Goal: Information Seeking & Learning: Find specific fact

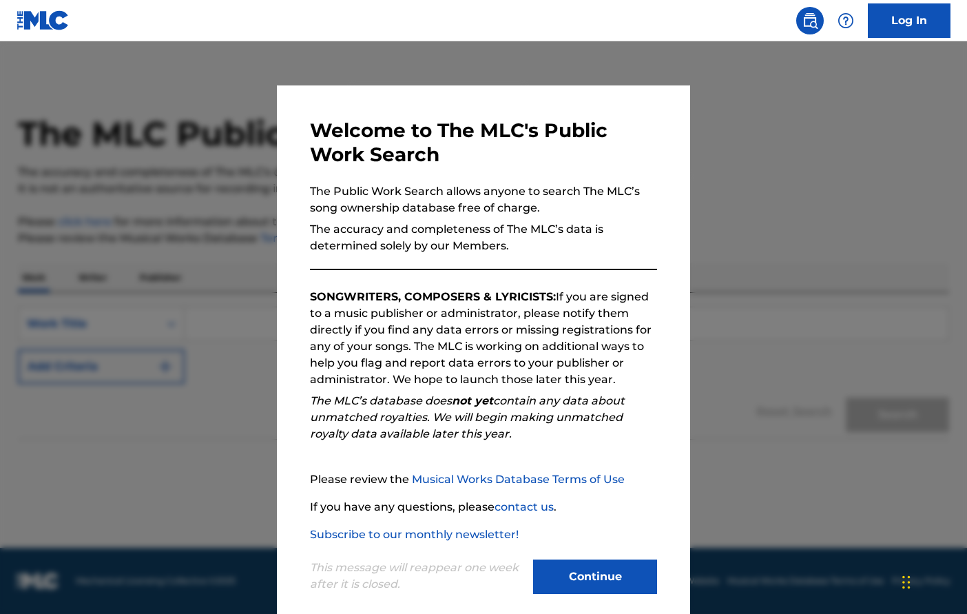
click at [585, 577] on button "Continue" at bounding box center [595, 577] width 124 height 34
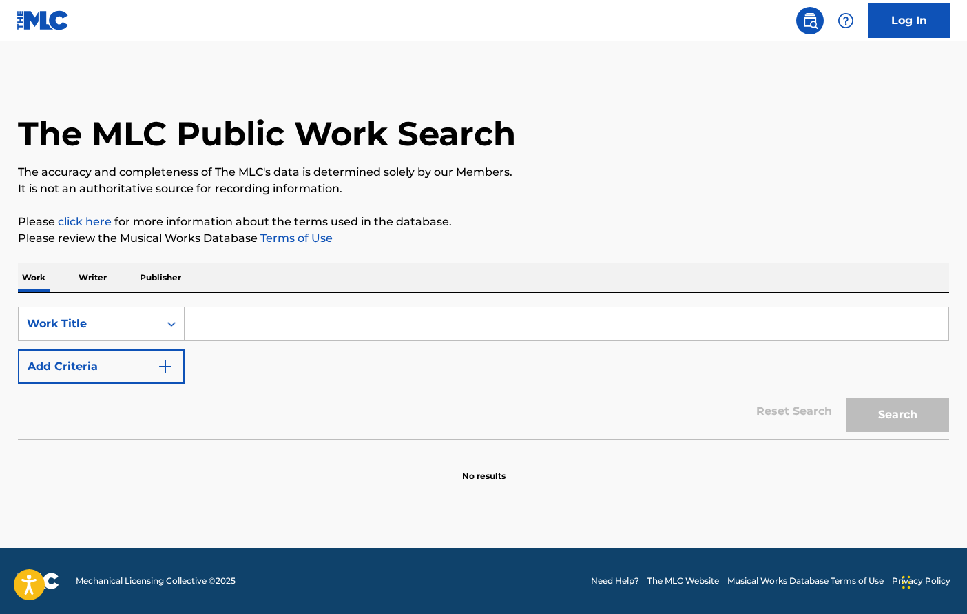
click at [224, 322] on input "Search Form" at bounding box center [567, 323] width 764 height 33
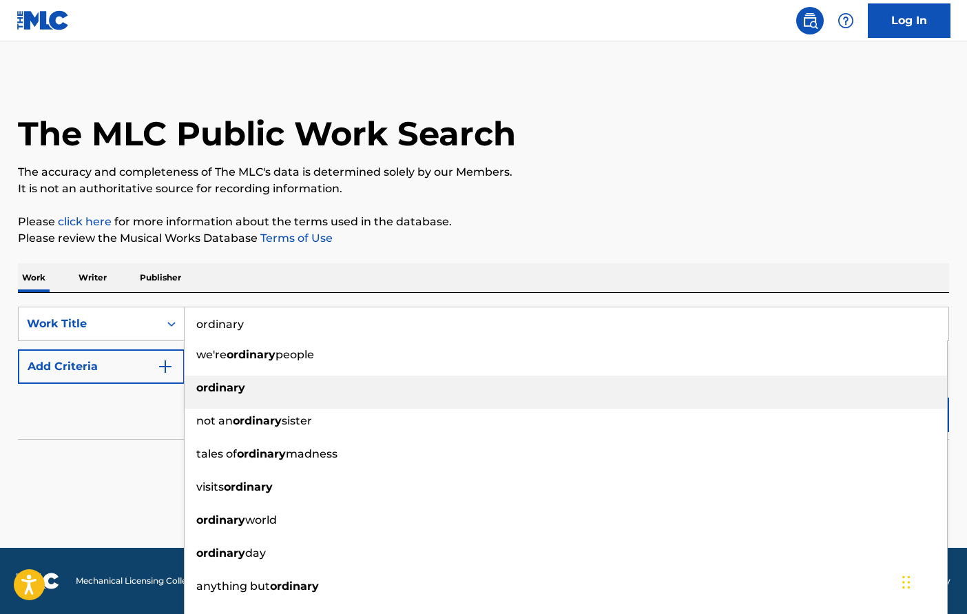
type input "ordinary"
click at [222, 393] on strong "ordinary" at bounding box center [220, 387] width 49 height 13
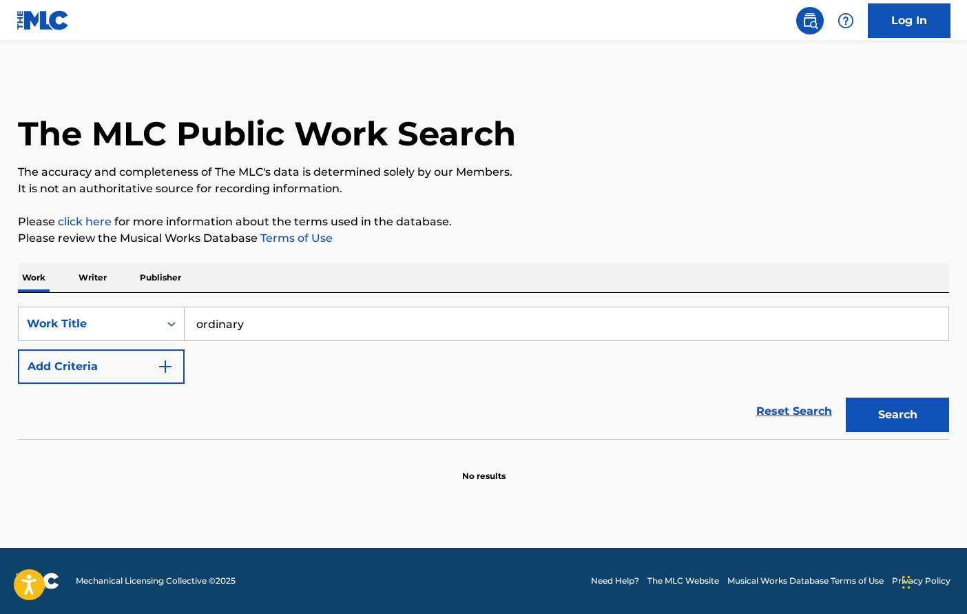
click at [173, 368] on img "Search Form" at bounding box center [165, 366] width 17 height 17
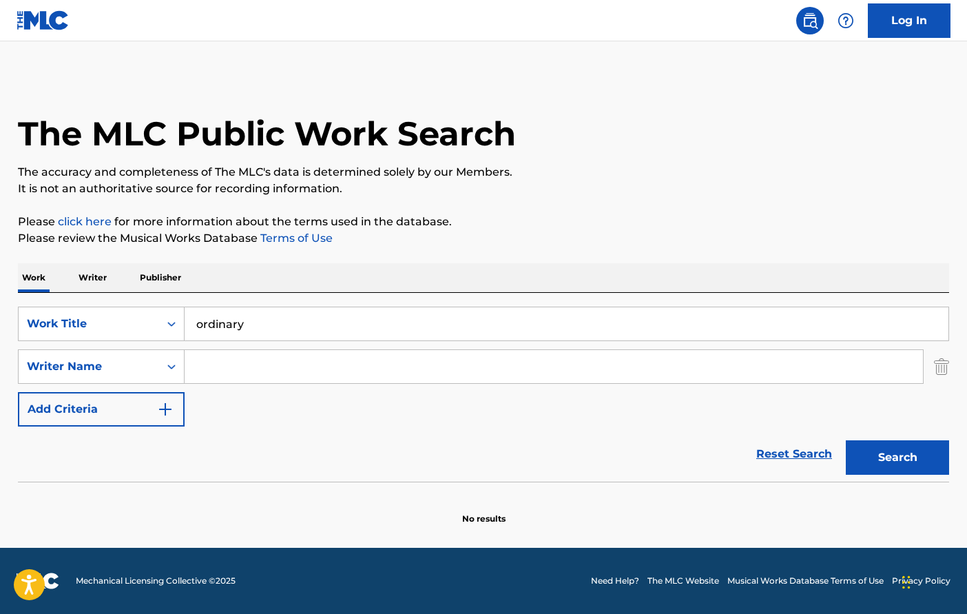
click at [221, 369] on input "Search Form" at bounding box center [554, 366] width 739 height 33
type input "[PERSON_NAME]"
click at [898, 458] on button "Search" at bounding box center [897, 457] width 103 height 34
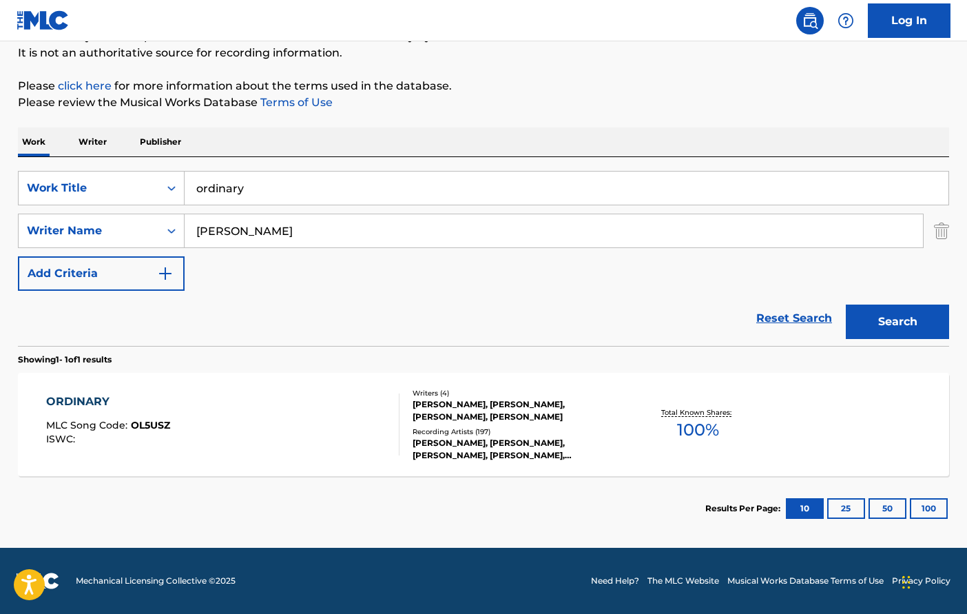
scroll to position [136, 0]
click at [480, 422] on div "[PERSON_NAME], [PERSON_NAME], [PERSON_NAME], [PERSON_NAME]" at bounding box center [517, 410] width 208 height 25
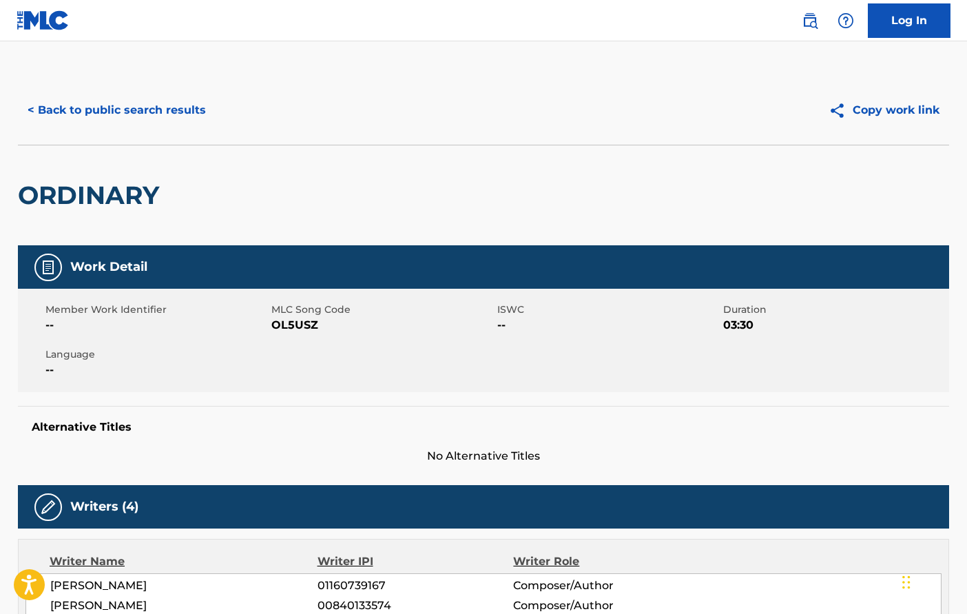
click at [164, 105] on button "< Back to public search results" at bounding box center [117, 110] width 198 height 34
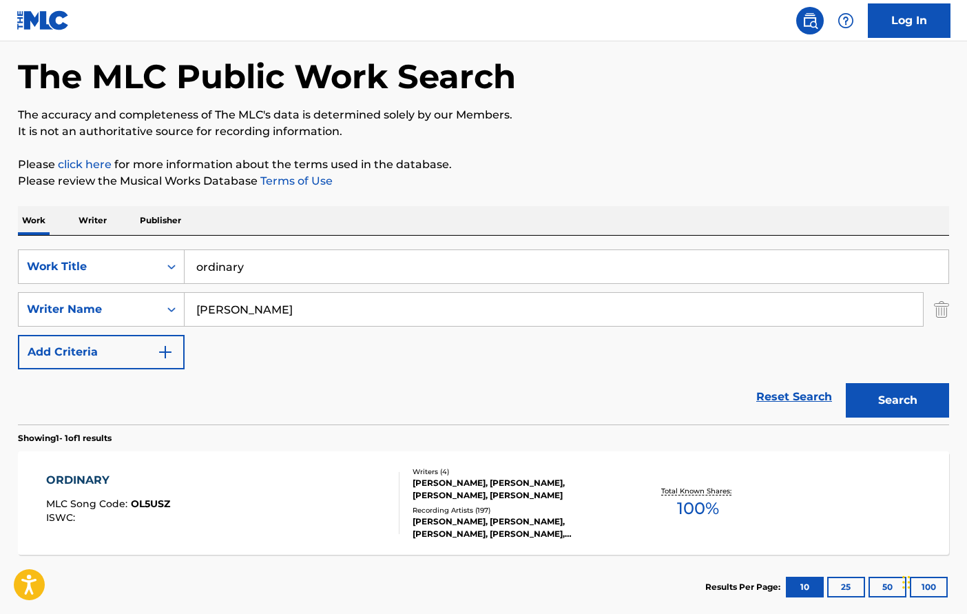
click at [484, 507] on div "Recording Artists ( 197 )" at bounding box center [517, 510] width 208 height 10
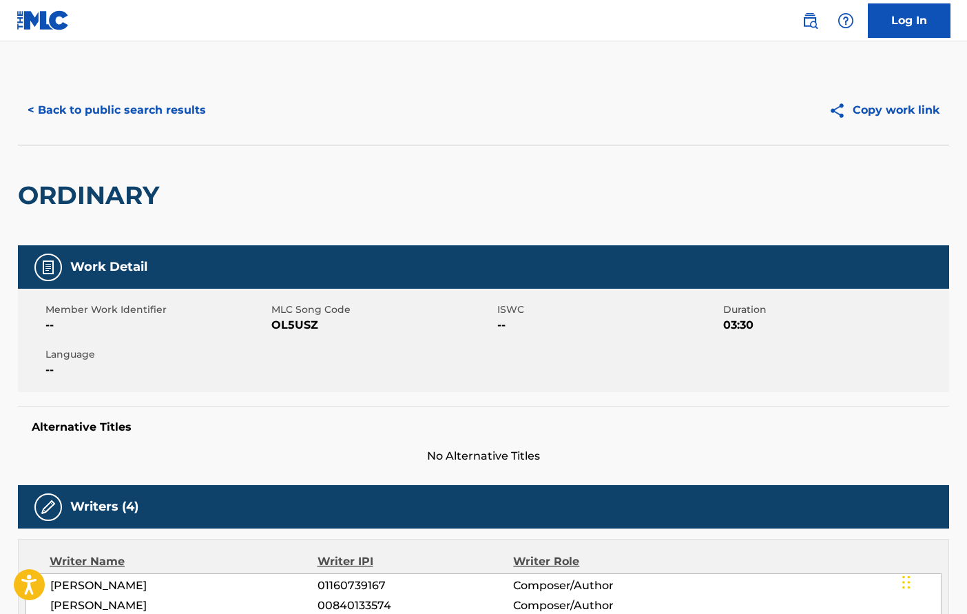
click at [155, 108] on button "< Back to public search results" at bounding box center [117, 110] width 198 height 34
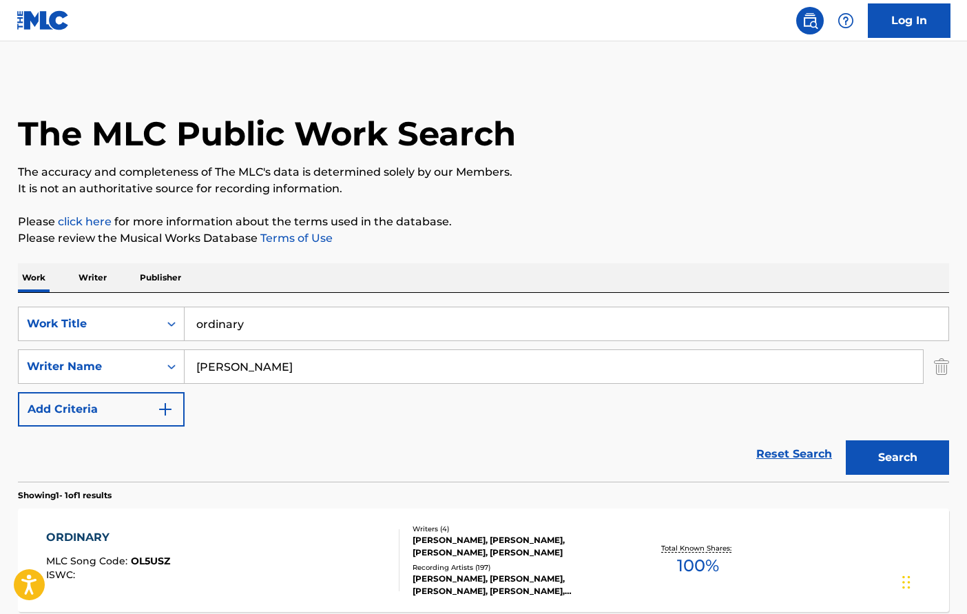
scroll to position [57, 0]
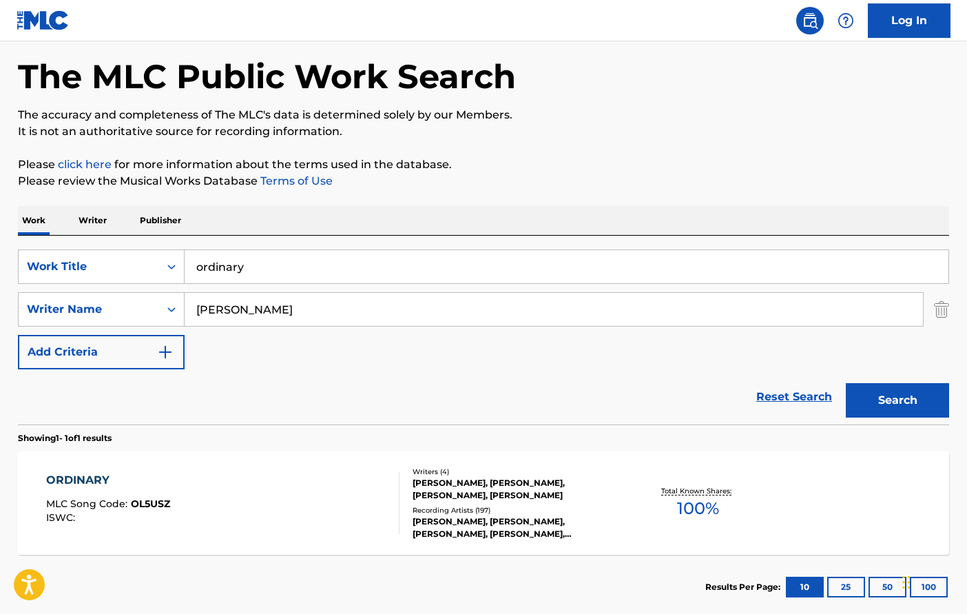
click at [243, 271] on input "ordinary" at bounding box center [567, 266] width 764 height 33
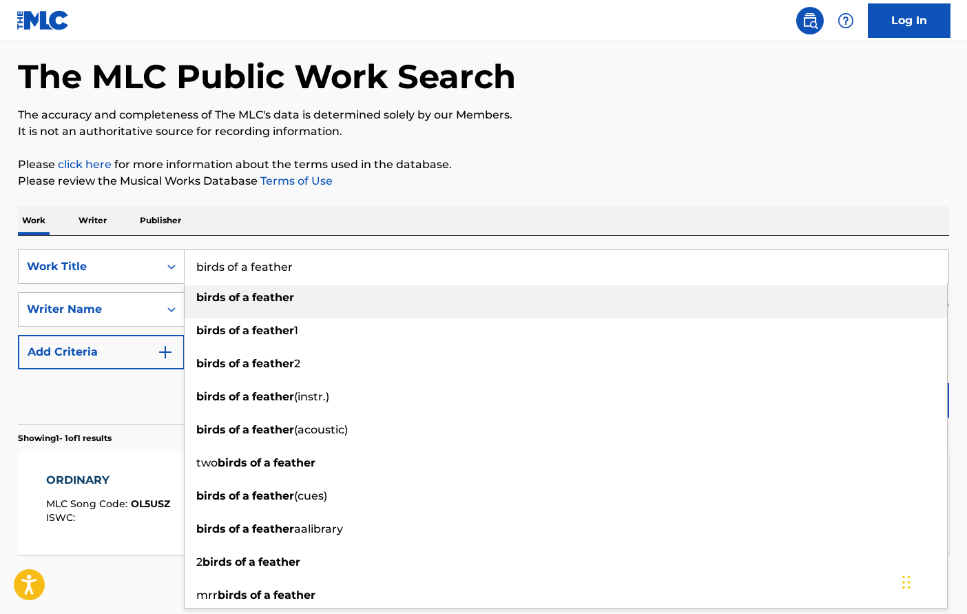
type input "birds of a feather"
click at [226, 296] on span "Search Form" at bounding box center [227, 297] width 3 height 13
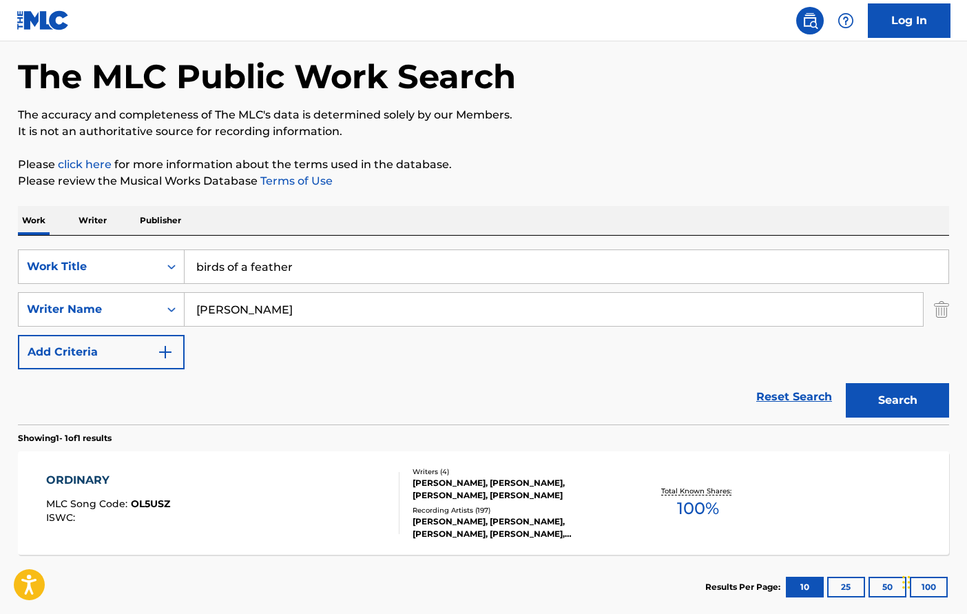
click at [251, 318] on input "[PERSON_NAME]" at bounding box center [554, 309] width 739 height 33
type input "[PERSON_NAME]"
click at [887, 399] on button "Search" at bounding box center [897, 400] width 103 height 34
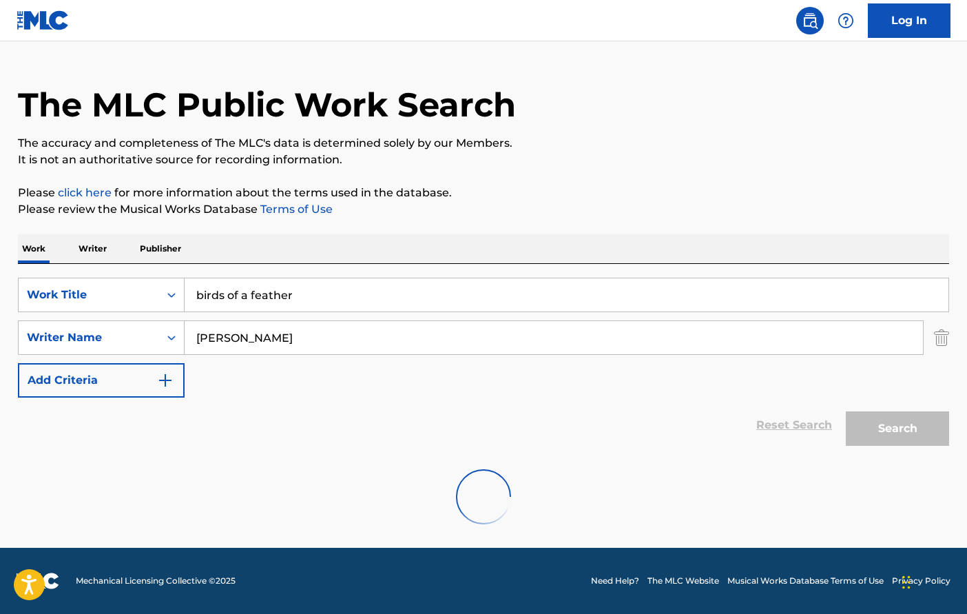
scroll to position [29, 0]
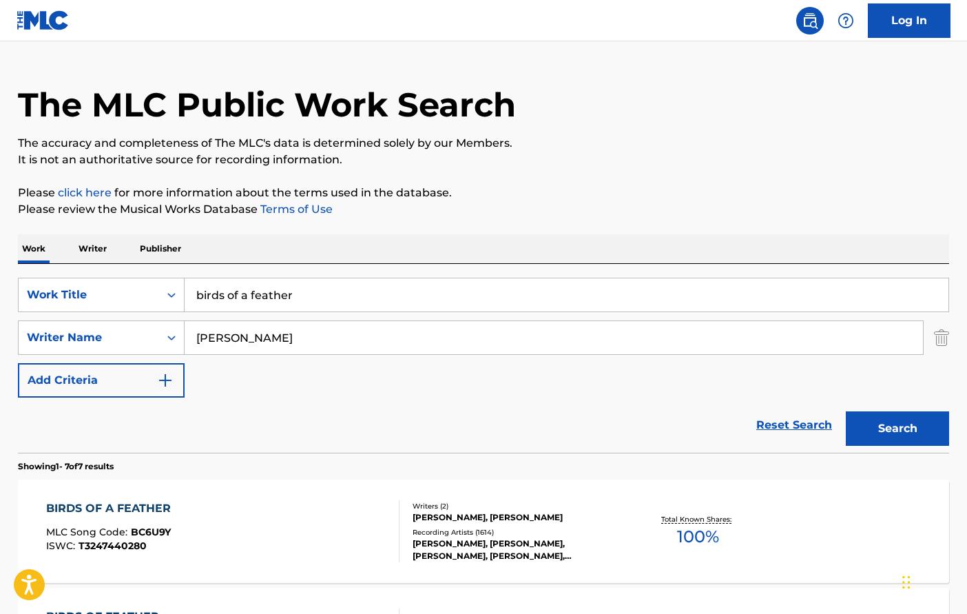
click at [296, 517] on div "BIRDS OF A FEATHER MLC Song Code : BC6U9Y ISWC : T3247440280" at bounding box center [223, 531] width 354 height 62
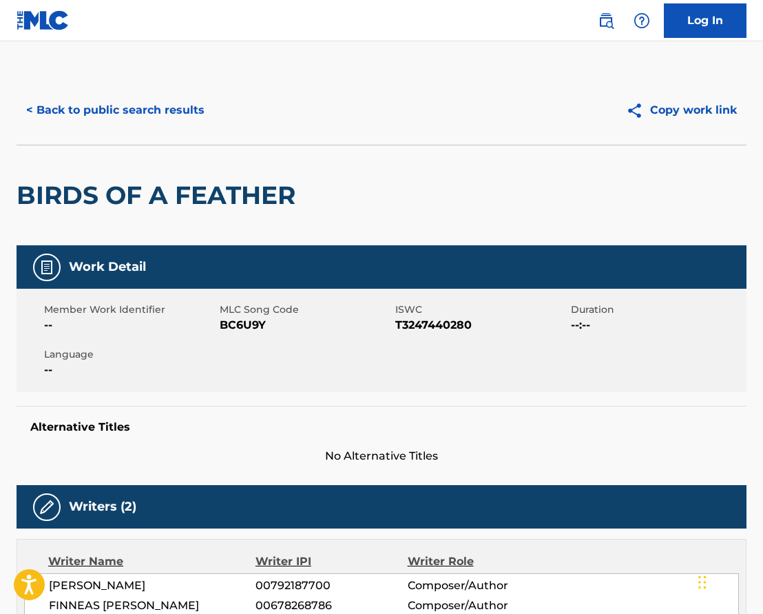
click at [159, 107] on button "< Back to public search results" at bounding box center [116, 110] width 198 height 34
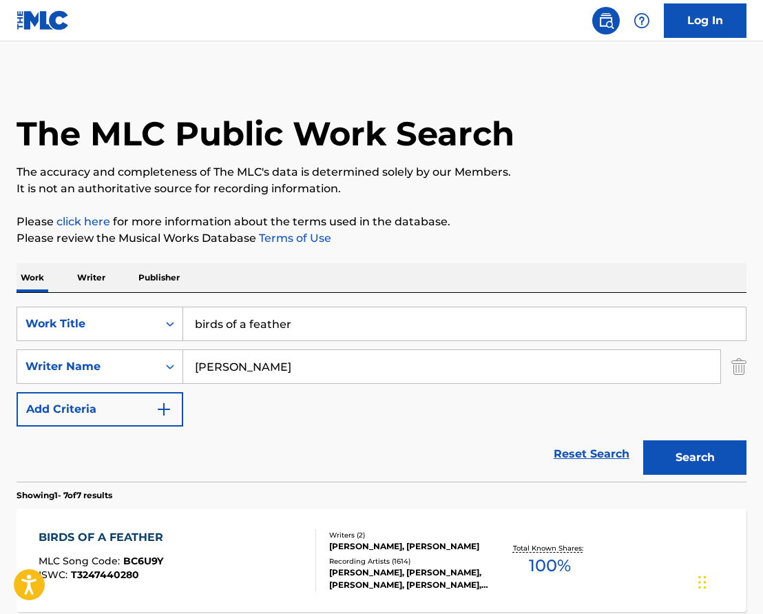
scroll to position [29, 0]
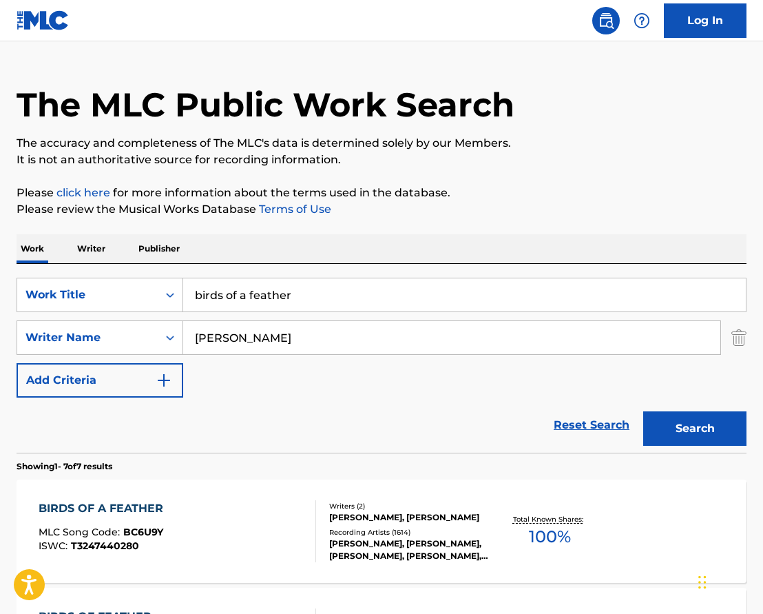
click at [295, 297] on input "birds of a feather" at bounding box center [464, 294] width 563 height 33
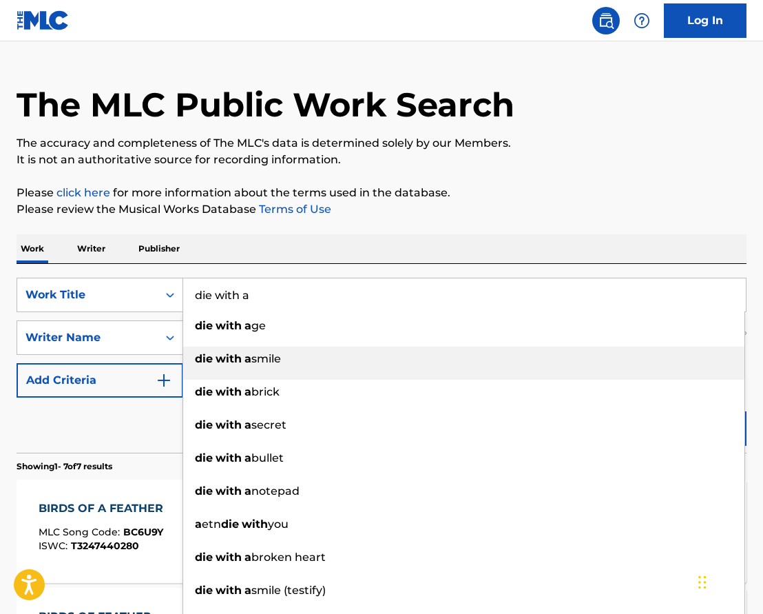
click at [284, 367] on div "die with a smile" at bounding box center [464, 359] width 562 height 25
type input "die with a smile"
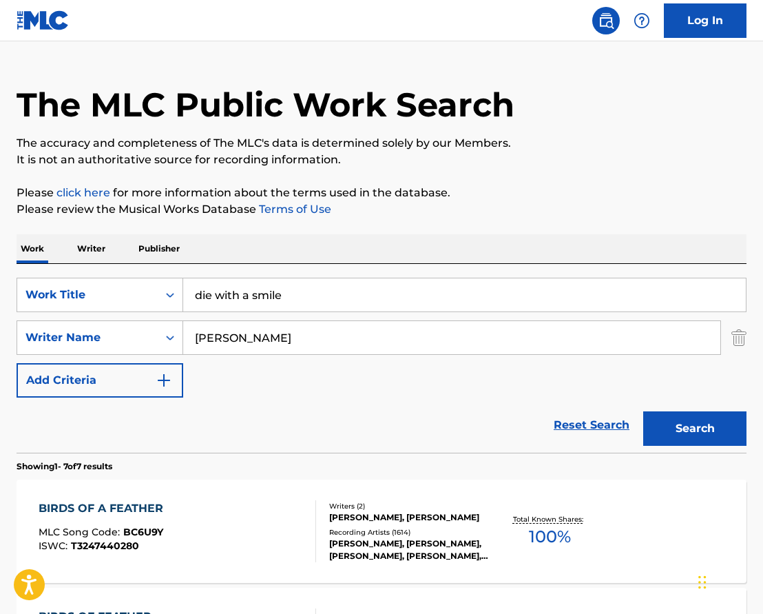
click at [287, 343] on input "[PERSON_NAME]" at bounding box center [451, 337] width 537 height 33
click at [695, 429] on button "Search" at bounding box center [695, 428] width 103 height 34
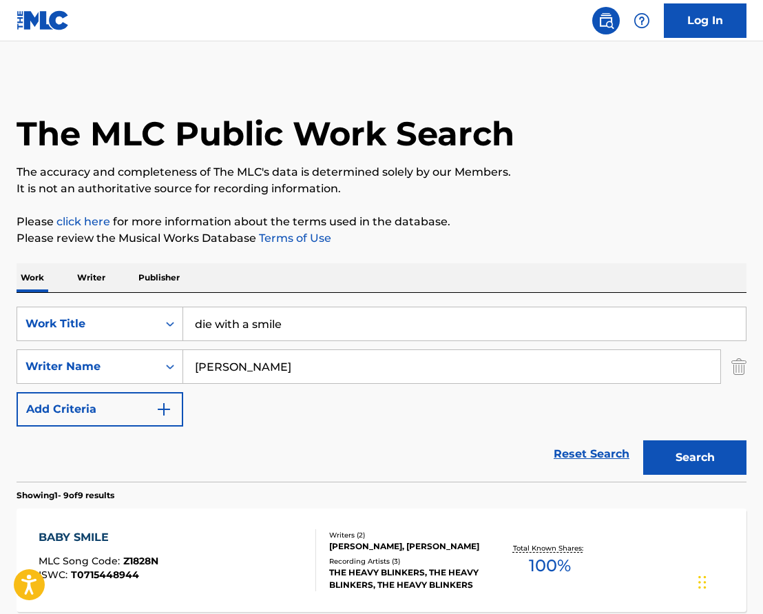
scroll to position [0, 0]
click at [265, 365] on input "[PERSON_NAME]" at bounding box center [451, 366] width 537 height 33
click at [695, 458] on button "Search" at bounding box center [695, 457] width 103 height 34
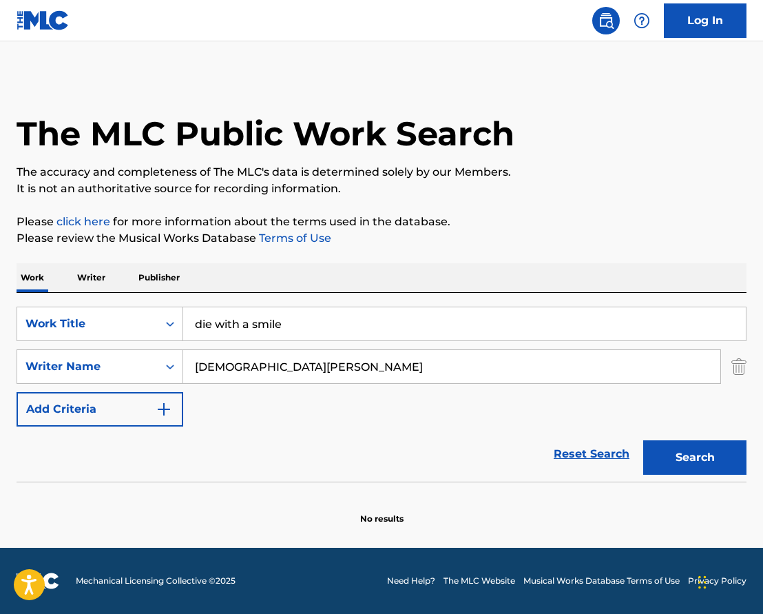
click at [253, 369] on input "[DEMOGRAPHIC_DATA][PERSON_NAME]" at bounding box center [451, 366] width 537 height 33
click at [695, 458] on button "Search" at bounding box center [695, 457] width 103 height 34
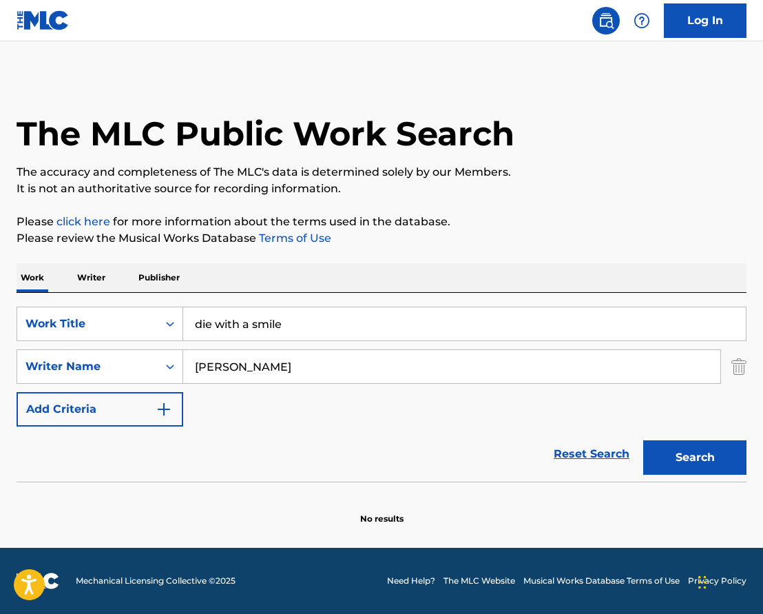
click at [280, 367] on input "[PERSON_NAME]" at bounding box center [451, 366] width 537 height 33
type input "dernst"
click at [695, 458] on button "Search" at bounding box center [695, 457] width 103 height 34
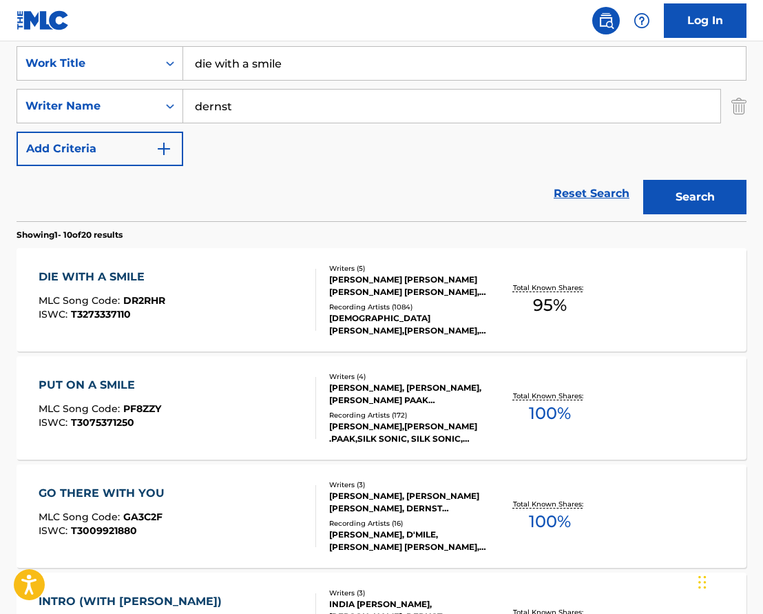
scroll to position [280, 0]
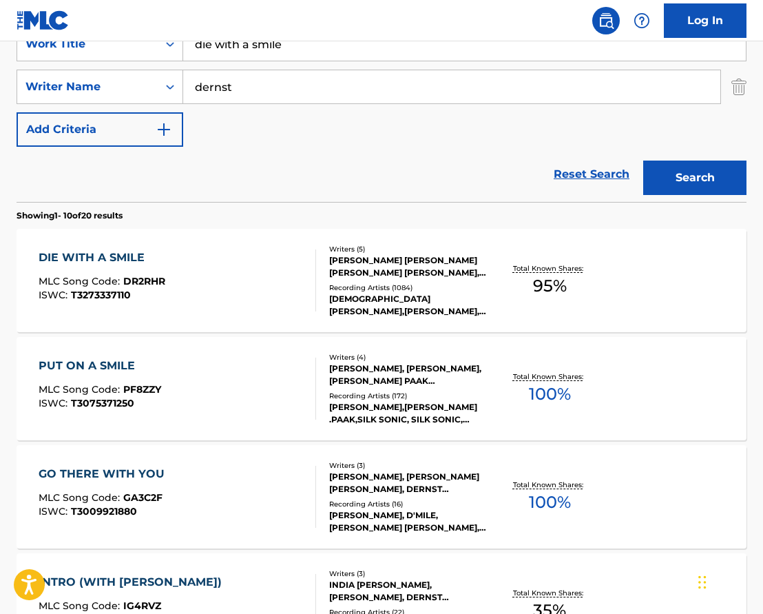
click at [234, 48] on input "die with a smile" at bounding box center [464, 44] width 563 height 33
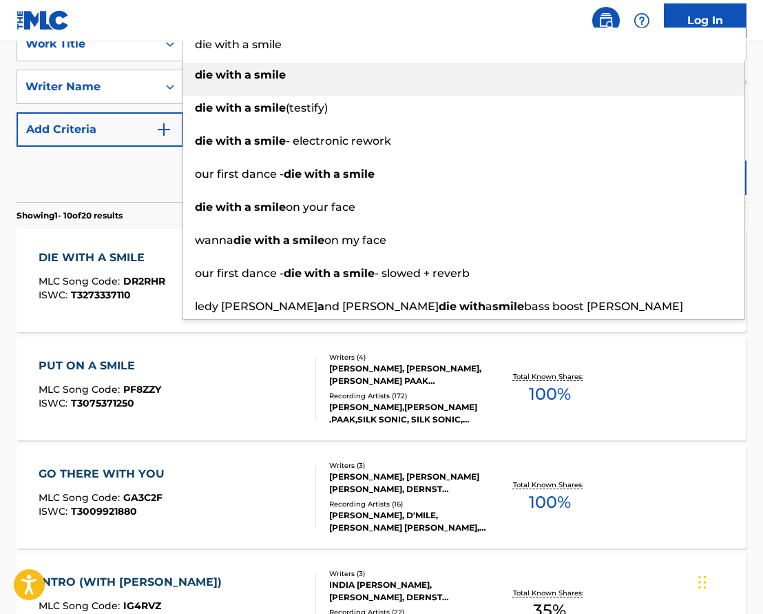
click at [234, 48] on input "die with a smile" at bounding box center [464, 44] width 563 height 33
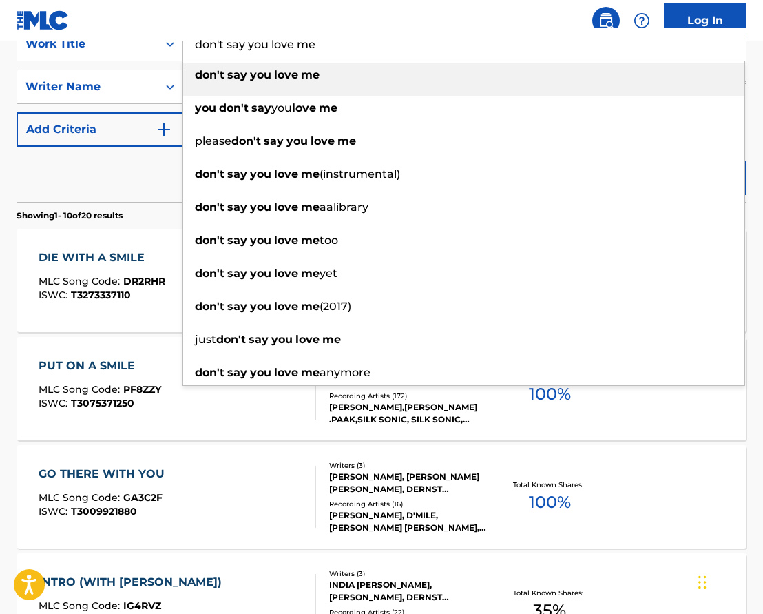
type input "don't say you love me"
click at [225, 78] on span "Search Form" at bounding box center [226, 74] width 3 height 13
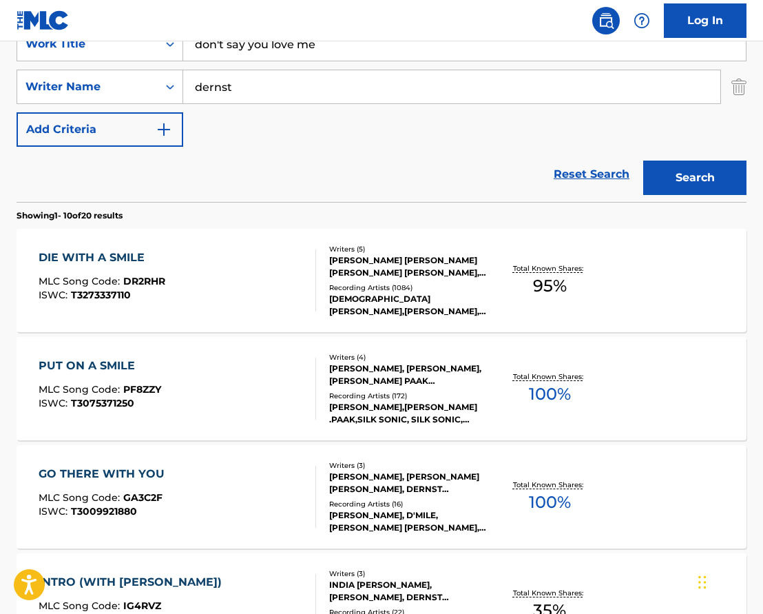
click at [228, 86] on input "dernst" at bounding box center [451, 86] width 537 height 33
type input "[PERSON_NAME]"
click at [695, 178] on button "Search" at bounding box center [695, 178] width 103 height 34
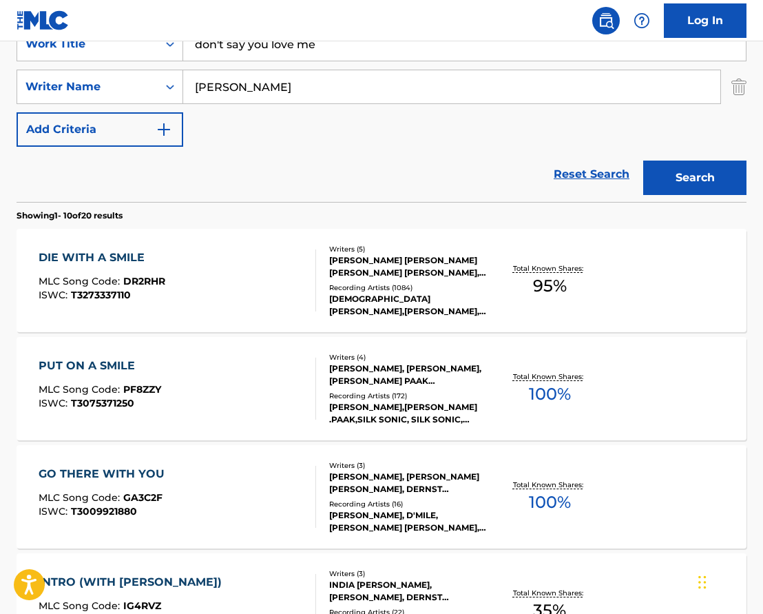
scroll to position [29, 0]
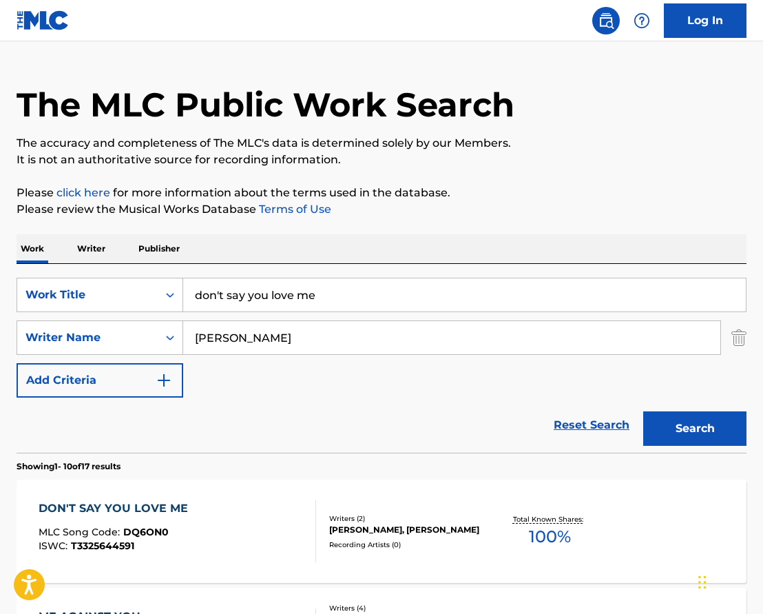
click at [223, 532] on div "DON'T SAY YOU LOVE ME MLC Song Code : DQ6ON0 ISWC : T3325644591" at bounding box center [178, 531] width 278 height 62
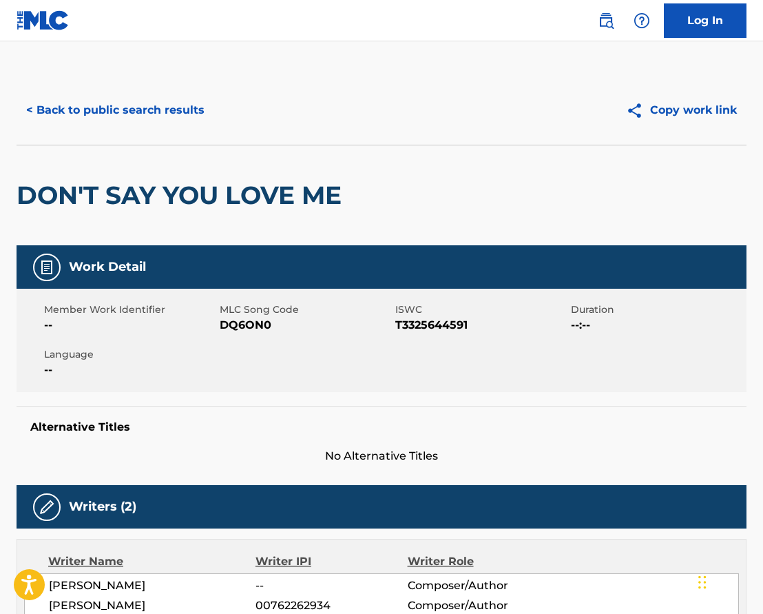
click at [694, 115] on button "Copy work link" at bounding box center [682, 110] width 130 height 34
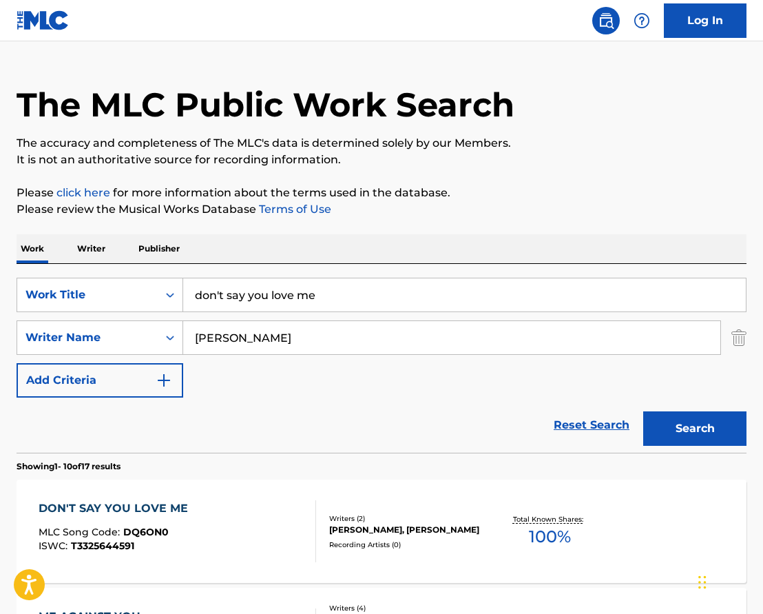
click at [271, 300] on input "don't say you love me" at bounding box center [464, 294] width 563 height 33
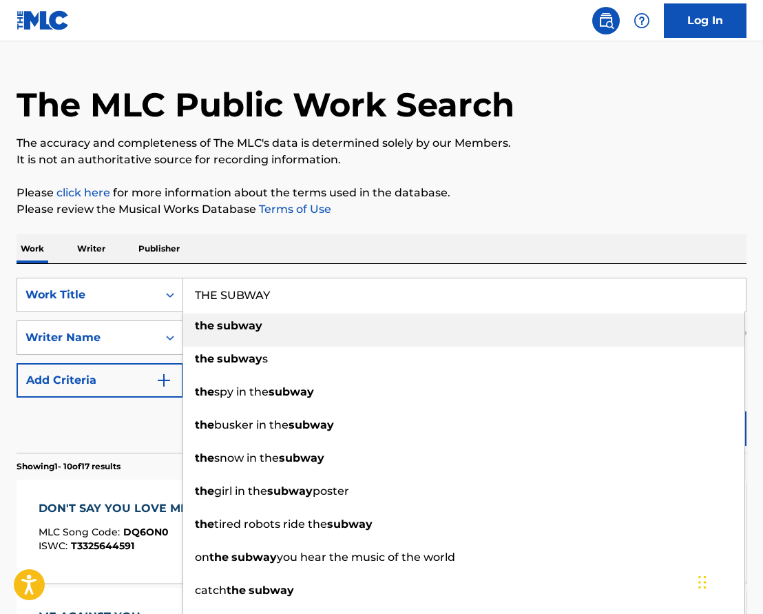
type input "the subway"
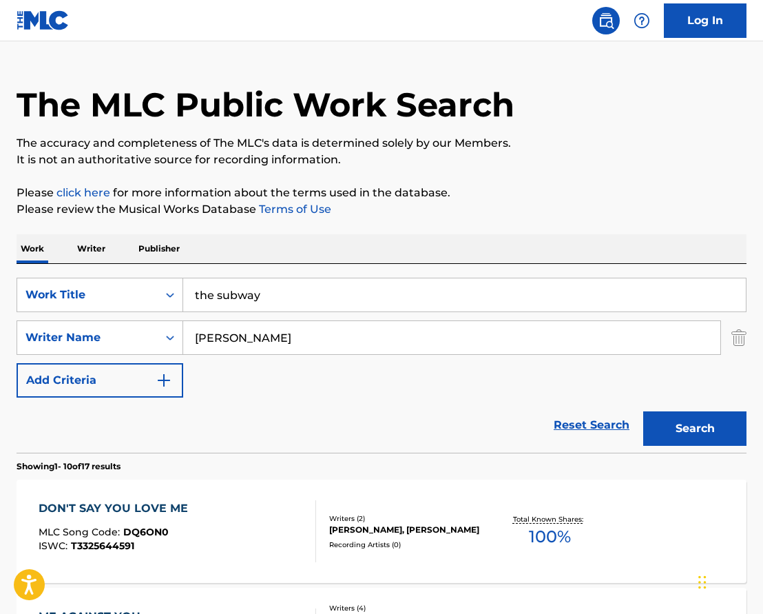
click at [250, 337] on input "[PERSON_NAME]" at bounding box center [451, 337] width 537 height 33
type input "[PERSON_NAME]"
click at [695, 429] on button "Search" at bounding box center [695, 428] width 103 height 34
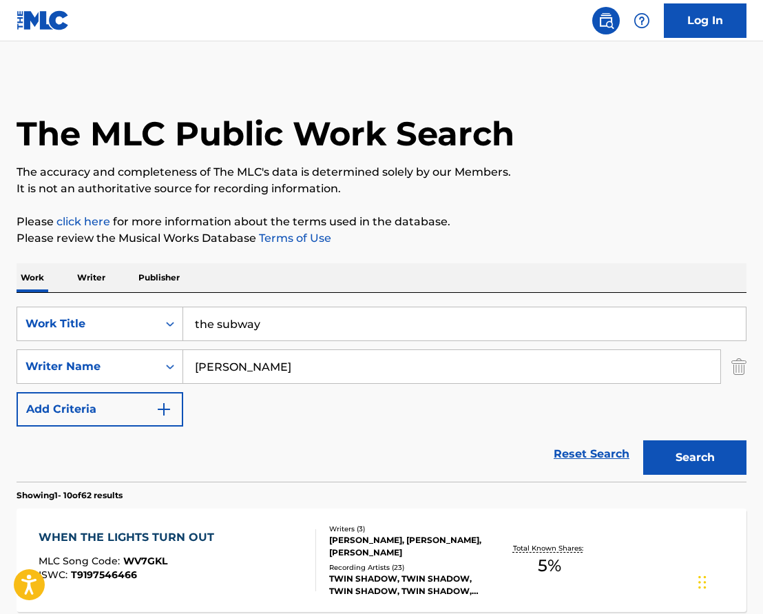
scroll to position [0, 0]
click at [234, 327] on input "the subway" at bounding box center [464, 323] width 563 height 33
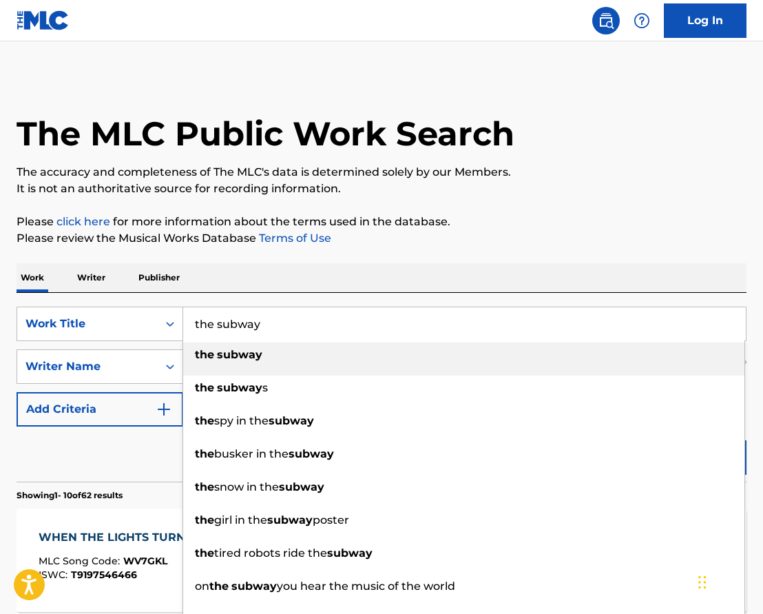
click at [234, 327] on input "the subway" at bounding box center [464, 323] width 563 height 33
type input "the subway"
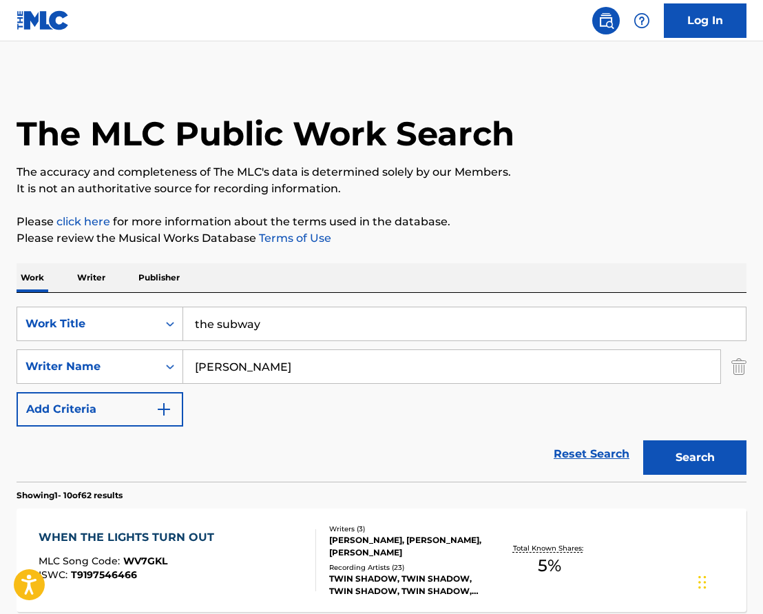
click at [686, 455] on button "Search" at bounding box center [695, 457] width 103 height 34
click at [280, 371] on input "[PERSON_NAME]" at bounding box center [451, 366] width 537 height 33
click at [695, 458] on button "Search" at bounding box center [695, 457] width 103 height 34
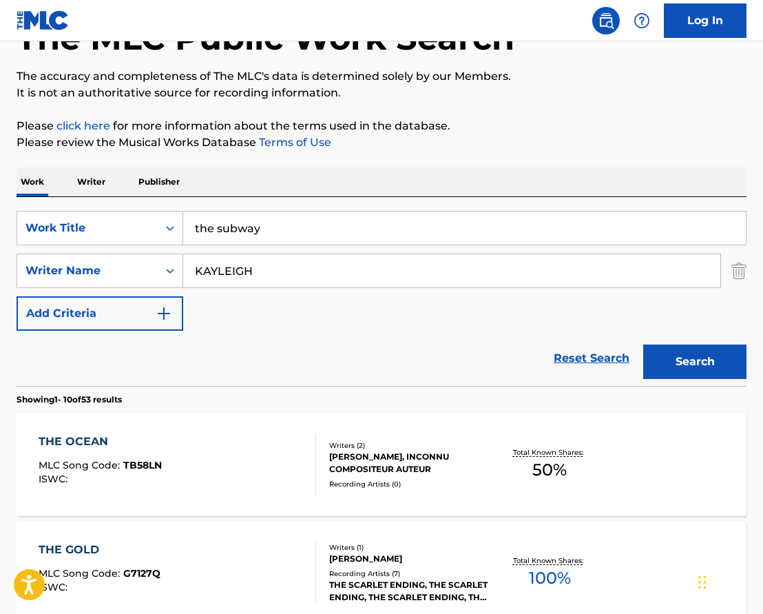
scroll to position [94, 0]
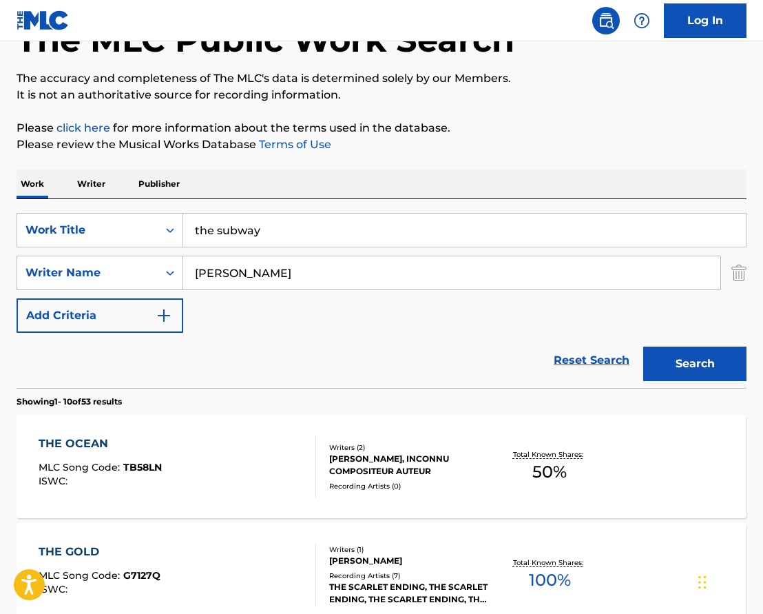
type input "[PERSON_NAME]"
click at [695, 364] on button "Search" at bounding box center [695, 364] width 103 height 34
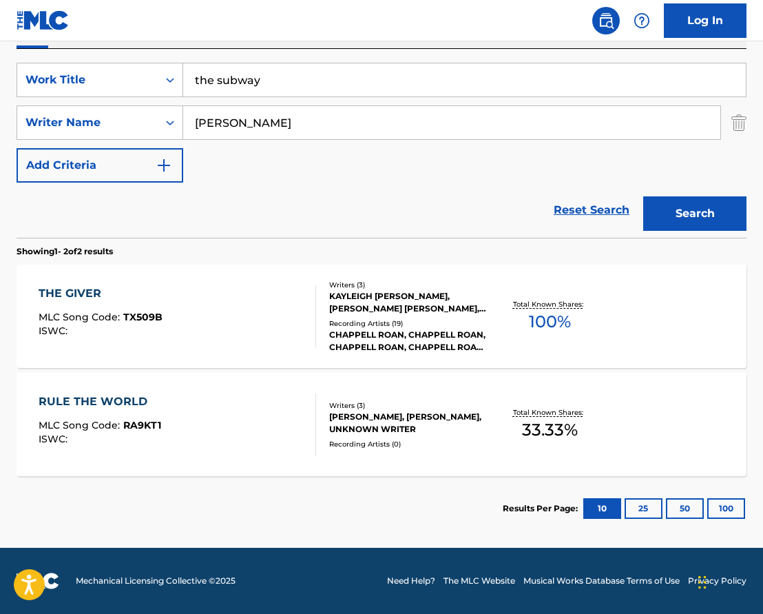
scroll to position [244, 0]
click at [207, 81] on input "the subway" at bounding box center [464, 79] width 563 height 33
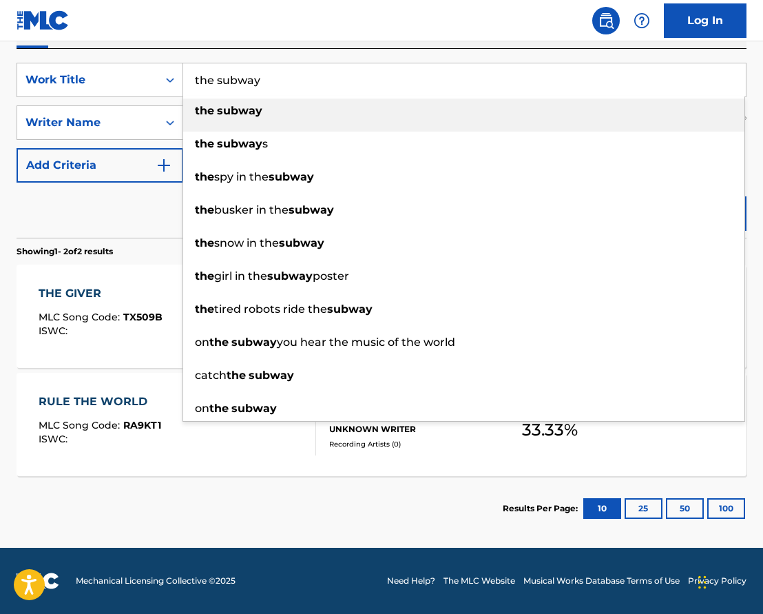
click at [207, 81] on input "the subway" at bounding box center [464, 79] width 563 height 33
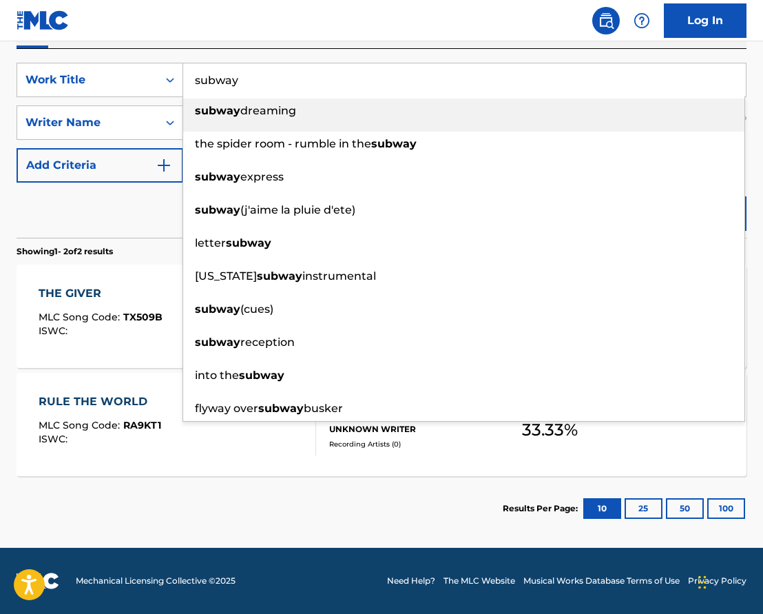
click at [110, 222] on div "Reset Search Search" at bounding box center [382, 210] width 730 height 55
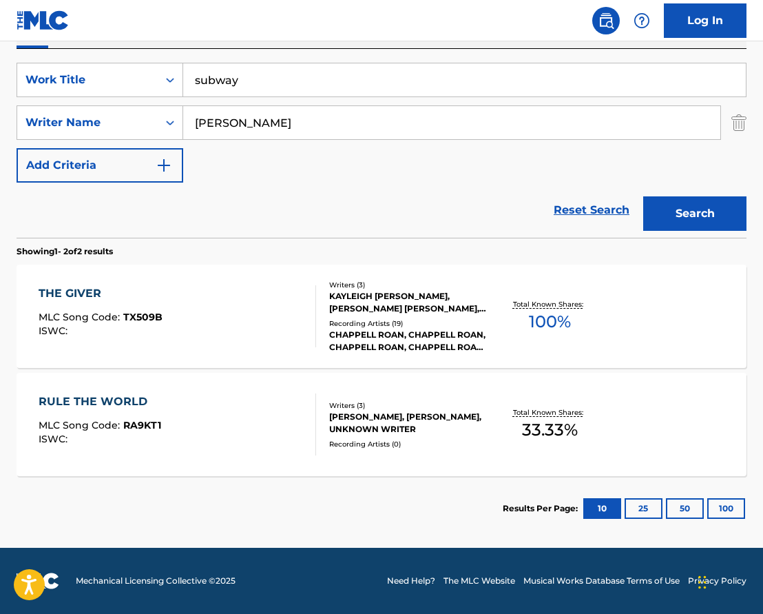
click at [686, 214] on button "Search" at bounding box center [695, 213] width 103 height 34
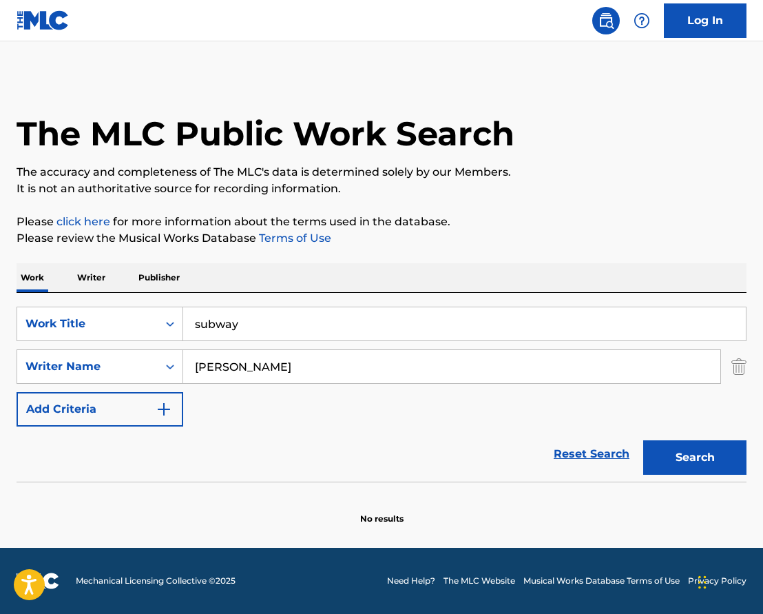
scroll to position [0, 0]
click at [253, 362] on input "[PERSON_NAME]" at bounding box center [451, 366] width 537 height 33
click at [223, 320] on input "subway" at bounding box center [464, 323] width 563 height 33
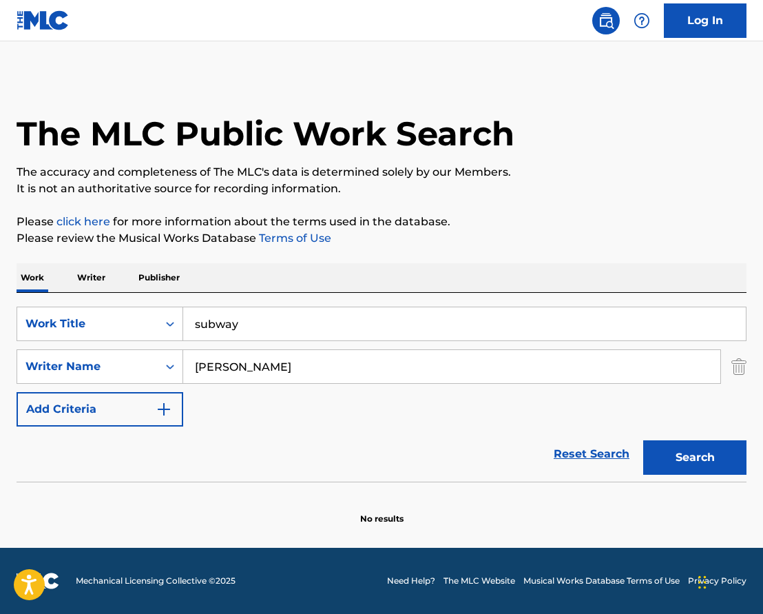
click at [223, 320] on input "subway" at bounding box center [464, 323] width 563 height 33
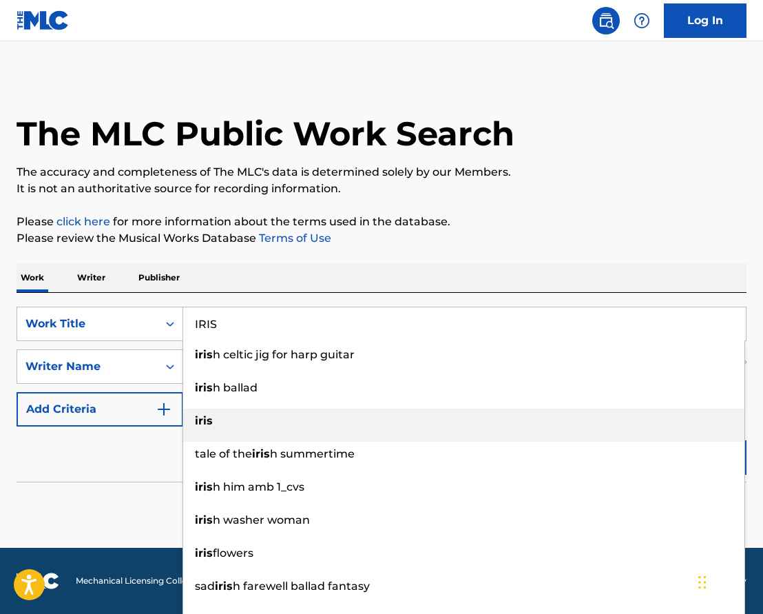
click at [202, 427] on strong "iris" at bounding box center [204, 420] width 18 height 13
type input "iris"
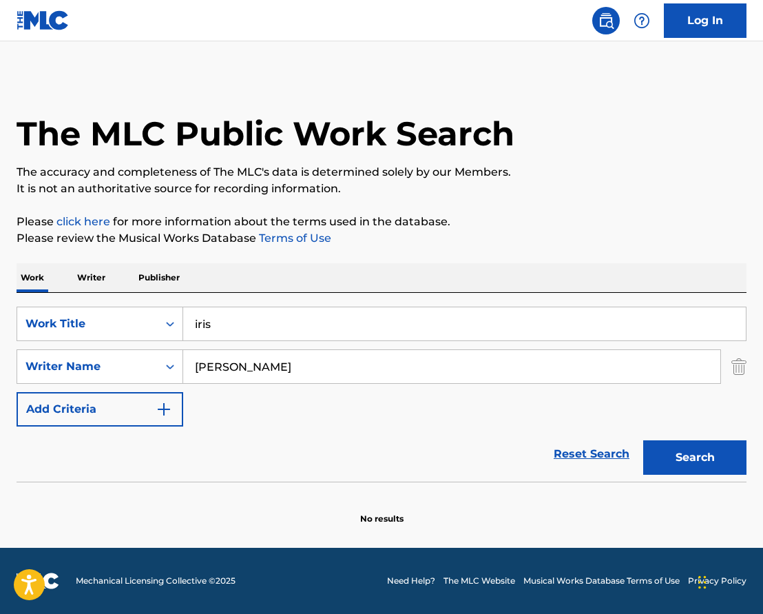
click at [232, 371] on input "[PERSON_NAME]" at bounding box center [451, 366] width 537 height 33
click at [695, 458] on button "Search" at bounding box center [695, 457] width 103 height 34
type input "J"
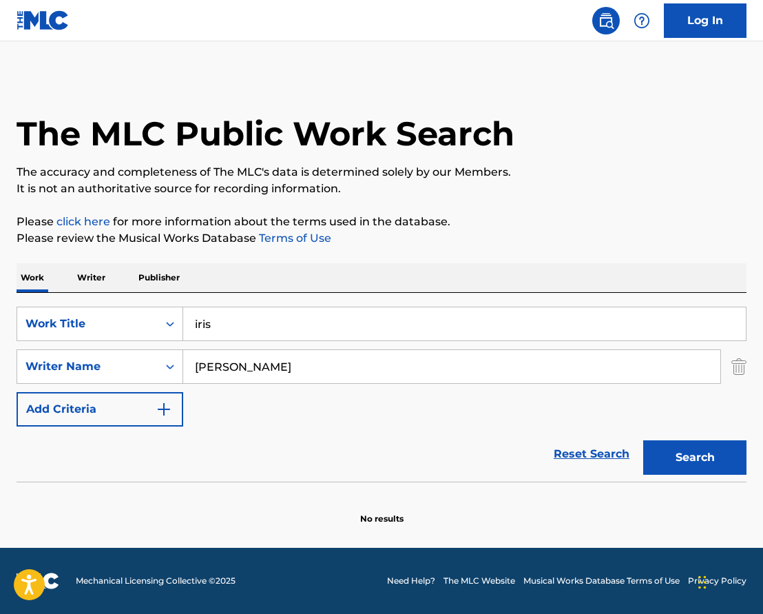
type input "[PERSON_NAME]"
click at [695, 458] on button "Search" at bounding box center [695, 457] width 103 height 34
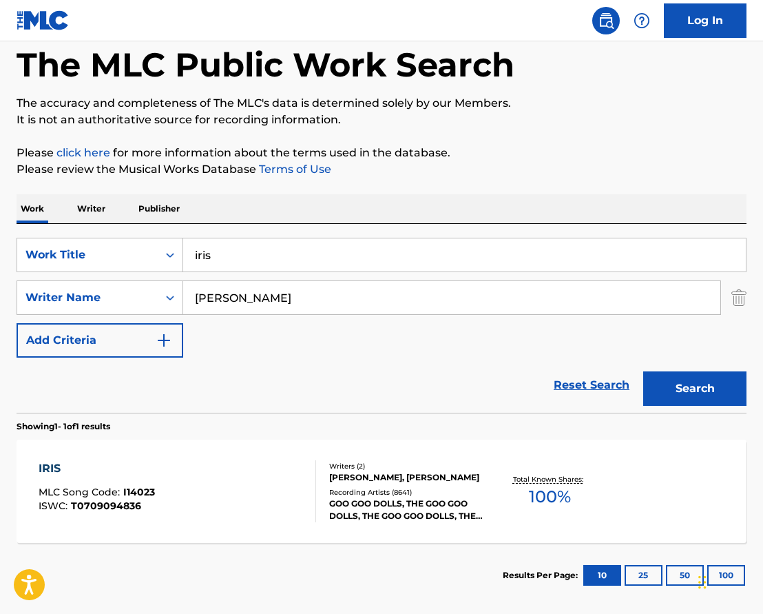
scroll to position [74, 0]
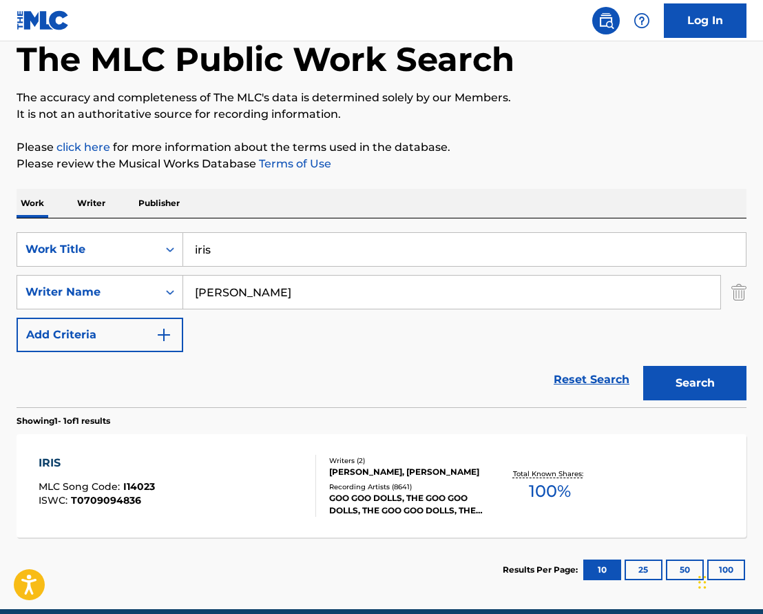
click at [248, 478] on div "IRIS MLC Song Code : I14023 ISWC : T0709094836" at bounding box center [178, 486] width 278 height 62
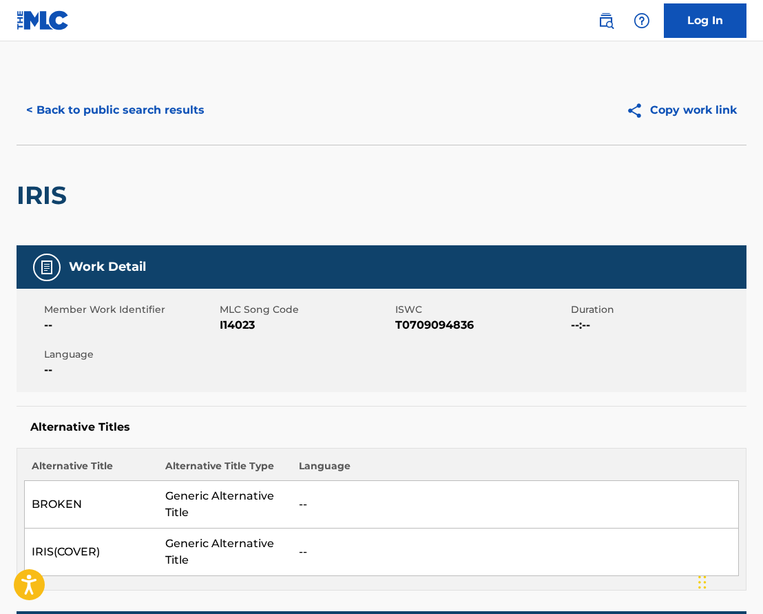
click at [125, 105] on button "< Back to public search results" at bounding box center [116, 110] width 198 height 34
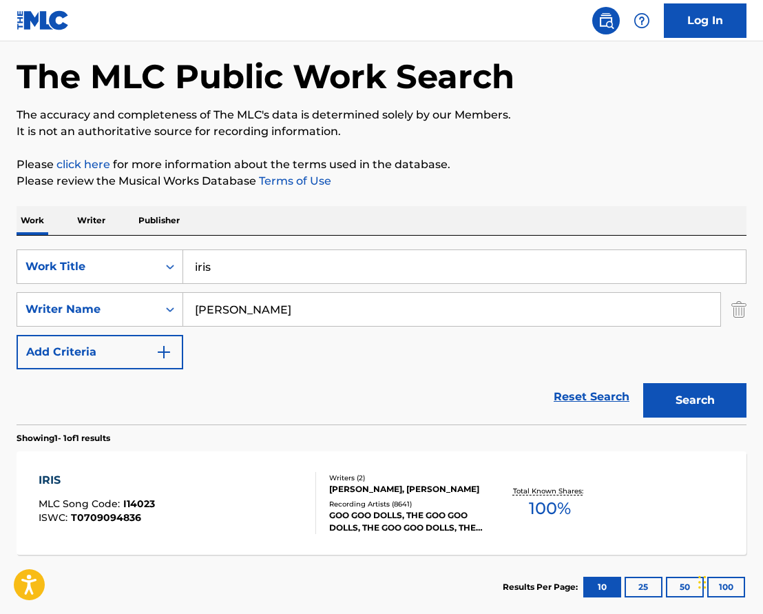
click at [212, 268] on input "iris" at bounding box center [464, 266] width 563 height 33
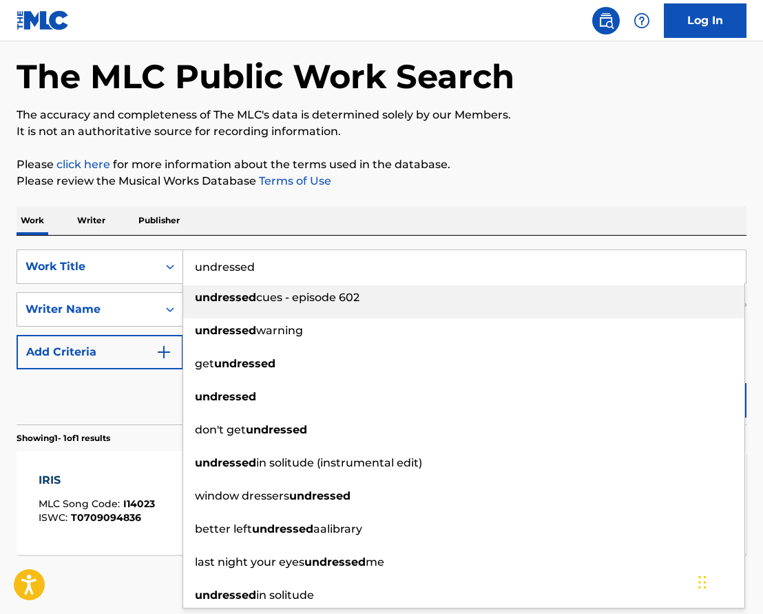
type input "undressed"
click at [89, 408] on div "Reset Search Search" at bounding box center [382, 396] width 730 height 55
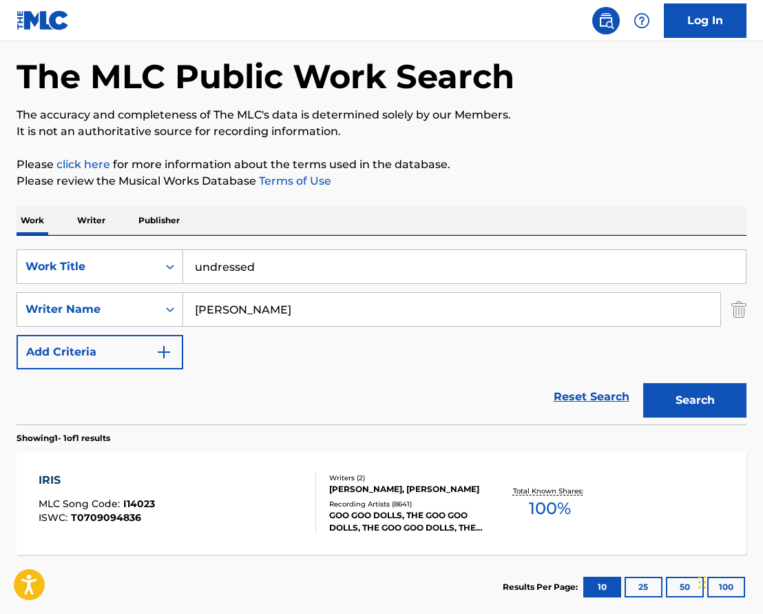
click at [243, 306] on input "[PERSON_NAME]" at bounding box center [451, 309] width 537 height 33
type input "[PERSON_NAME]"
click at [695, 400] on button "Search" at bounding box center [695, 400] width 103 height 34
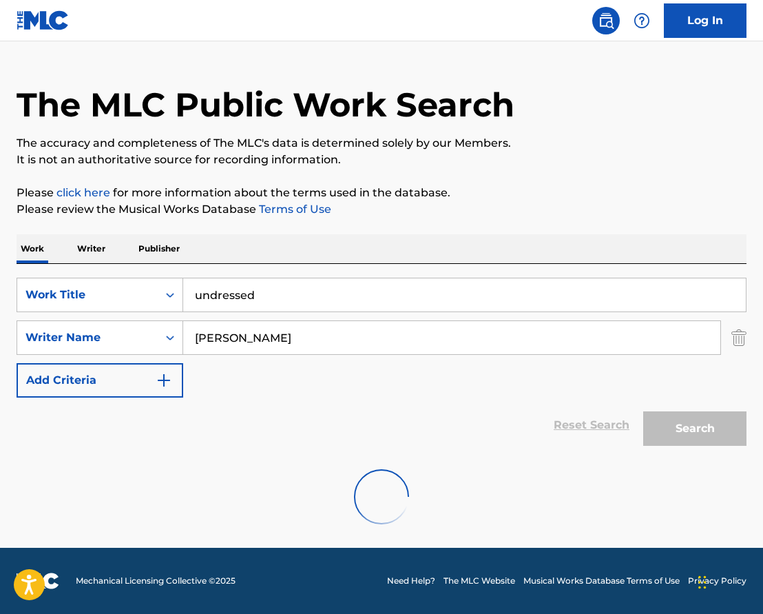
scroll to position [29, 0]
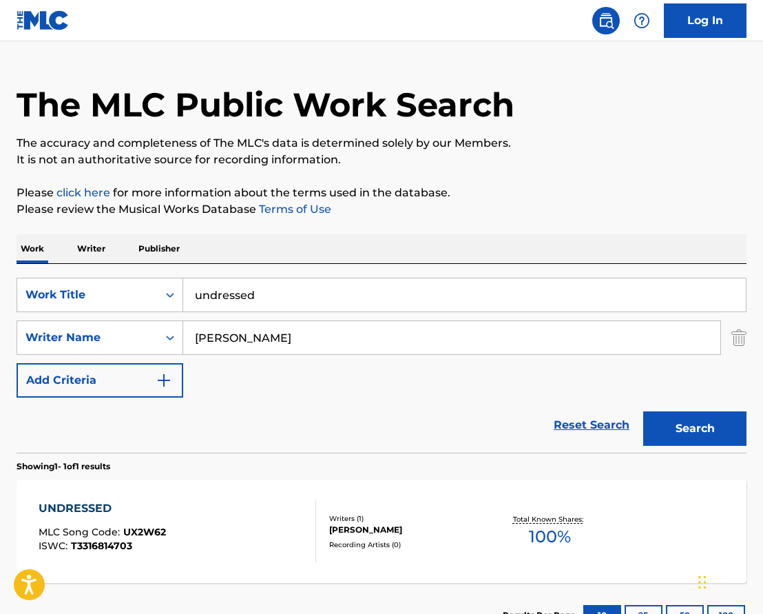
click at [317, 533] on div "Writers ( 1 ) [PERSON_NAME] Recording Artists ( 0 )" at bounding box center [403, 531] width 174 height 37
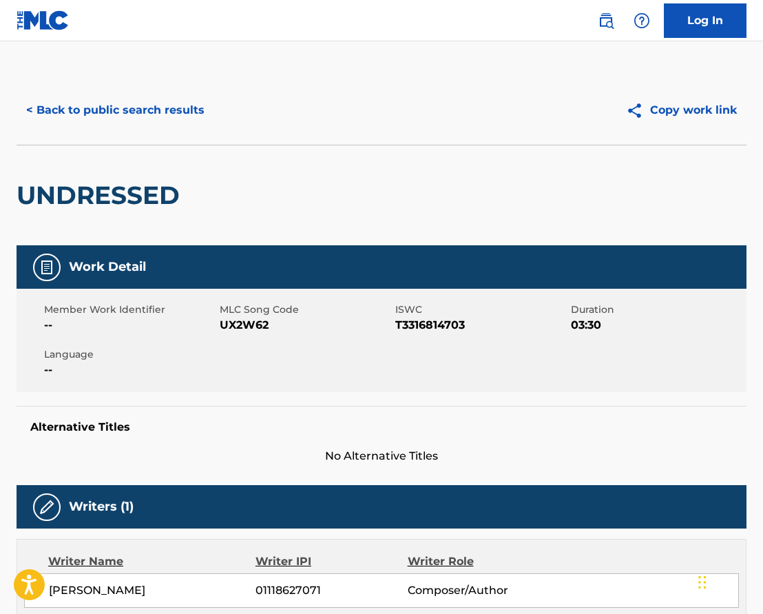
click at [673, 109] on button "Copy work link" at bounding box center [682, 110] width 130 height 34
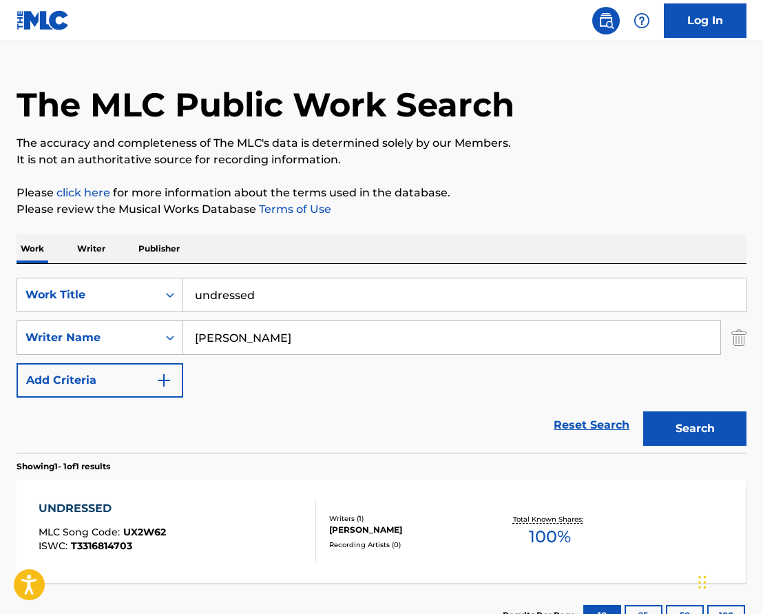
click at [241, 297] on input "undressed" at bounding box center [464, 294] width 563 height 33
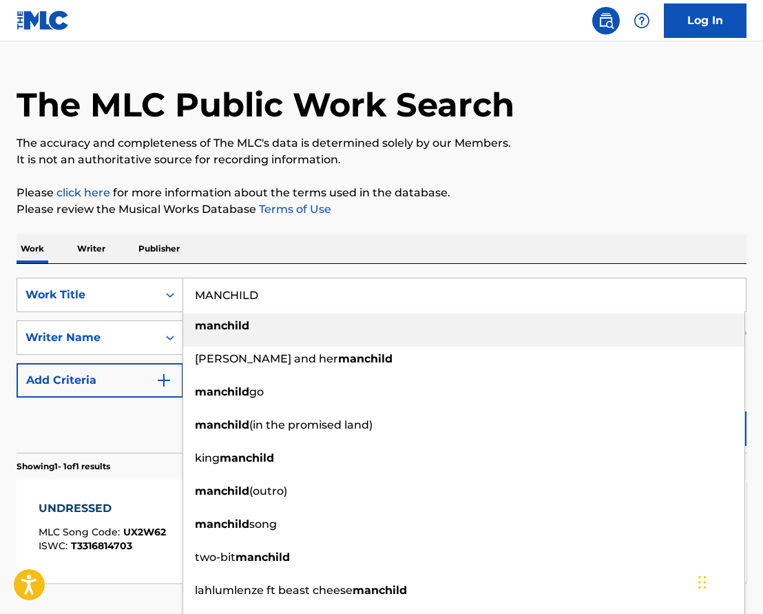
type input "manchild"
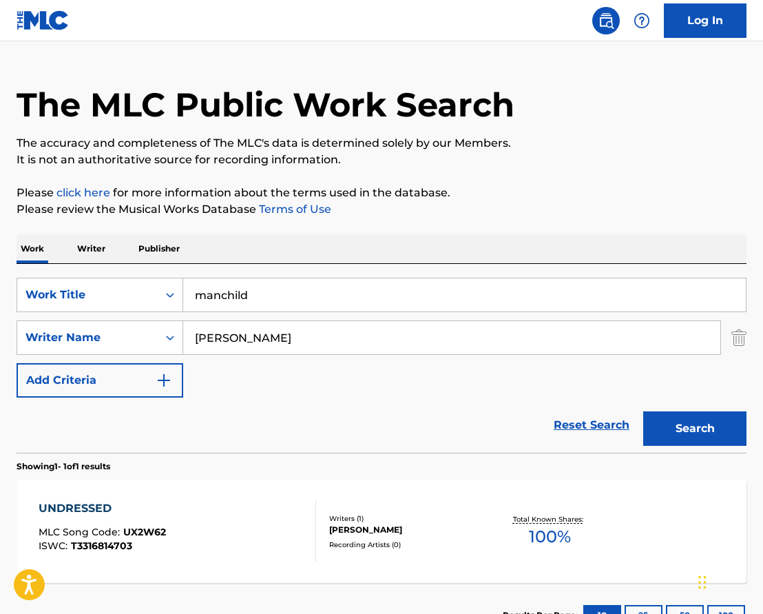
click at [221, 335] on input "SHANE" at bounding box center [451, 337] width 537 height 33
type input "Amy allen"
click at [695, 429] on button "Search" at bounding box center [695, 428] width 103 height 34
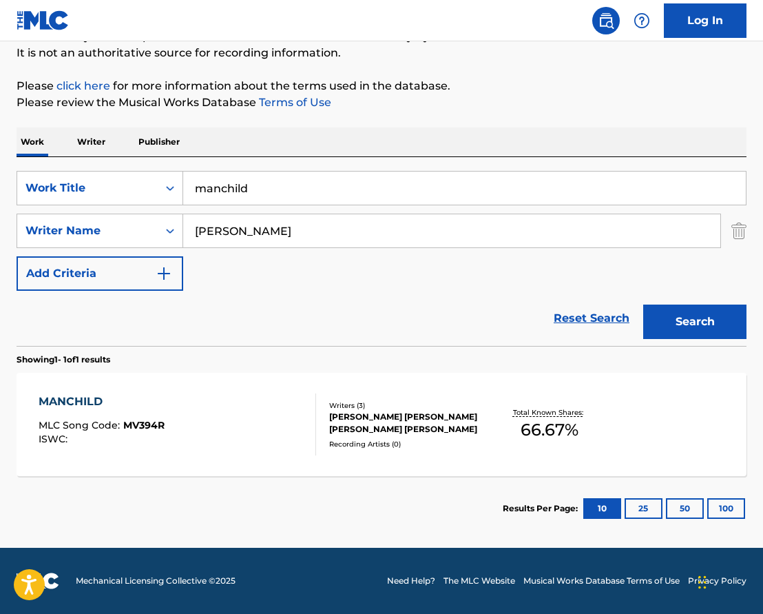
scroll to position [136, 0]
click at [216, 186] on input "manchild" at bounding box center [464, 188] width 563 height 33
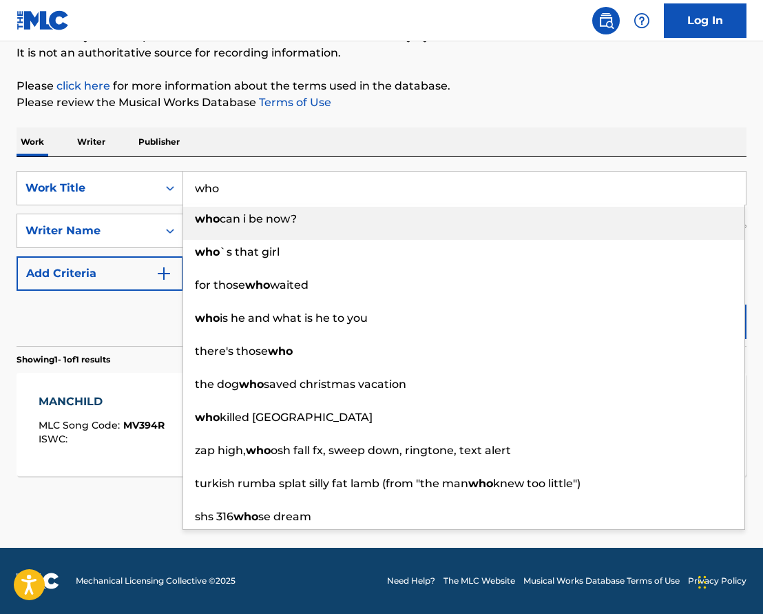
type input "who"
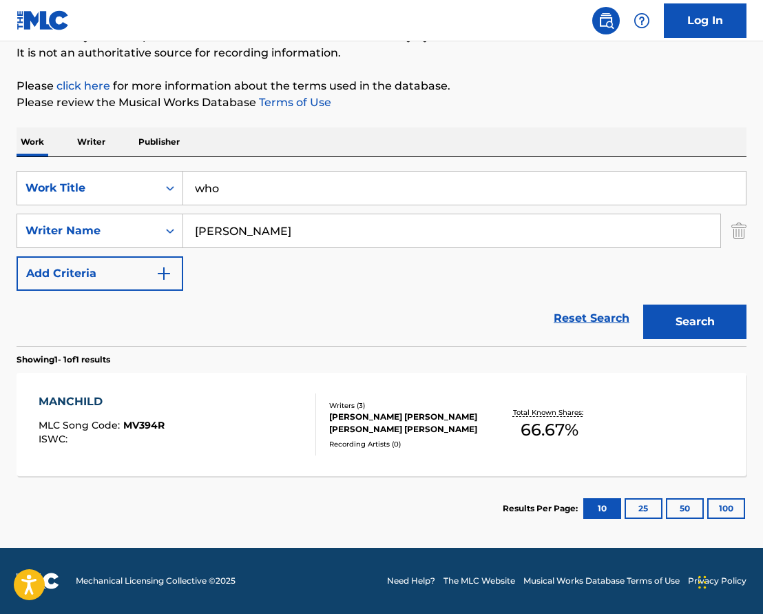
click at [112, 334] on div "Reset Search Search" at bounding box center [382, 318] width 730 height 55
click at [208, 232] on input "Amy allen" at bounding box center [451, 230] width 537 height 33
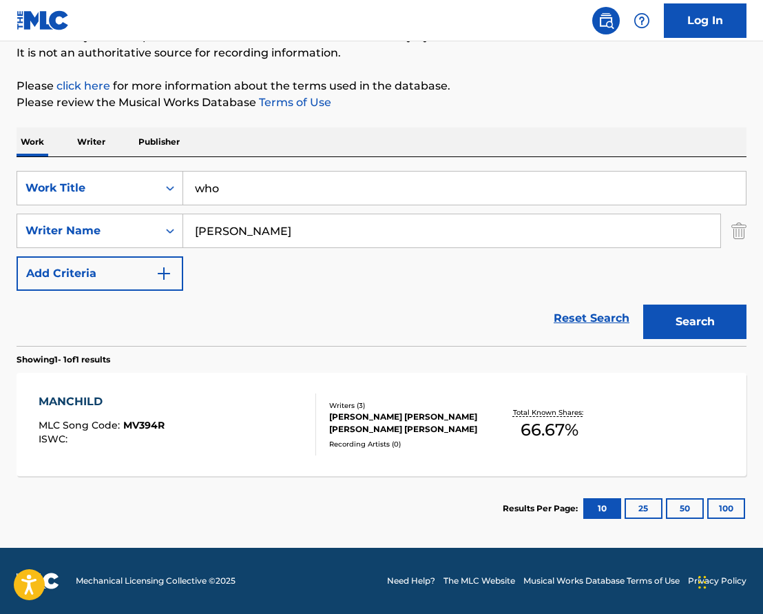
click at [208, 232] on input "Amy allen" at bounding box center [451, 230] width 537 height 33
click at [695, 322] on button "Search" at bounding box center [695, 322] width 103 height 34
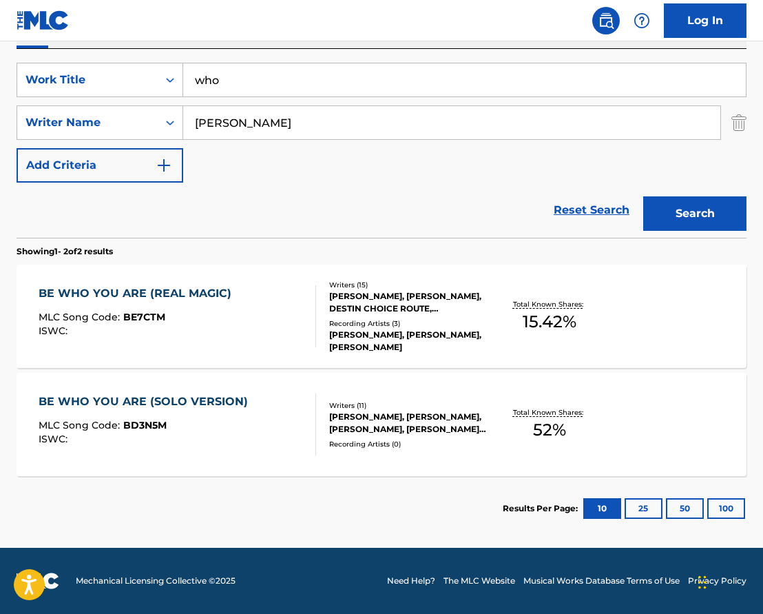
scroll to position [244, 0]
type input "Jon billion"
click at [227, 79] on input "who" at bounding box center [464, 79] width 563 height 33
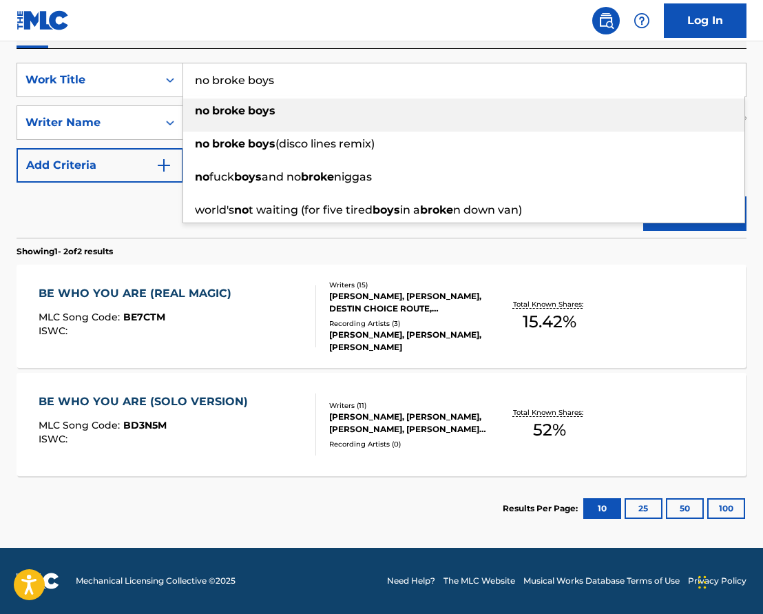
type input "no broke boys"
click at [228, 110] on strong "broke" at bounding box center [228, 110] width 33 height 13
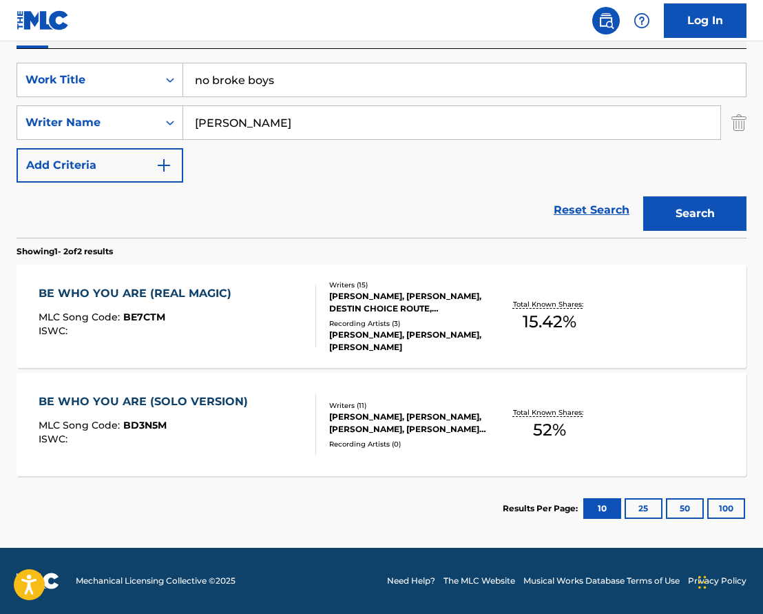
click at [238, 127] on input "Jon billion" at bounding box center [451, 122] width 537 height 33
click at [695, 214] on button "Search" at bounding box center [695, 213] width 103 height 34
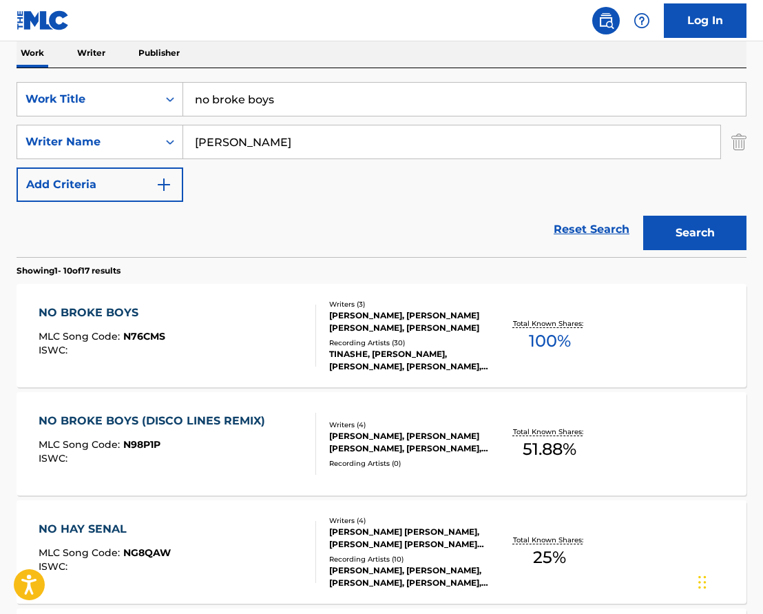
scroll to position [234, 0]
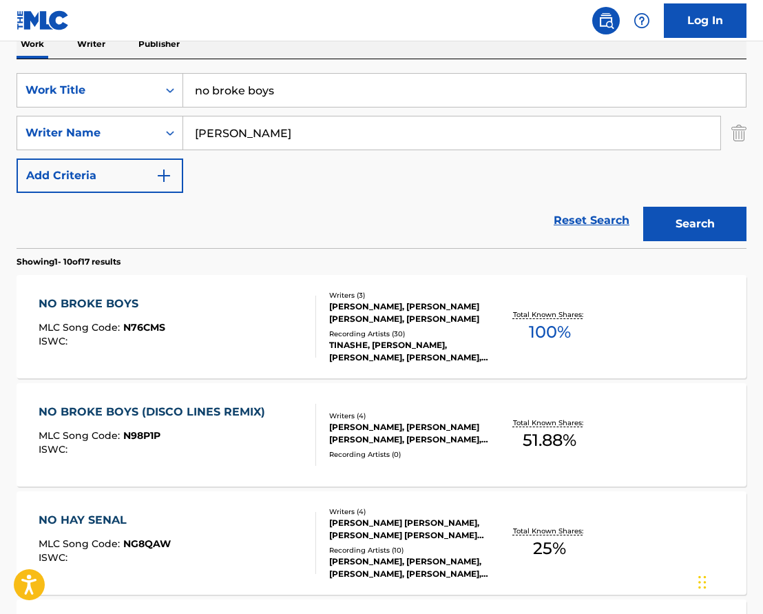
type input "Eric Frederic"
click at [280, 323] on div "NO BROKE BOYS MLC Song Code : N76CMS ISWC :" at bounding box center [178, 327] width 278 height 62
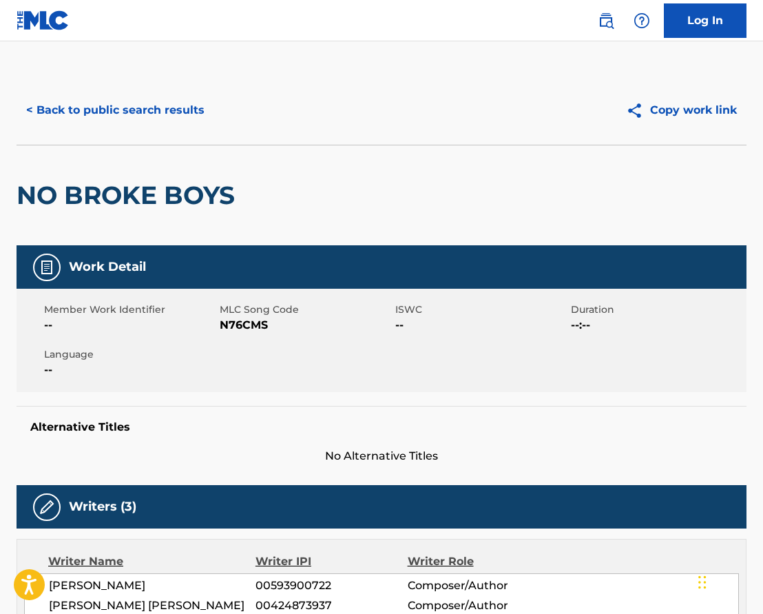
scroll to position [234, 0]
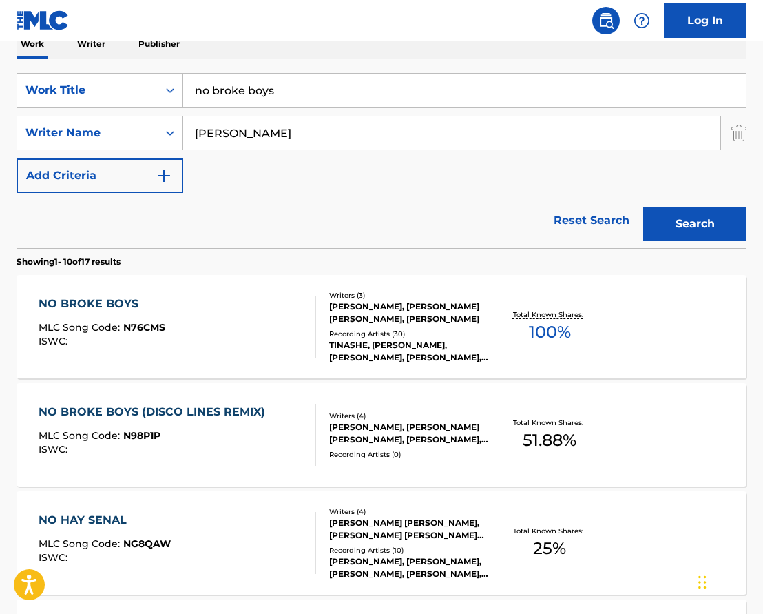
click at [232, 93] on input "no broke boys" at bounding box center [464, 90] width 563 height 33
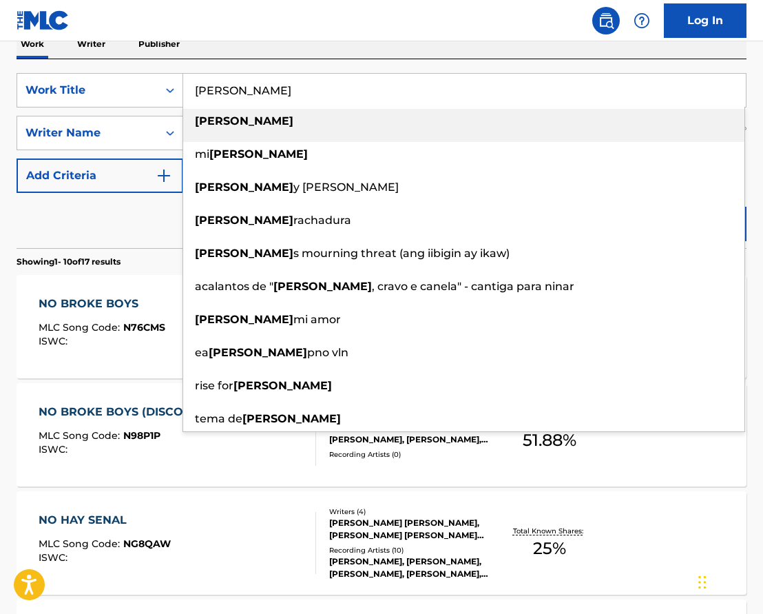
click at [212, 123] on strong "gabriela" at bounding box center [244, 120] width 99 height 13
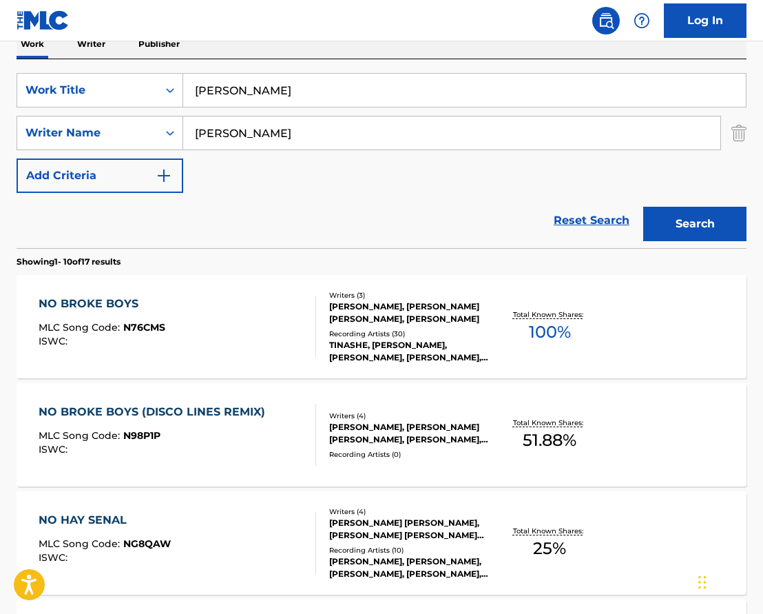
type input "gabriela"
click at [230, 138] on input "Eric Frederic" at bounding box center [451, 132] width 537 height 33
click at [695, 224] on button "Search" at bounding box center [695, 224] width 103 height 34
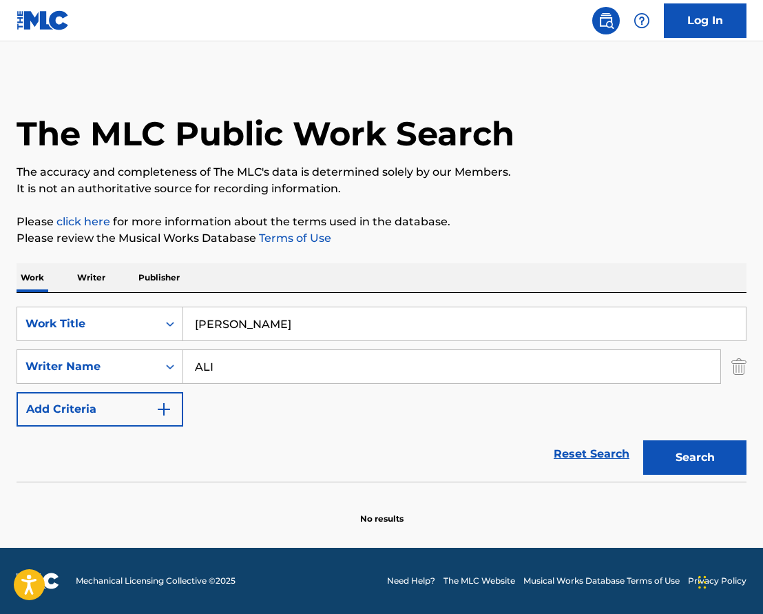
scroll to position [0, 0]
click at [202, 367] on input "ALI" at bounding box center [451, 366] width 537 height 33
type input "Andrew watt"
click at [695, 458] on button "Search" at bounding box center [695, 457] width 103 height 34
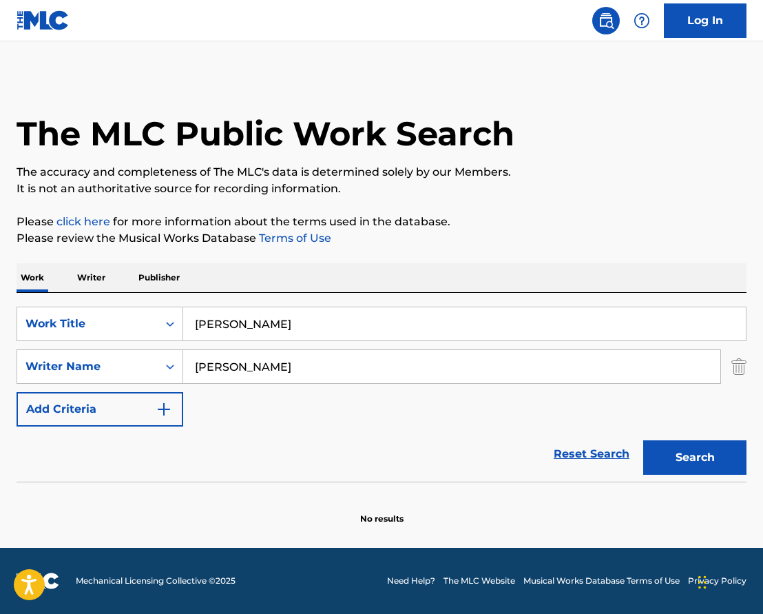
click at [229, 328] on input "gabriela" at bounding box center [464, 323] width 563 height 33
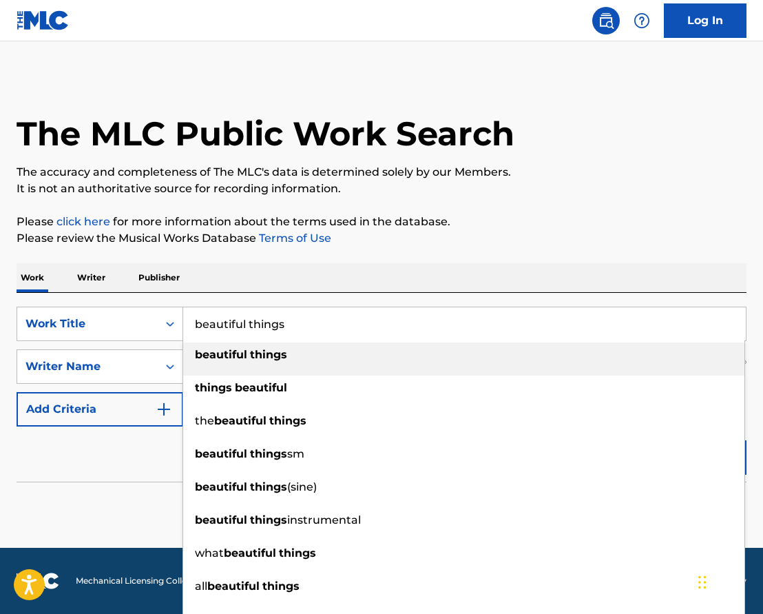
type input "beautiful things"
click at [235, 359] on strong "beautiful" at bounding box center [221, 354] width 52 height 13
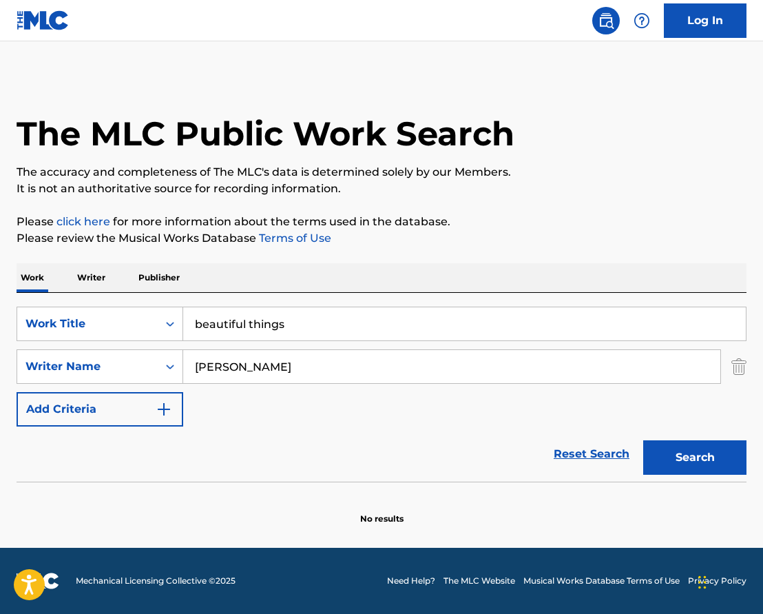
click at [236, 363] on input "Andrew watt" at bounding box center [451, 366] width 537 height 33
click at [695, 458] on button "Search" at bounding box center [695, 457] width 103 height 34
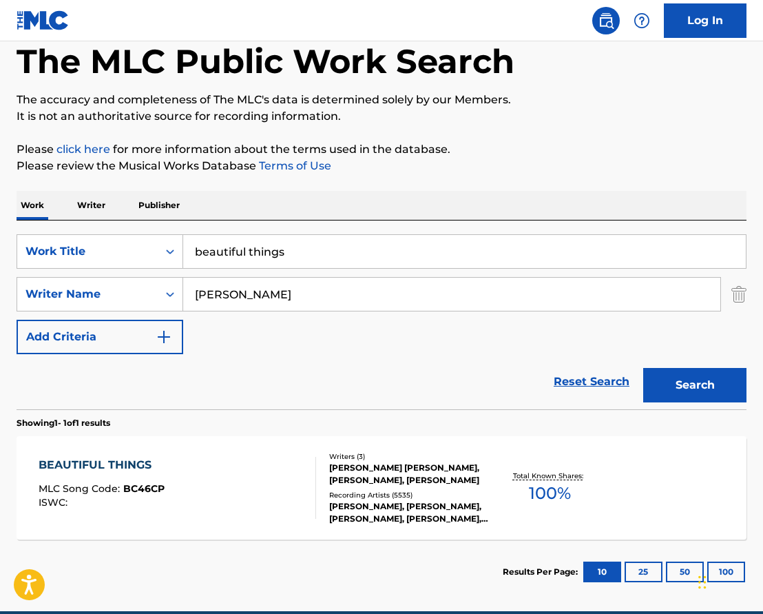
scroll to position [87, 0]
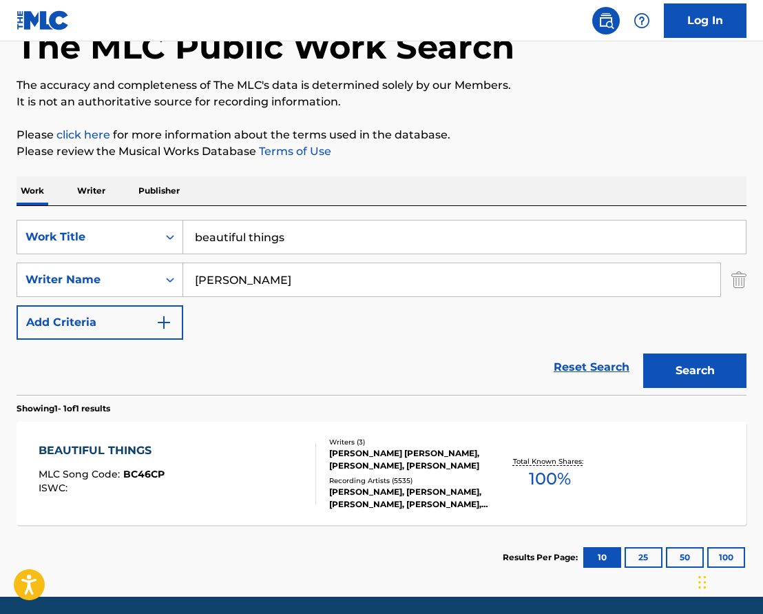
type input "Evan Blair"
click at [269, 462] on div "BEAUTIFUL THINGS MLC Song Code : BC46CP ISWC :" at bounding box center [178, 473] width 278 height 62
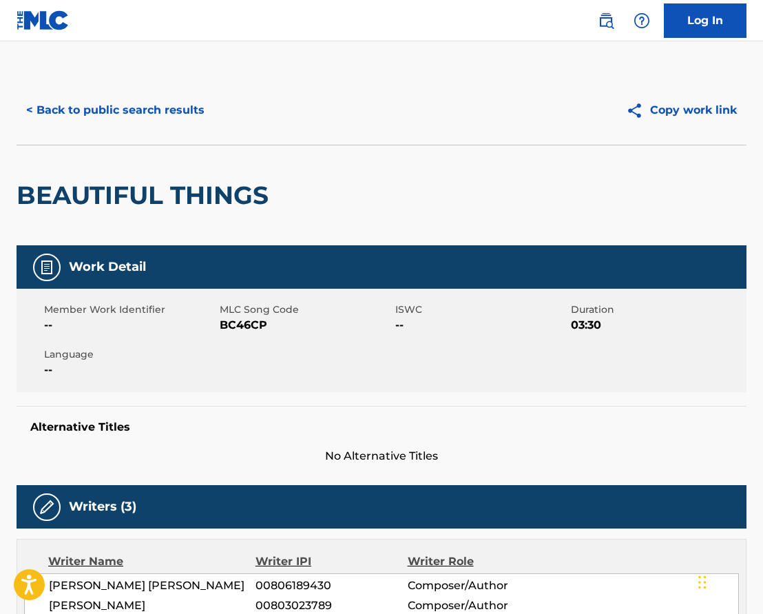
scroll to position [57, 0]
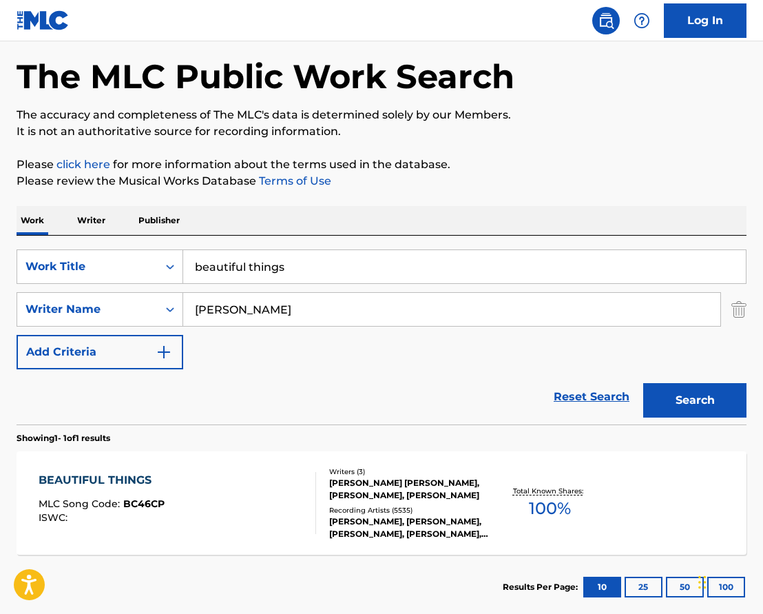
click at [271, 267] on input "beautiful things" at bounding box center [464, 266] width 563 height 33
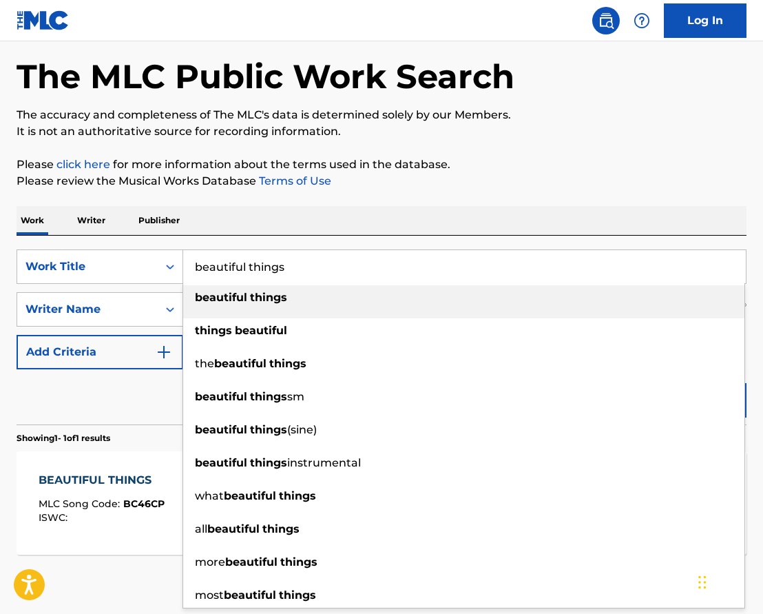
click at [271, 267] on input "beautiful things" at bounding box center [464, 266] width 563 height 33
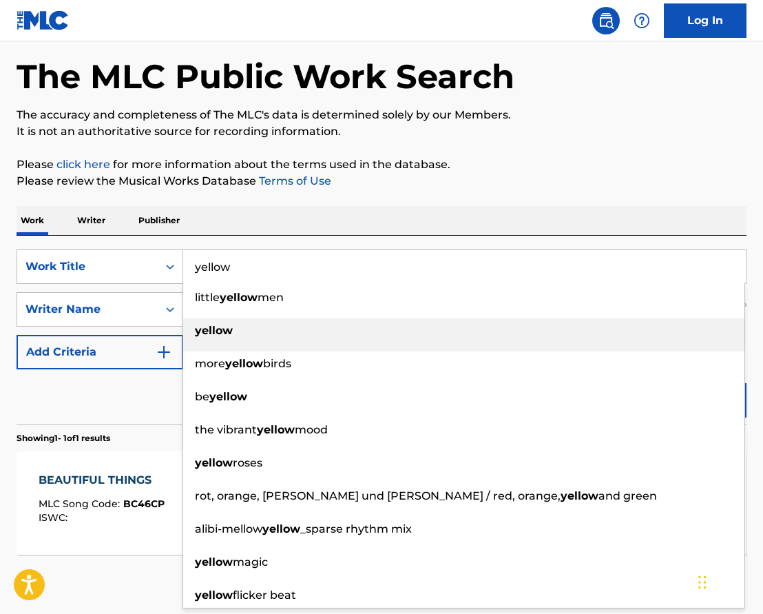
type input "yellow"
click at [224, 332] on strong "yellow" at bounding box center [214, 330] width 38 height 13
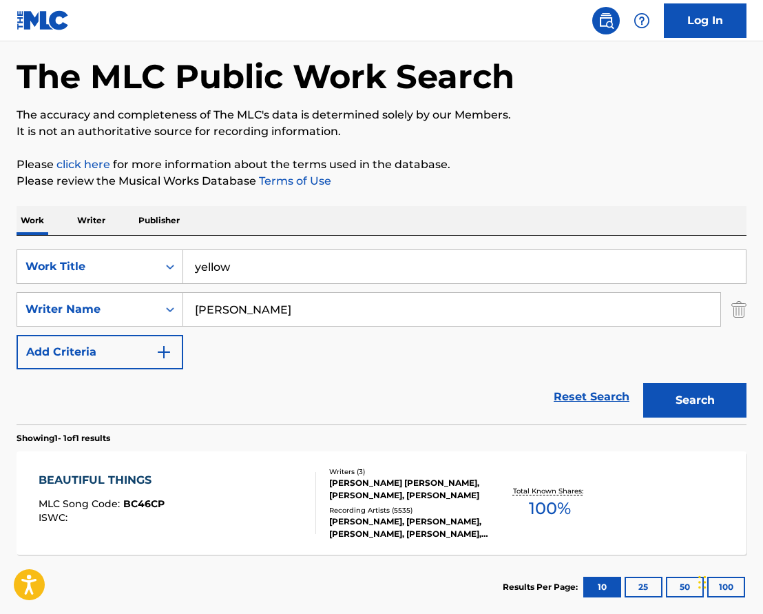
click at [235, 317] on input "Evan Blair" at bounding box center [451, 309] width 537 height 33
click at [695, 400] on button "Search" at bounding box center [695, 400] width 103 height 34
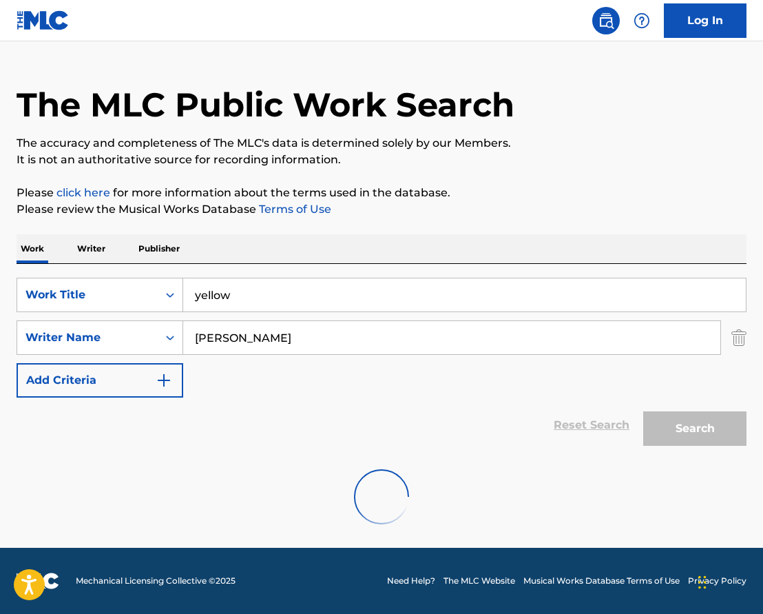
scroll to position [0, 0]
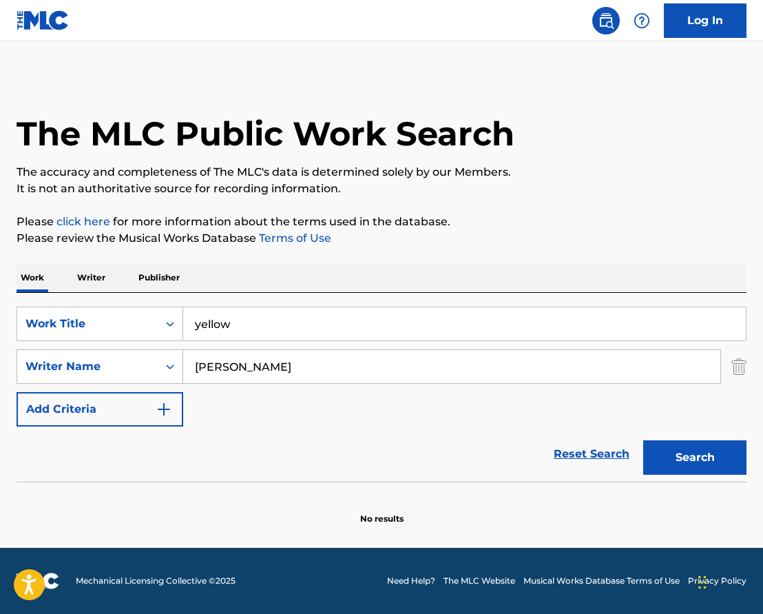
click at [203, 368] on input "Chris Martin" at bounding box center [451, 366] width 537 height 33
type input "Guy"
click at [695, 458] on button "Search" at bounding box center [695, 457] width 103 height 34
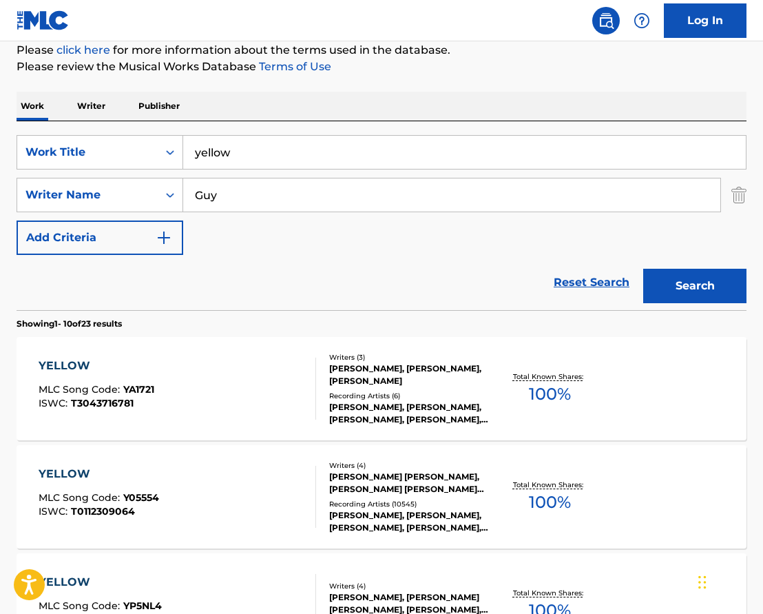
scroll to position [185, 0]
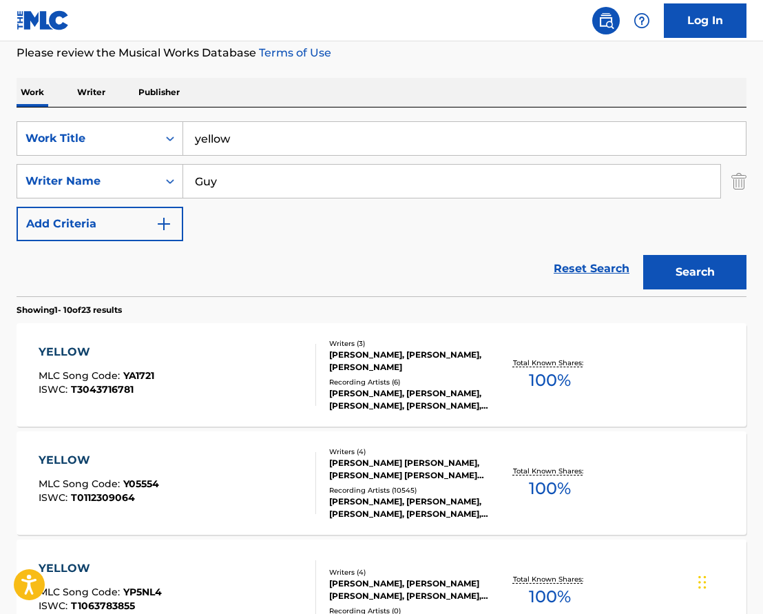
click at [345, 476] on div "CHRISTOPHER ANTHONY JOHN MARTIN, GUY RUPERT BERRYMAN, JONATHAN MARK BUCKLAND, W…" at bounding box center [409, 469] width 161 height 25
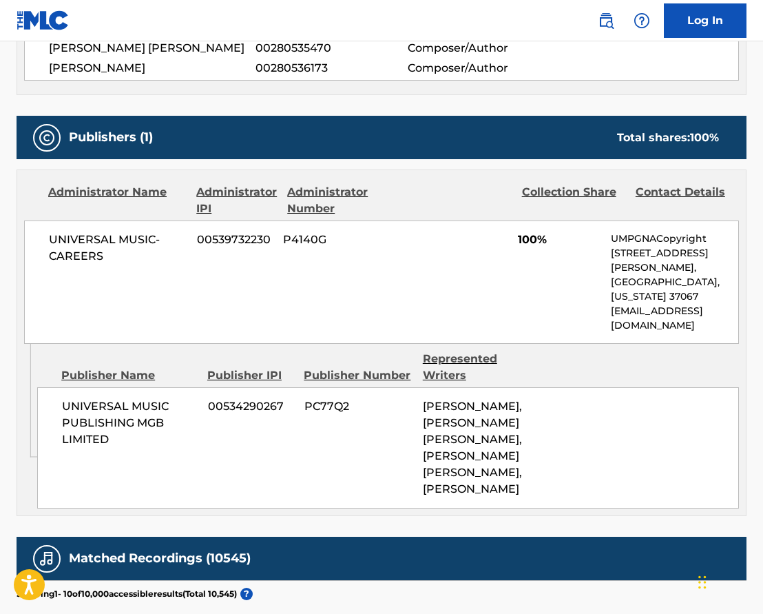
scroll to position [703, 0]
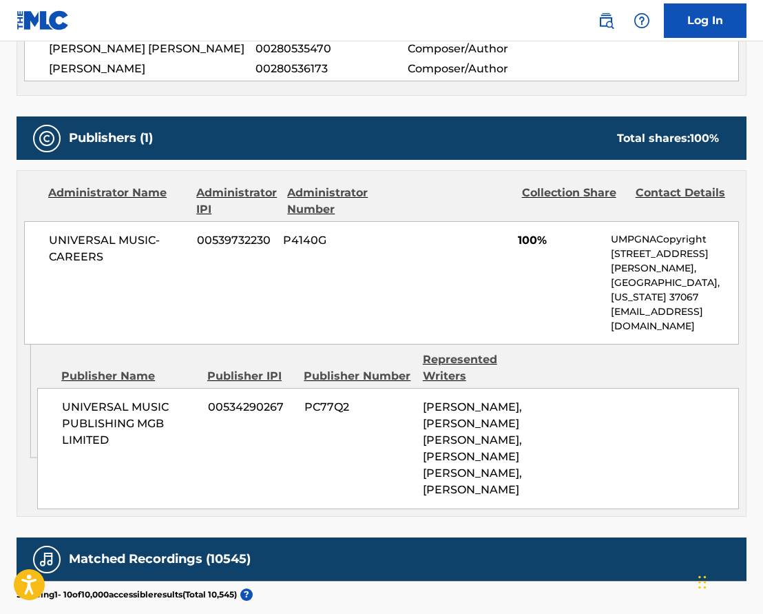
scroll to position [185, 0]
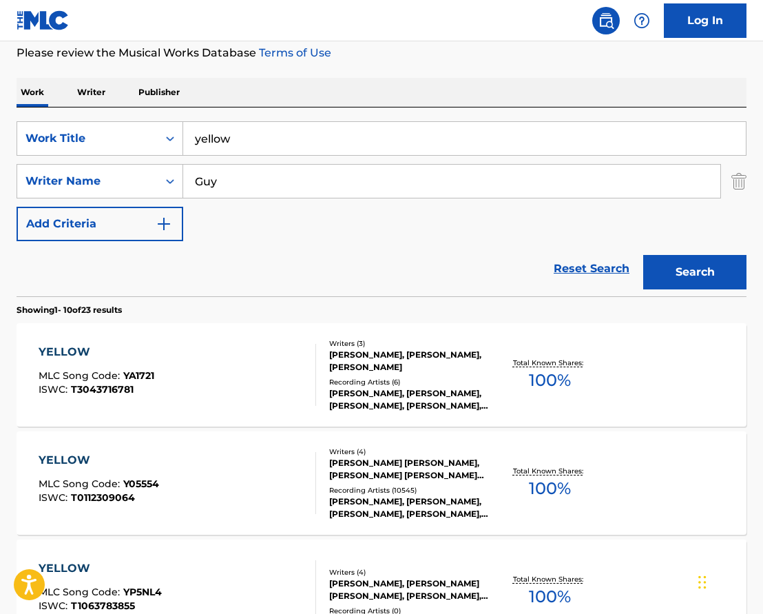
click at [216, 142] on input "yellow" at bounding box center [464, 138] width 563 height 33
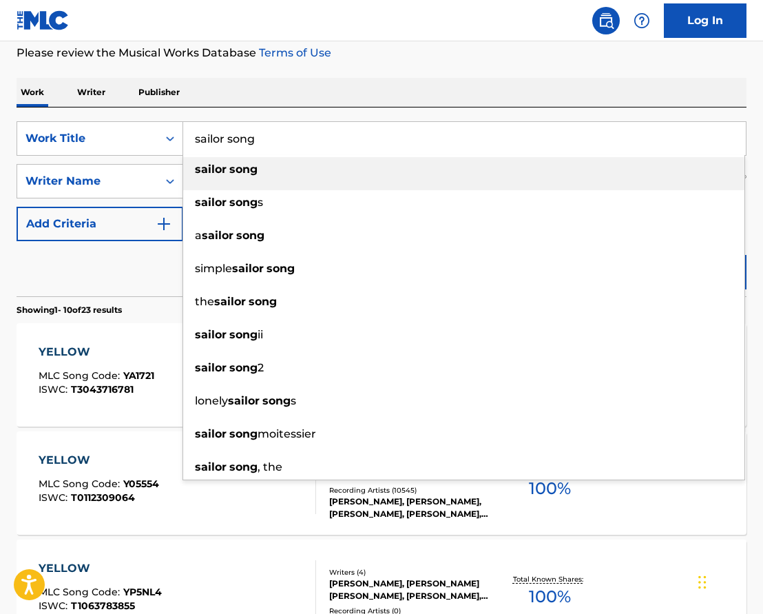
type input "sailor song"
click at [207, 170] on strong "sailor" at bounding box center [211, 169] width 32 height 13
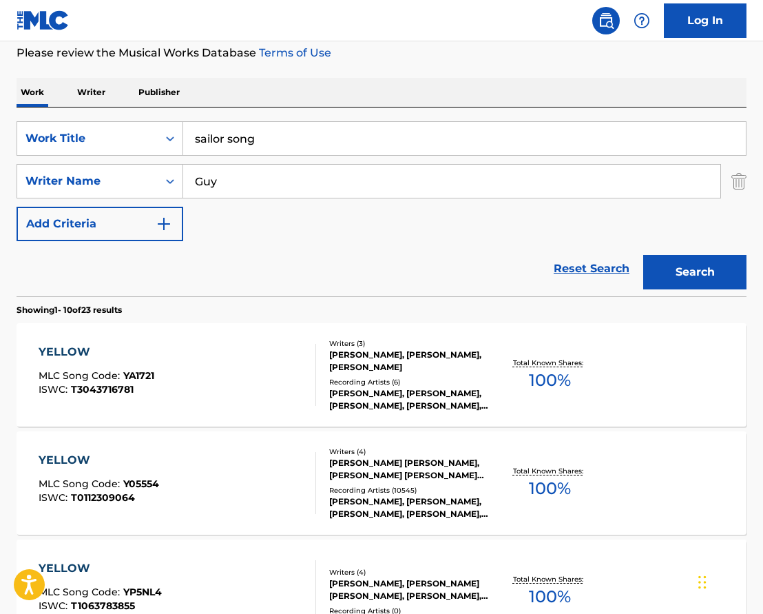
click at [221, 187] on input "Guy" at bounding box center [451, 181] width 537 height 33
click at [695, 272] on button "Search" at bounding box center [695, 272] width 103 height 34
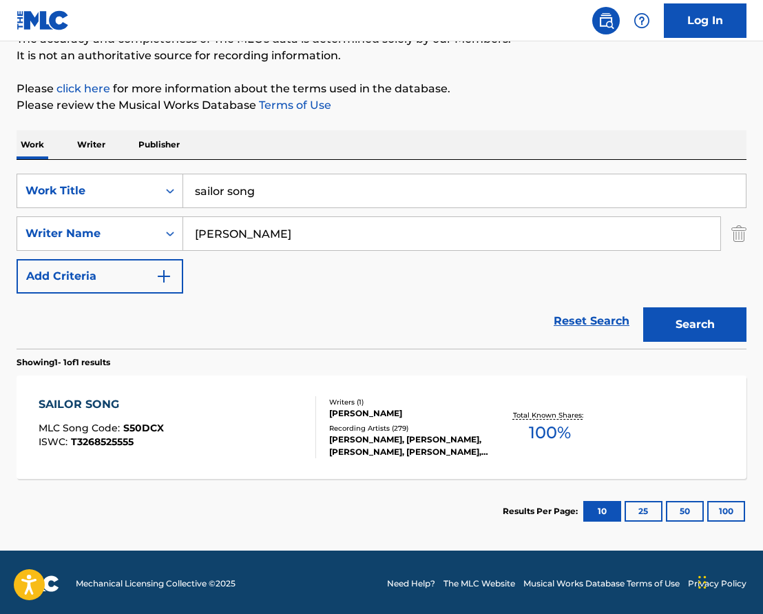
scroll to position [134, 0]
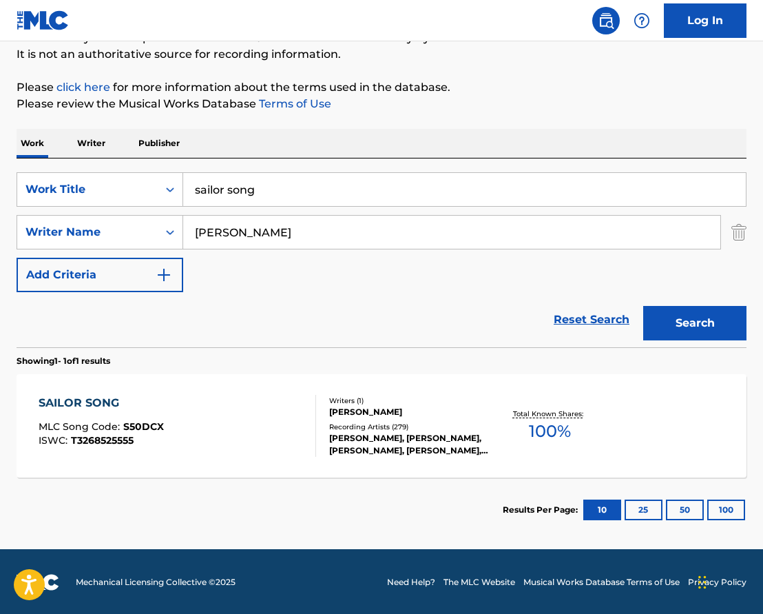
type input "Gianna Perez"
click at [214, 416] on div "SAILOR SONG MLC Song Code : S50DCX ISWC : T3268525555" at bounding box center [178, 426] width 278 height 62
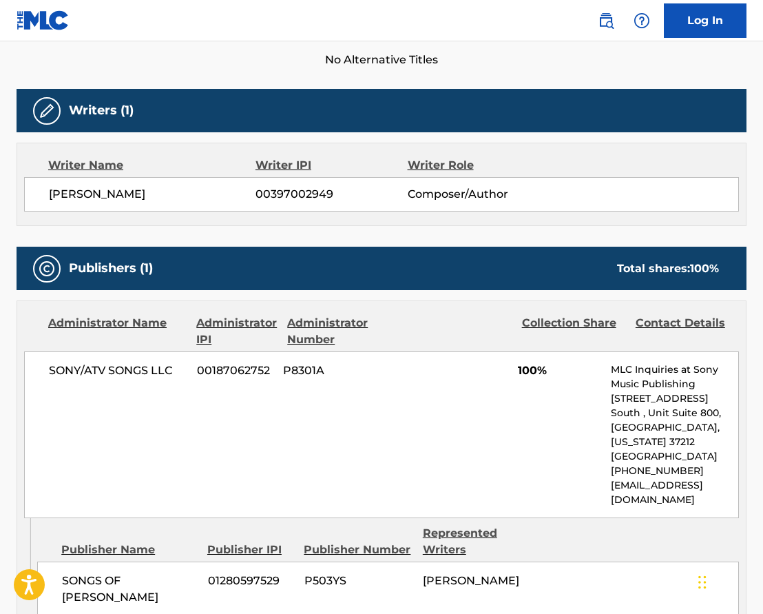
scroll to position [391, 0]
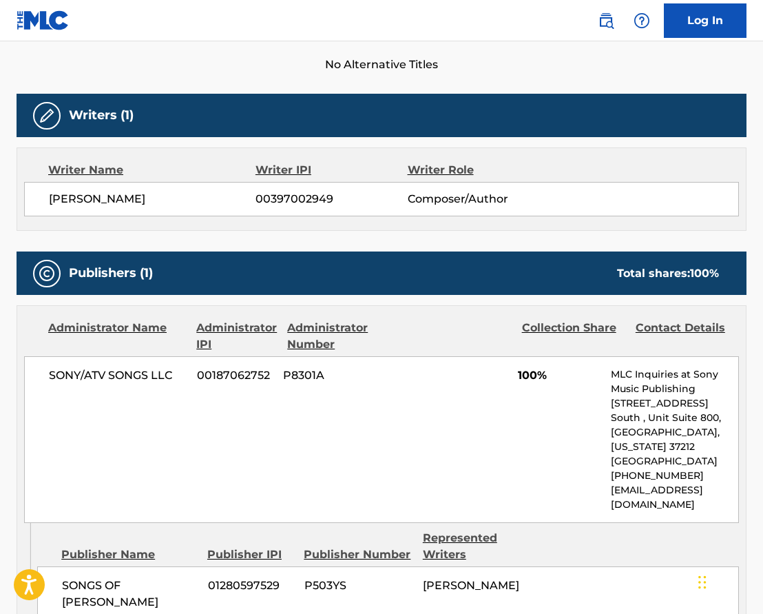
scroll to position [57, 0]
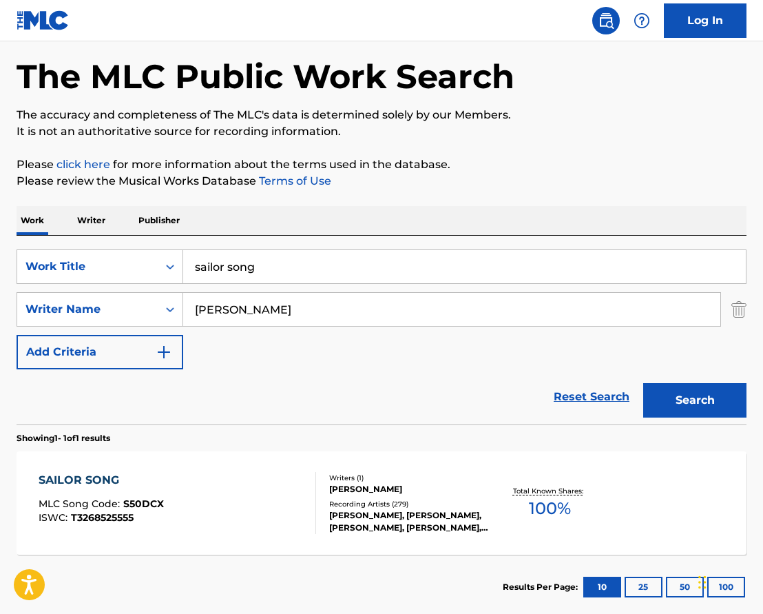
click at [260, 269] on input "sailor song" at bounding box center [464, 266] width 563 height 33
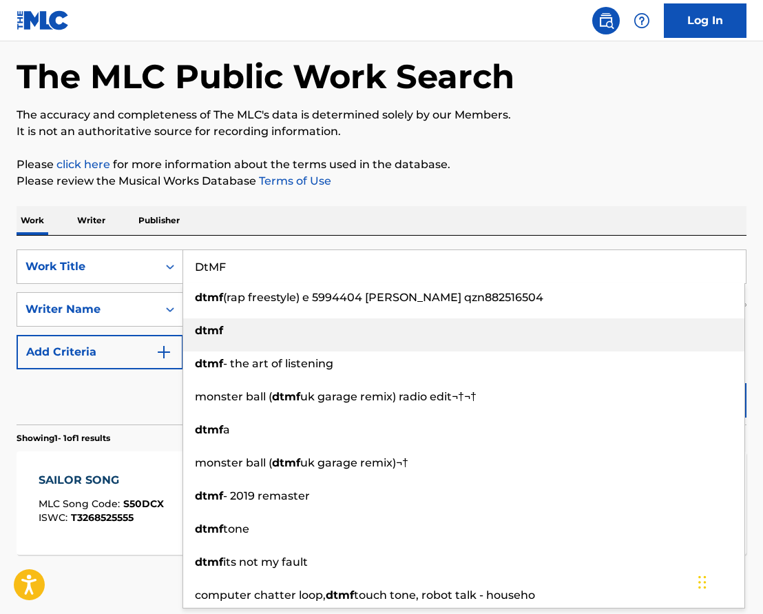
click at [205, 333] on strong "dtmf" at bounding box center [209, 330] width 28 height 13
type input "dtmf"
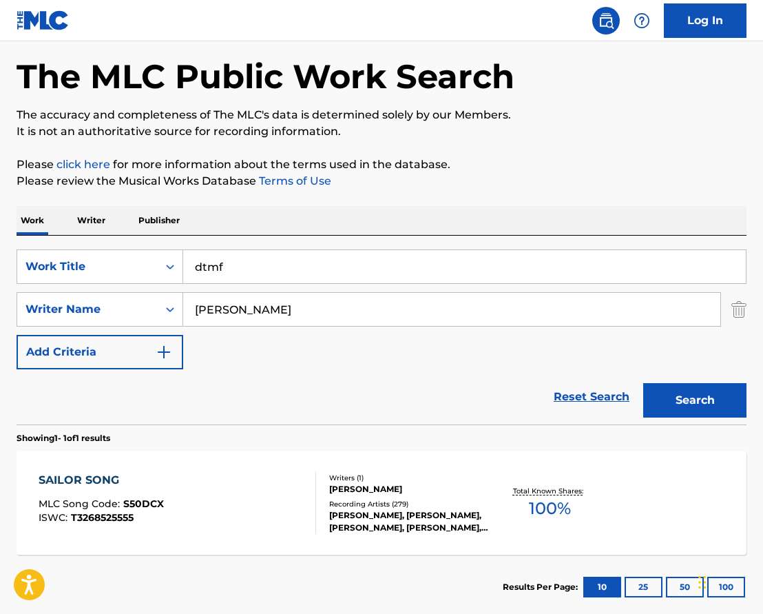
click at [229, 310] on input "Gianna Perez" at bounding box center [451, 309] width 537 height 33
click at [695, 400] on button "Search" at bounding box center [695, 400] width 103 height 34
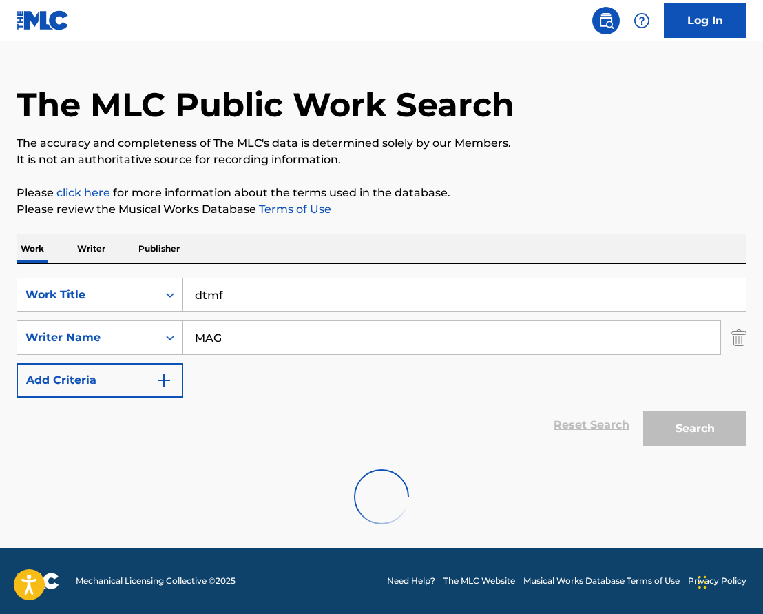
scroll to position [0, 0]
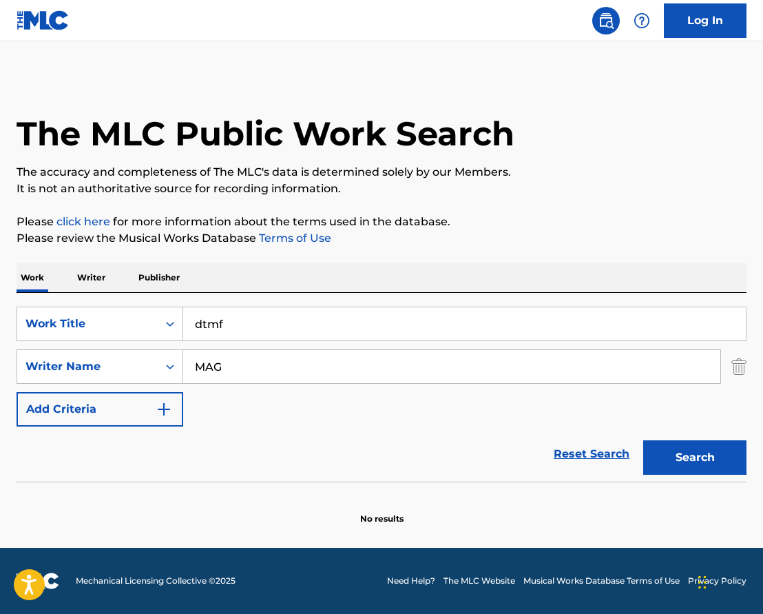
click at [212, 368] on input "MAG" at bounding box center [451, 366] width 537 height 33
click at [695, 458] on button "Search" at bounding box center [695, 457] width 103 height 34
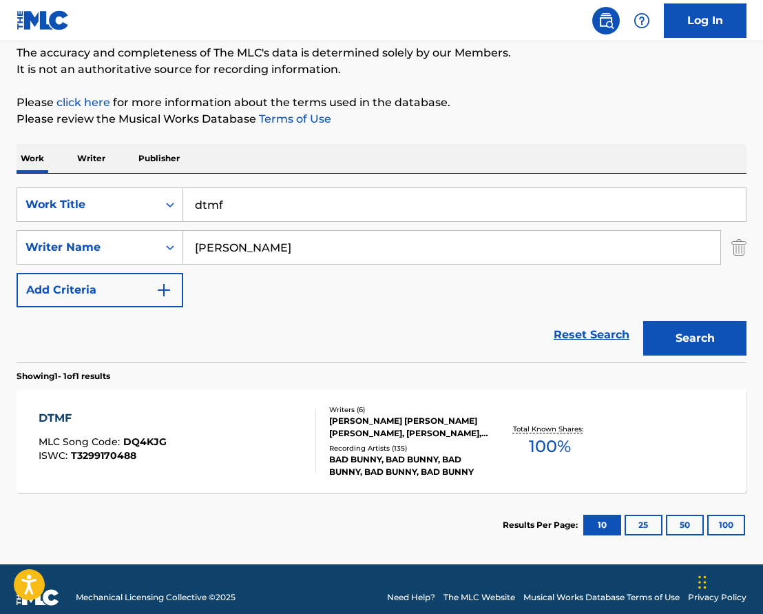
scroll to position [121, 0]
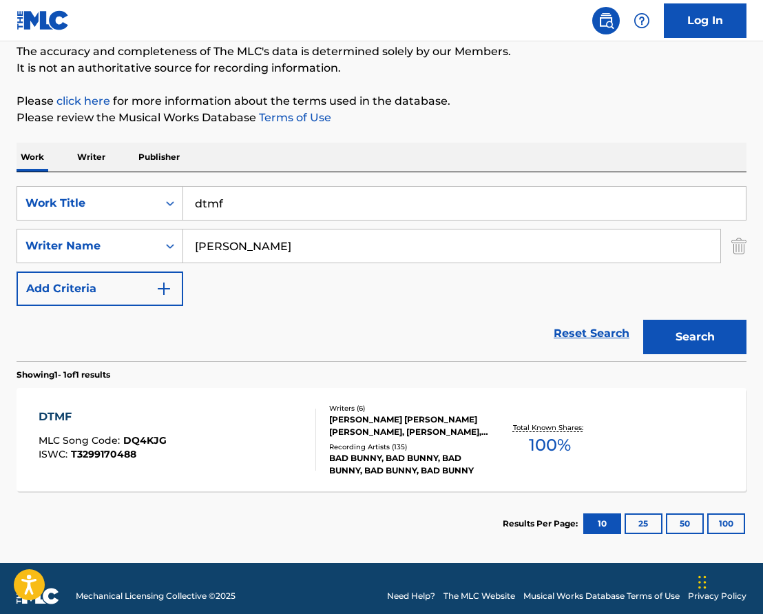
type input "Benito"
click at [338, 440] on div "Writers ( 6 ) ROBERTO JOSE JR ROSADO TORRES, TYLER SPRY, BENJAMIN FALIK, BENITO…" at bounding box center [403, 440] width 174 height 74
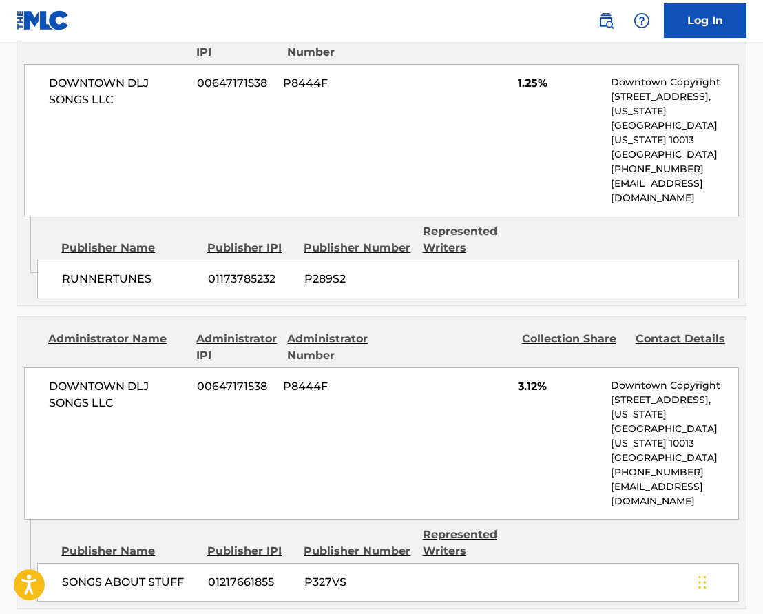
scroll to position [2174, 0]
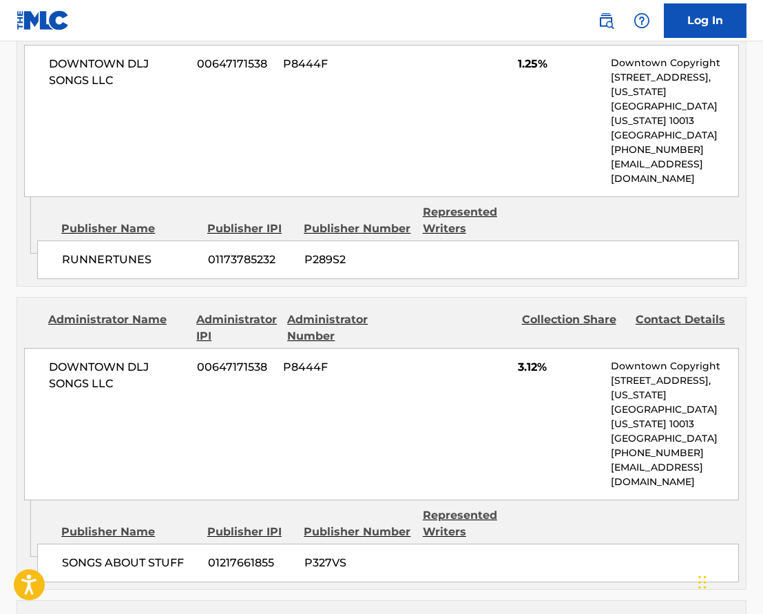
scroll to position [57, 0]
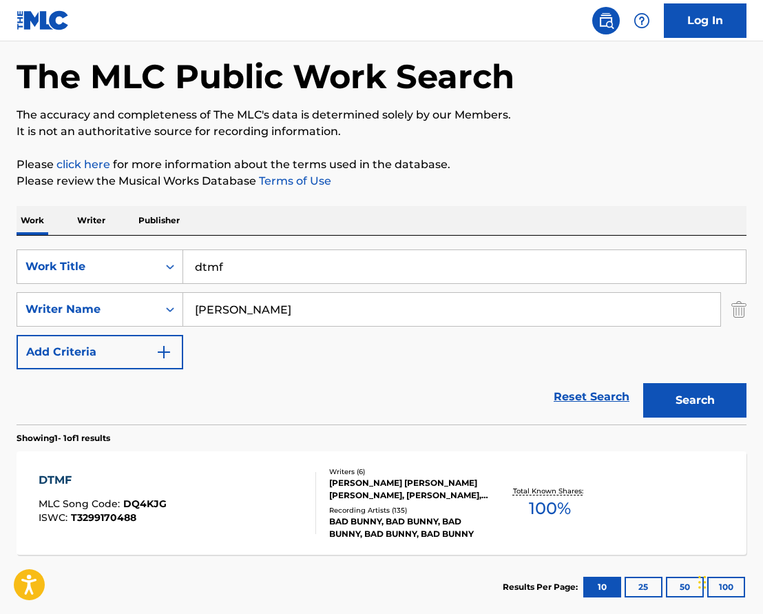
click at [233, 261] on input "dtmf" at bounding box center [464, 266] width 563 height 33
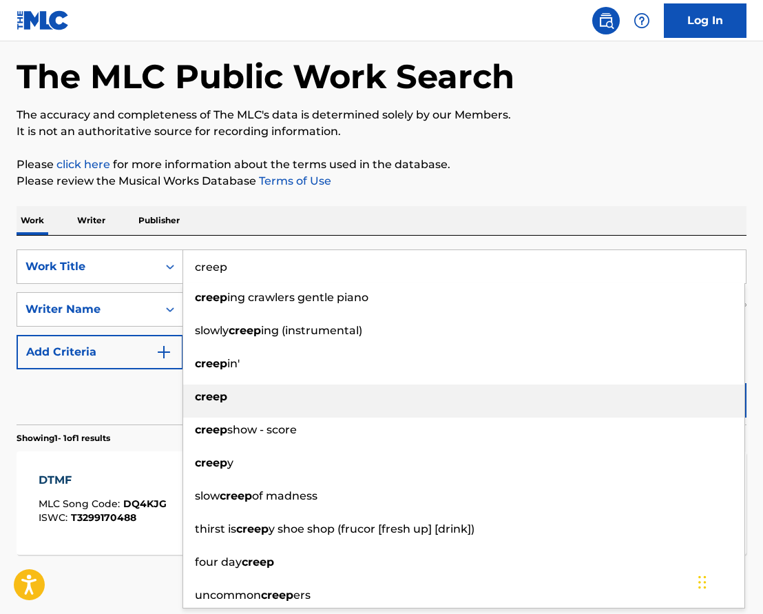
type input "creep"
click at [209, 399] on strong "creep" at bounding box center [211, 396] width 32 height 13
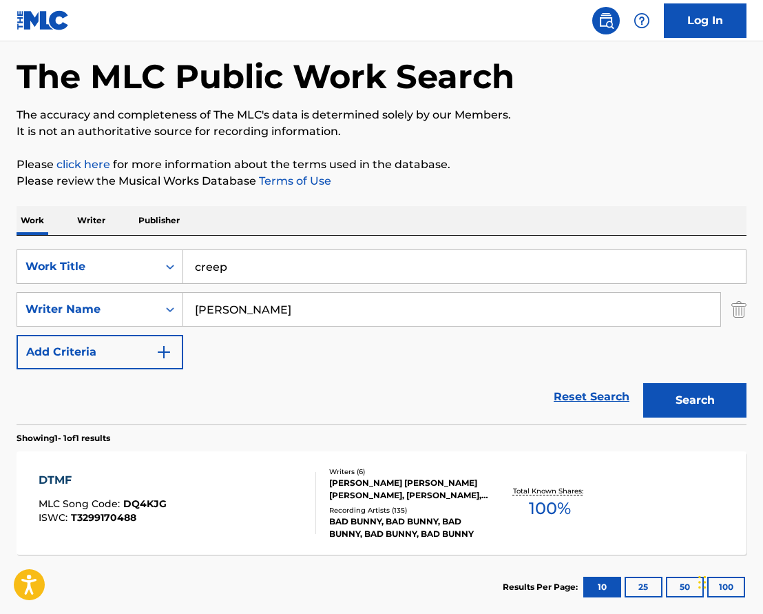
click at [222, 306] on input "Benito" at bounding box center [451, 309] width 537 height 33
type input "Albert hammond"
click at [695, 400] on button "Search" at bounding box center [695, 400] width 103 height 34
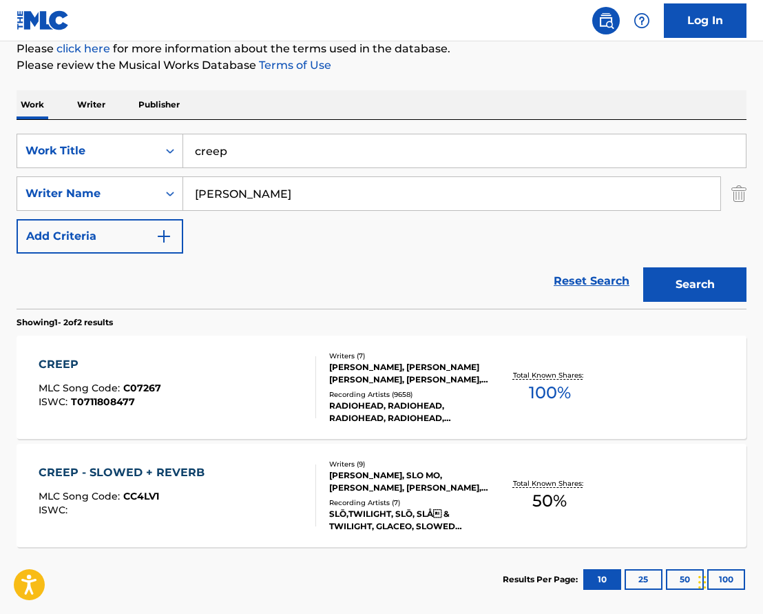
scroll to position [185, 0]
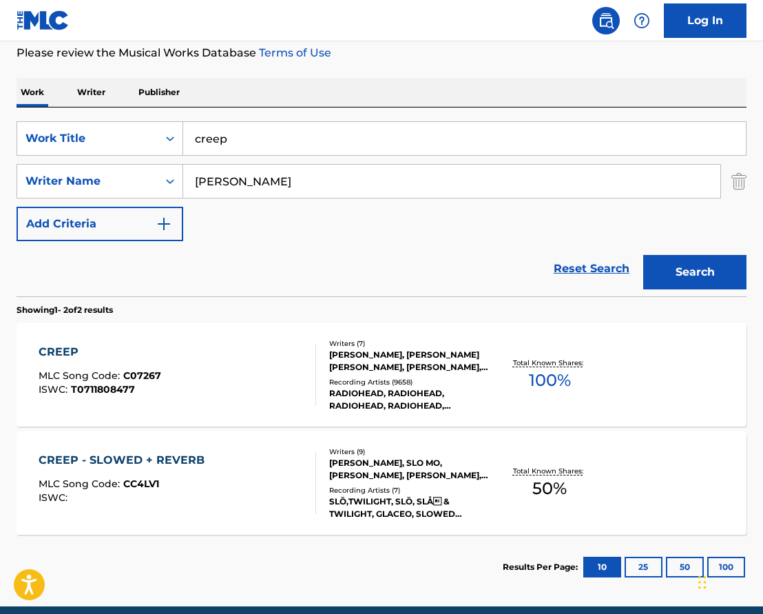
click at [336, 356] on div "ALBERT HAMMOND, EDWARD JOHN O BRIEN, PHILIP JAMES SELWAY, JONATHAN RICHARD GUY …" at bounding box center [409, 361] width 161 height 25
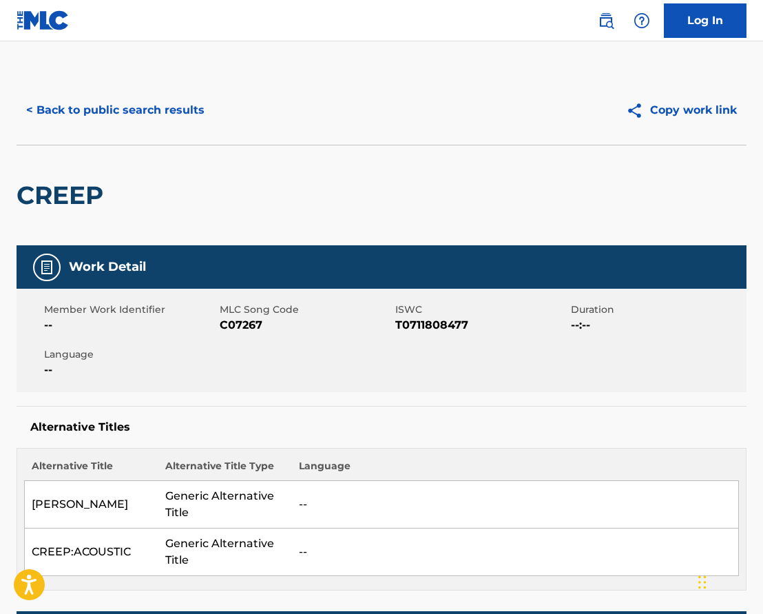
scroll to position [165, 0]
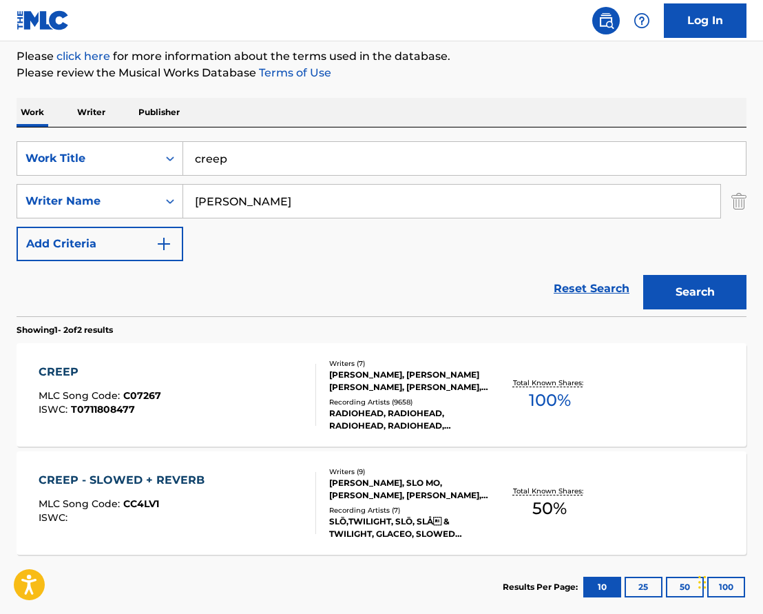
click at [247, 165] on input "creep" at bounding box center [464, 158] width 563 height 33
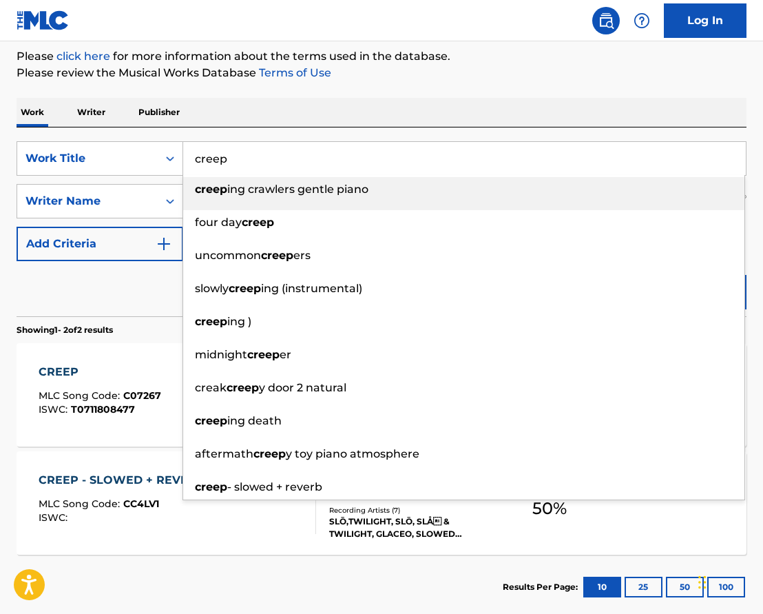
click at [247, 165] on input "creep" at bounding box center [464, 158] width 563 height 33
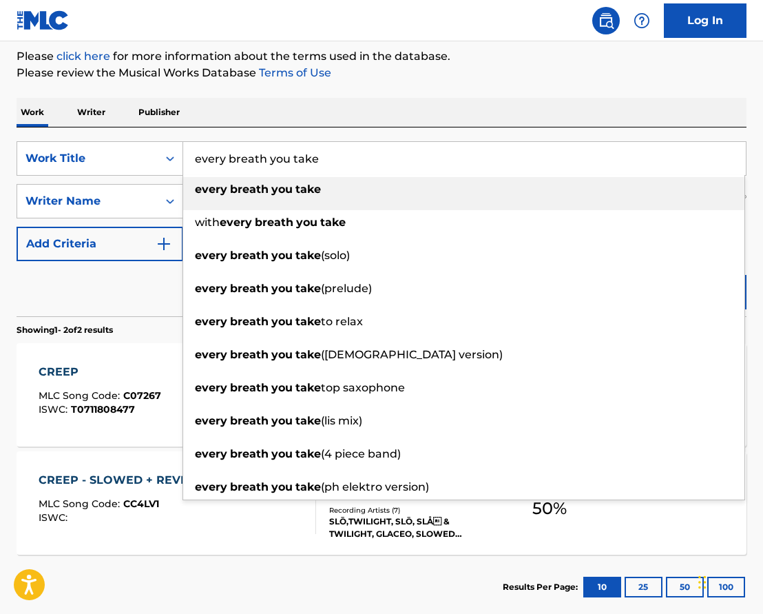
type input "every breath you take"
click at [247, 186] on strong "breath" at bounding box center [249, 189] width 39 height 13
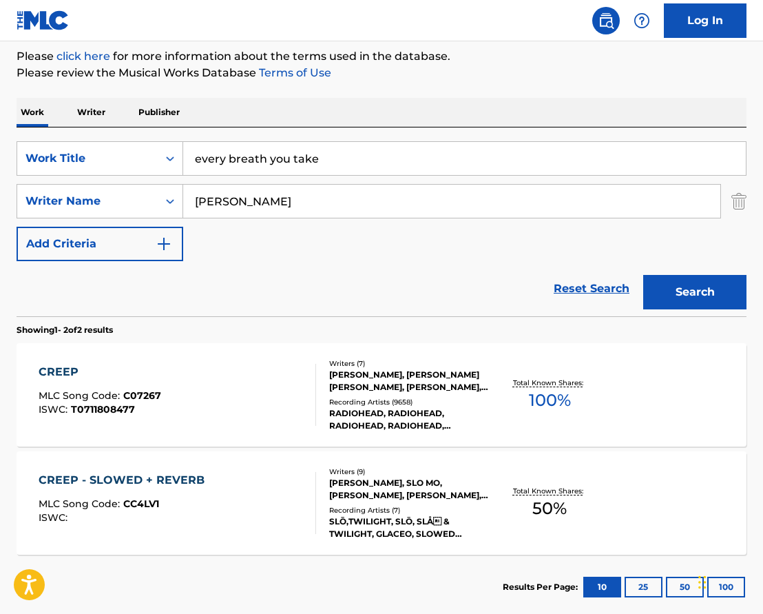
click at [256, 208] on input "Albert hammond" at bounding box center [451, 201] width 537 height 33
type input "sting"
click at [695, 292] on button "Search" at bounding box center [695, 292] width 103 height 34
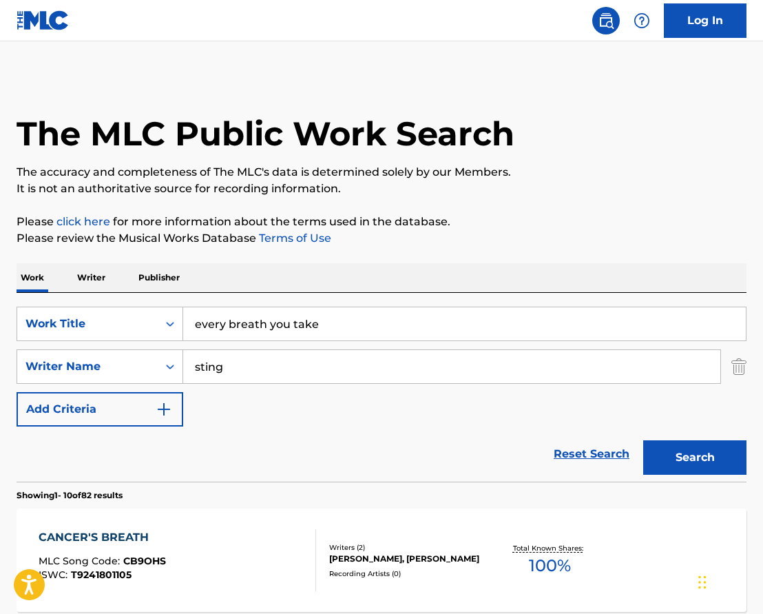
scroll to position [0, 0]
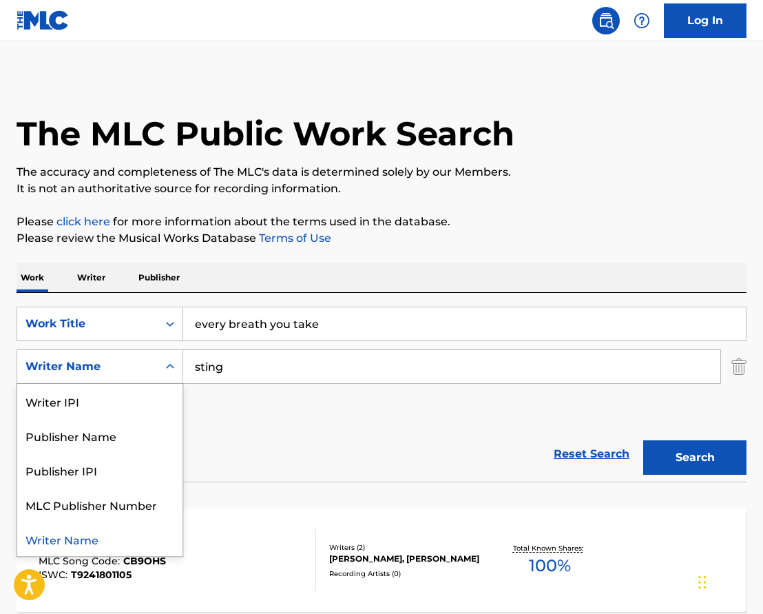
click at [173, 367] on icon "Search Form" at bounding box center [170, 366] width 8 height 5
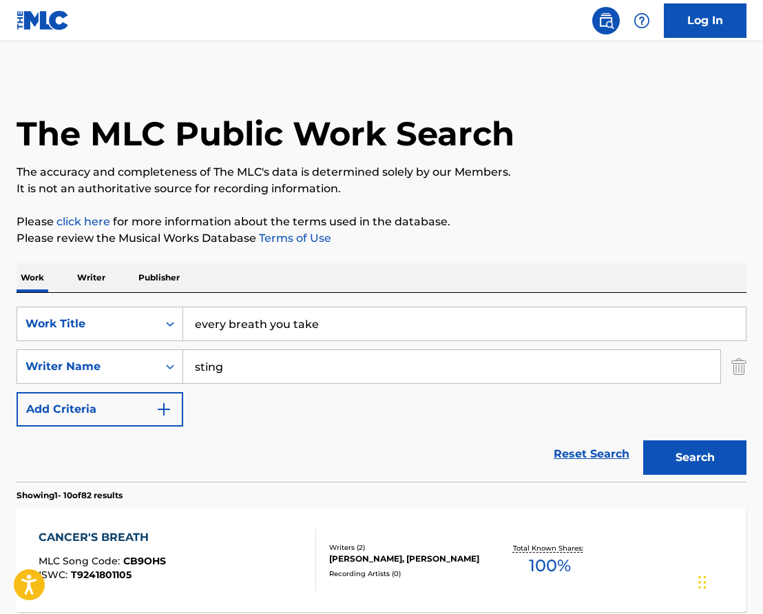
click at [331, 365] on input "sting" at bounding box center [451, 366] width 537 height 33
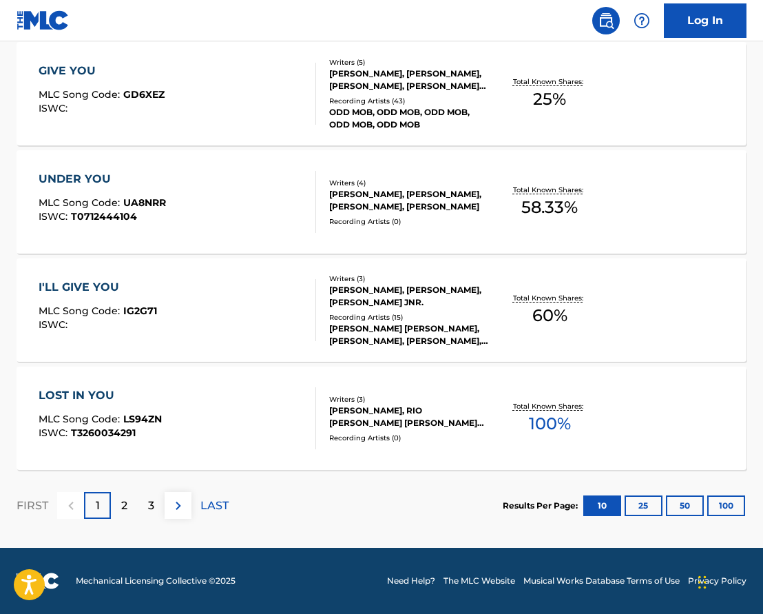
scroll to position [1116, 0]
click at [181, 505] on img at bounding box center [178, 506] width 17 height 17
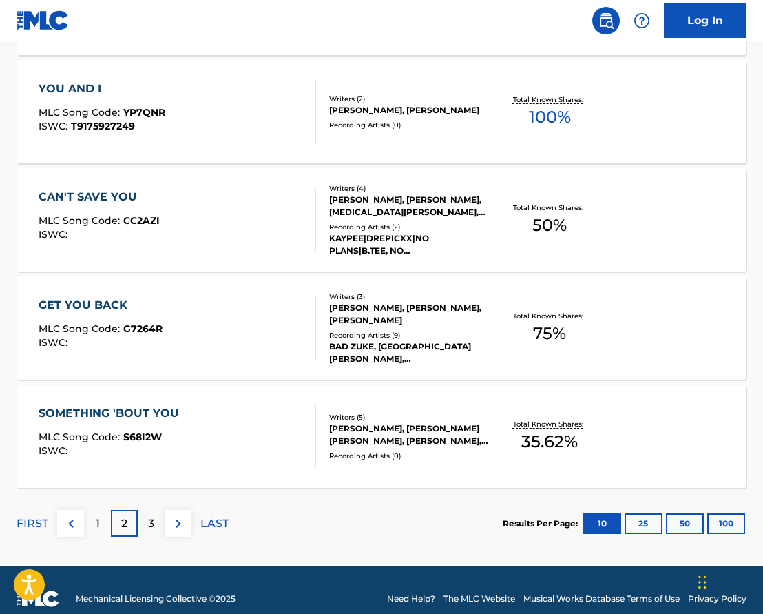
scroll to position [1102, 0]
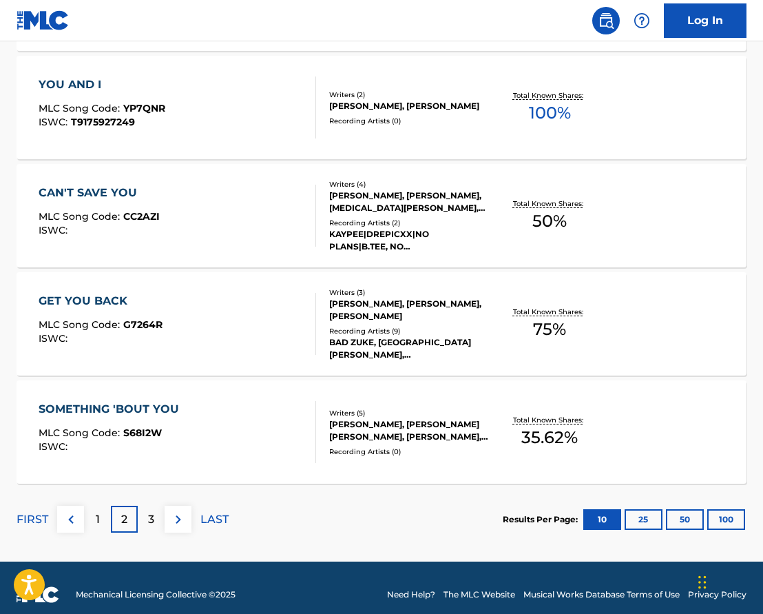
click at [70, 515] on img at bounding box center [71, 519] width 17 height 17
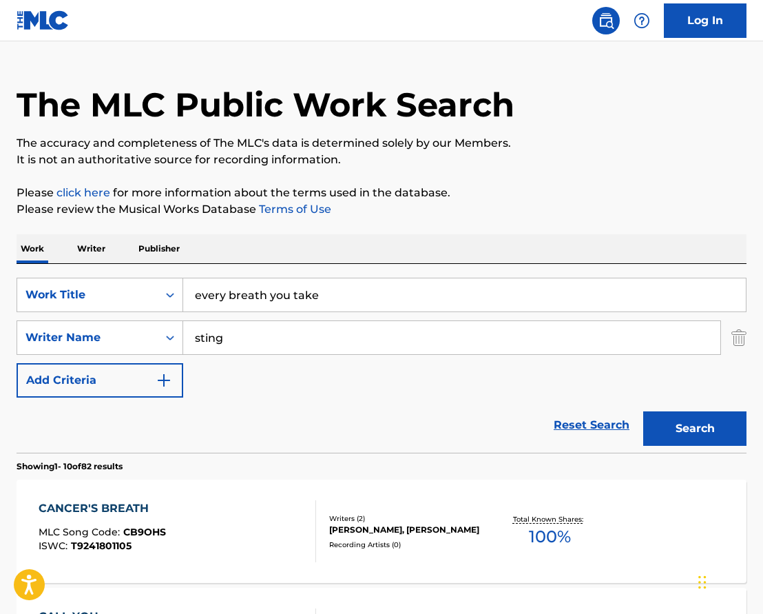
click at [241, 337] on input "sting" at bounding box center [451, 337] width 537 height 33
click at [695, 429] on button "Search" at bounding box center [695, 428] width 103 height 34
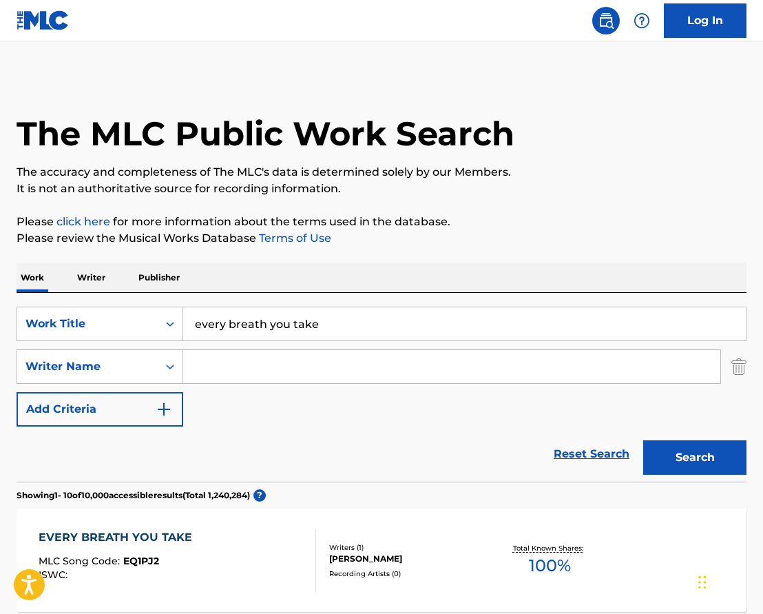
scroll to position [0, 0]
type input "police"
click at [695, 458] on button "Search" at bounding box center [695, 457] width 103 height 34
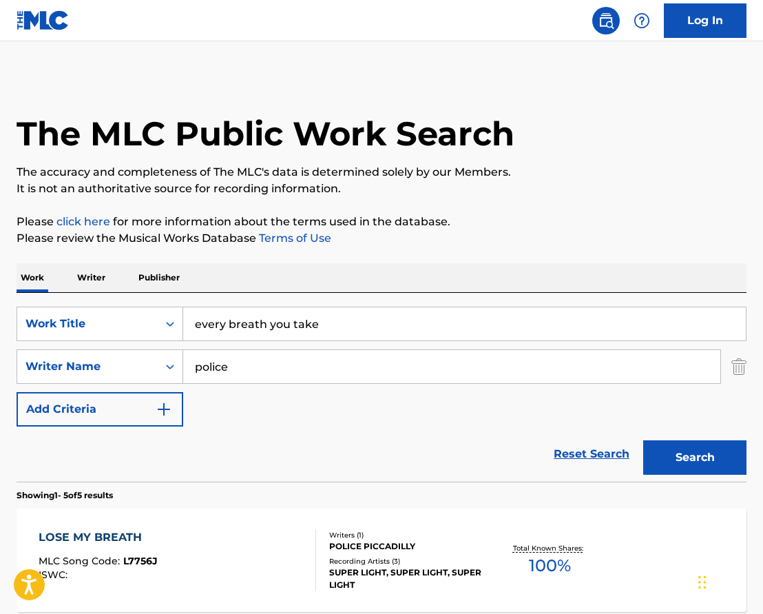
click at [222, 320] on input "every breath you take" at bounding box center [464, 323] width 563 height 33
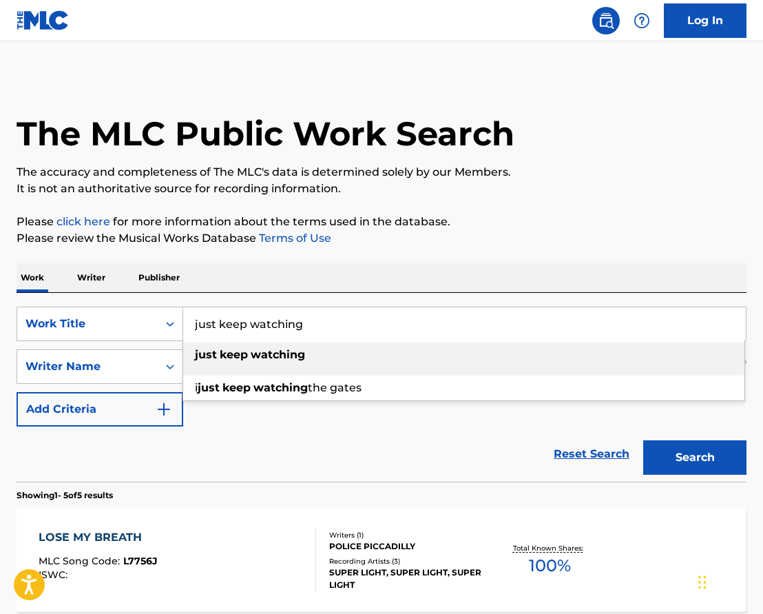
type input "just keep watching"
click at [229, 360] on strong "keep" at bounding box center [234, 354] width 28 height 13
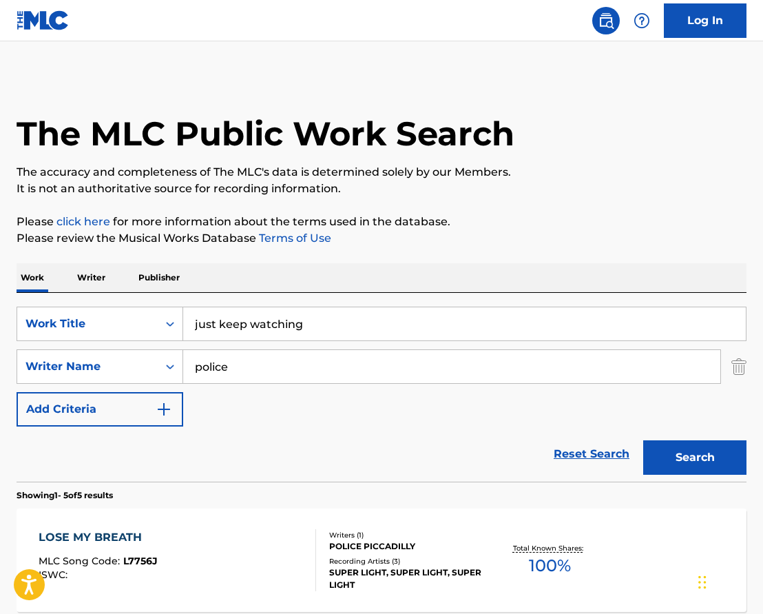
click at [230, 369] on input "police" at bounding box center [451, 366] width 537 height 33
type input "Amy allen"
click at [695, 458] on button "Search" at bounding box center [695, 457] width 103 height 34
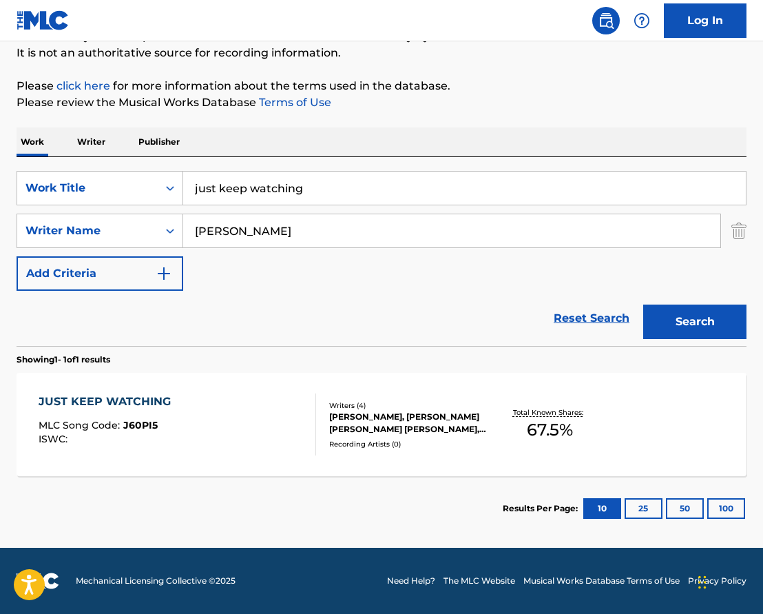
scroll to position [136, 0]
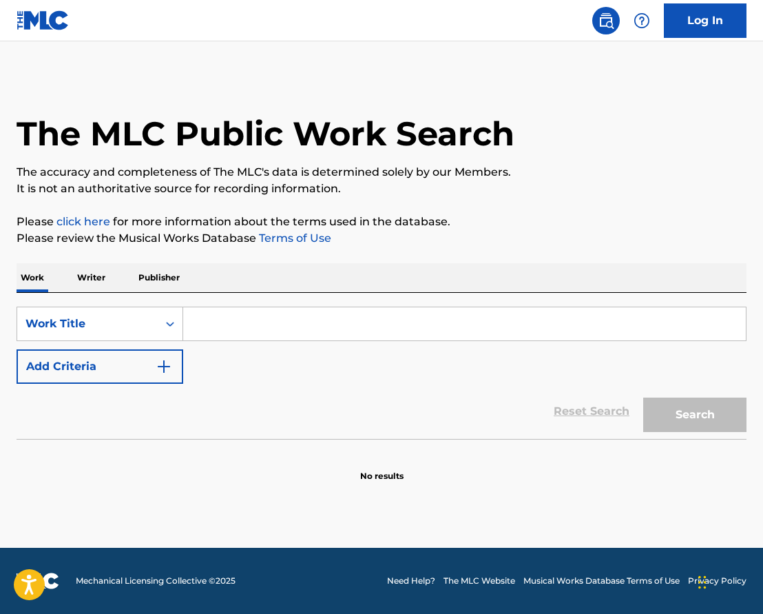
click at [209, 325] on input "Search Form" at bounding box center [464, 323] width 563 height 33
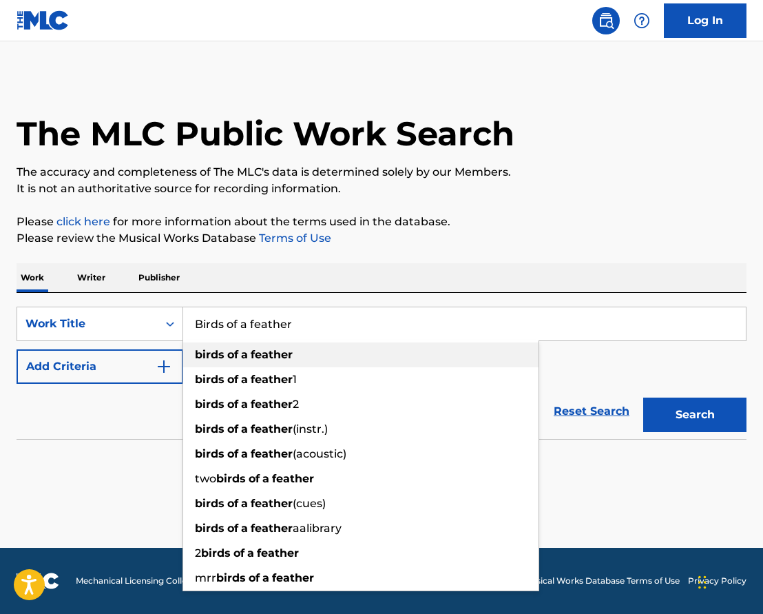
click at [211, 359] on strong "birds" at bounding box center [210, 354] width 30 height 13
type input "birds of a feather"
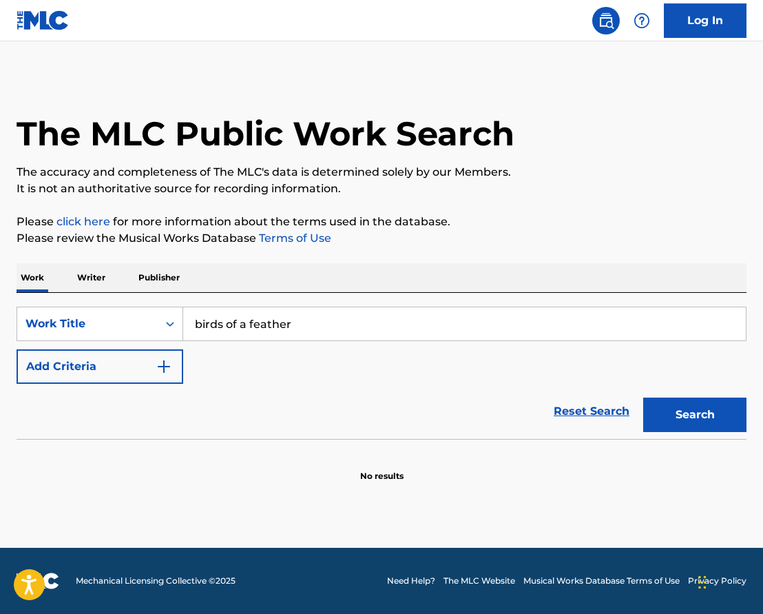
click at [165, 369] on img "Search Form" at bounding box center [164, 366] width 17 height 17
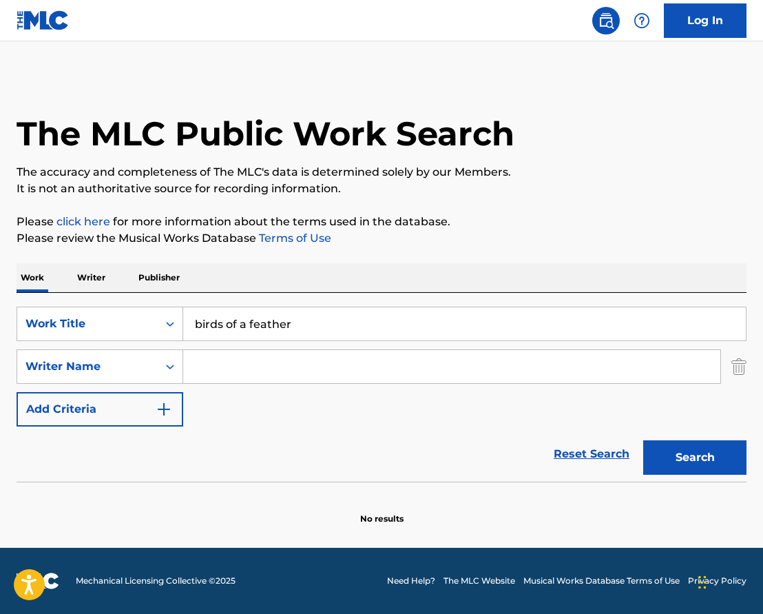
click at [254, 380] on input "Search Form" at bounding box center [451, 366] width 537 height 33
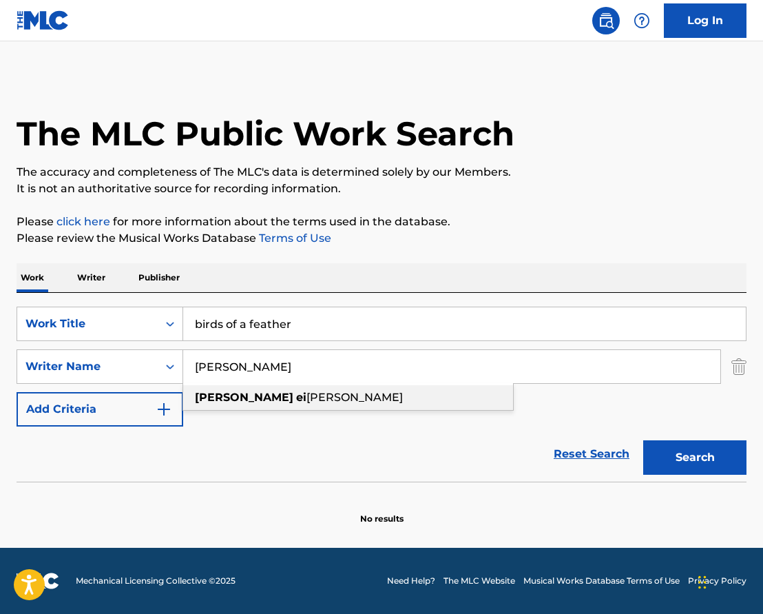
click at [307, 397] on span "lish o’connell" at bounding box center [355, 397] width 96 height 13
type input "billie eilish o’connell"
click at [704, 455] on button "Search" at bounding box center [695, 457] width 103 height 34
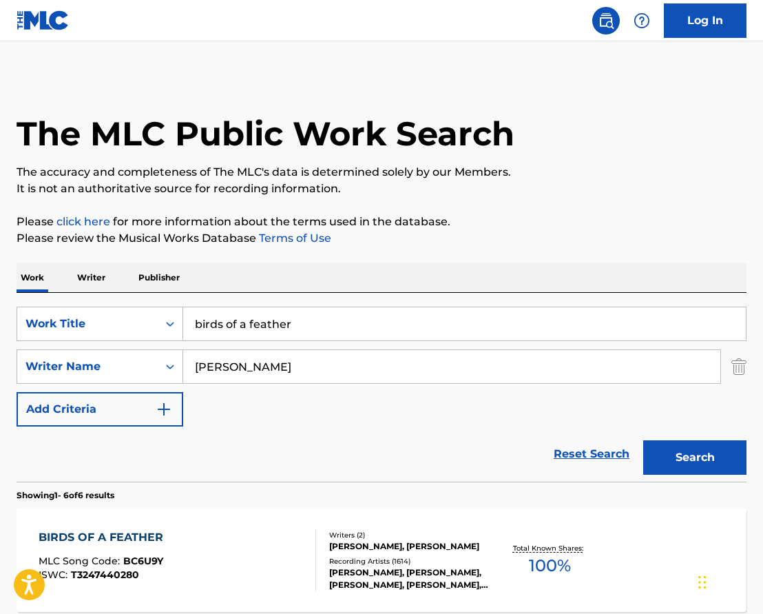
click at [429, 564] on div "Recording Artists ( 1614 )" at bounding box center [409, 561] width 161 height 10
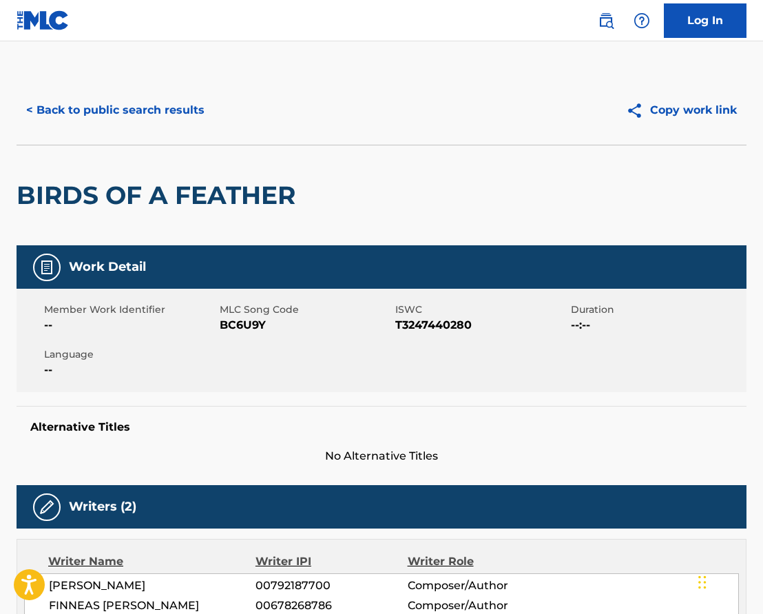
click at [703, 110] on button "Copy work link" at bounding box center [682, 110] width 130 height 34
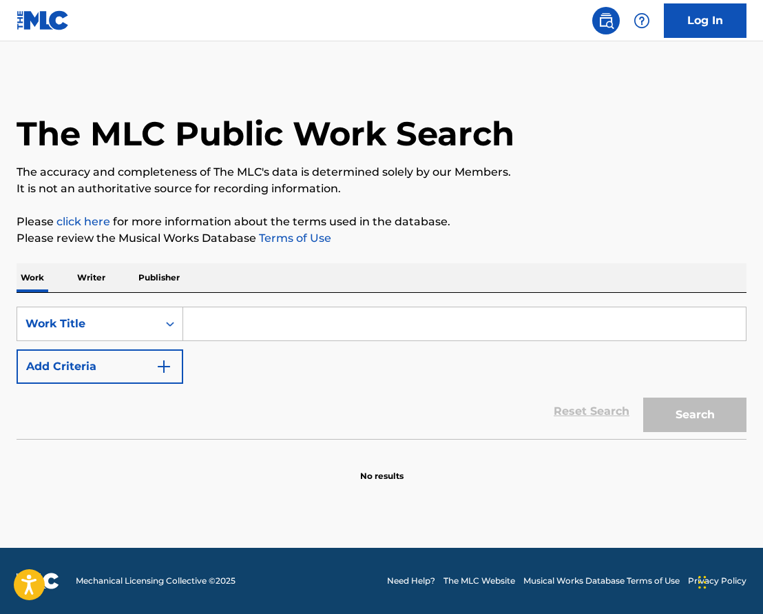
click at [255, 325] on input "Search Form" at bounding box center [464, 323] width 563 height 33
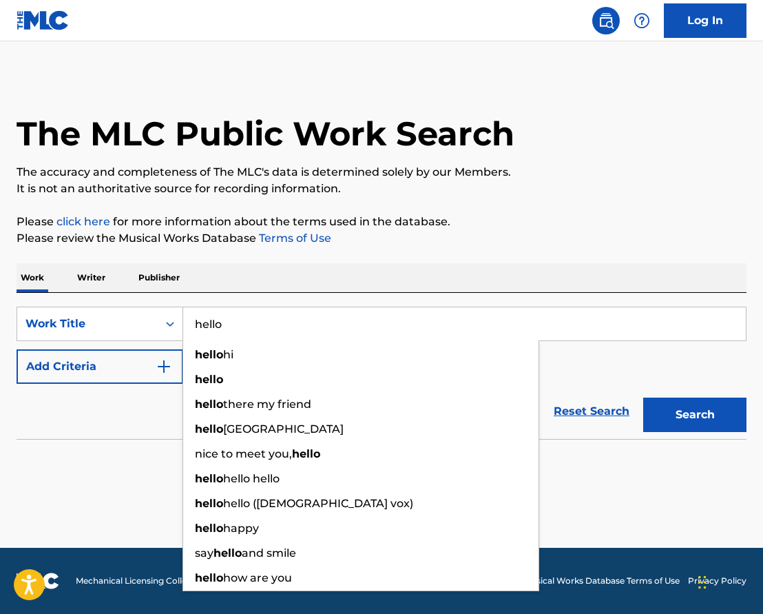
type input "hello"
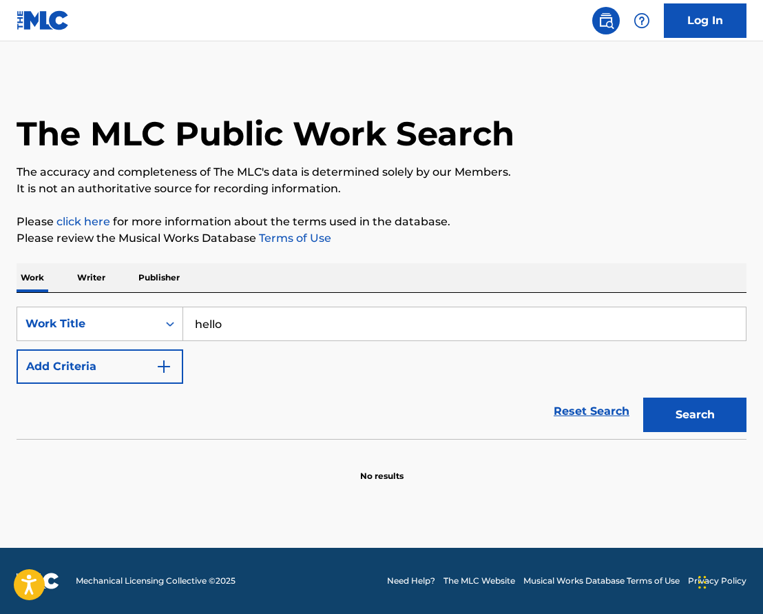
click at [172, 369] on button "Add Criteria" at bounding box center [100, 366] width 167 height 34
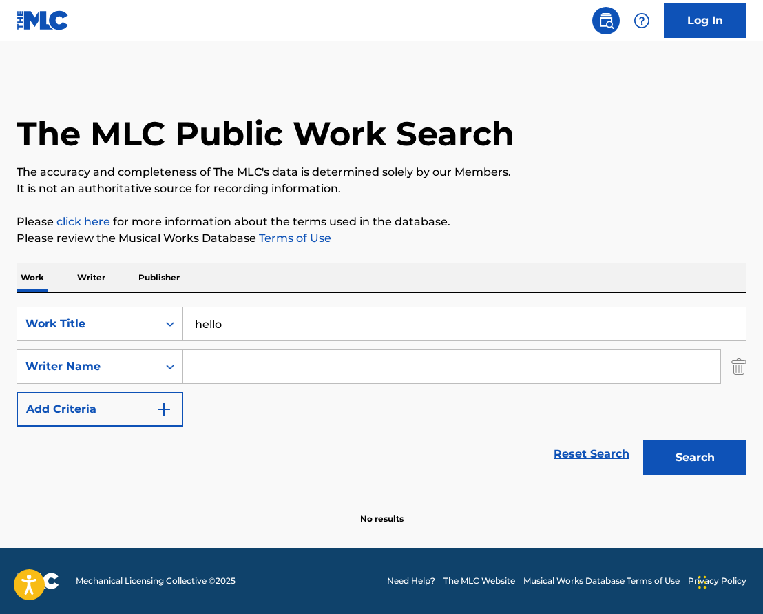
click at [236, 371] on input "Search Form" at bounding box center [451, 366] width 537 height 33
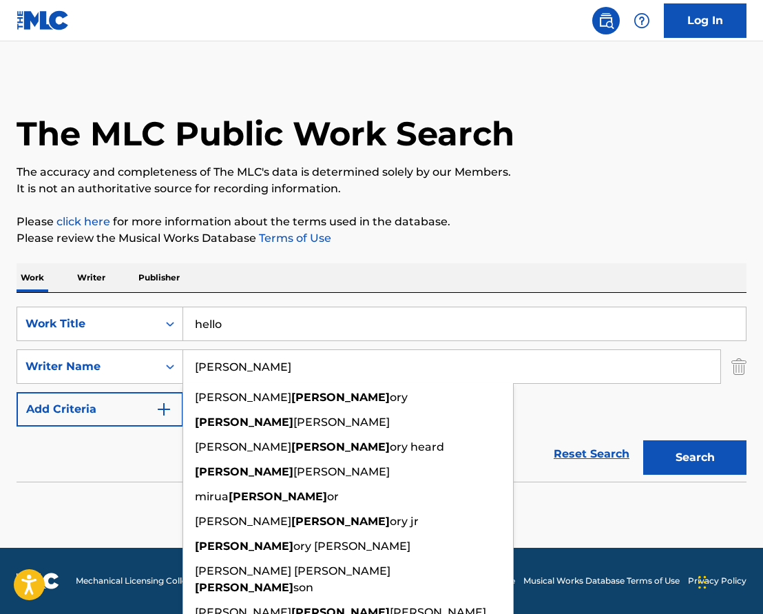
type input "[PERSON_NAME]"
click at [695, 458] on button "Search" at bounding box center [695, 457] width 103 height 34
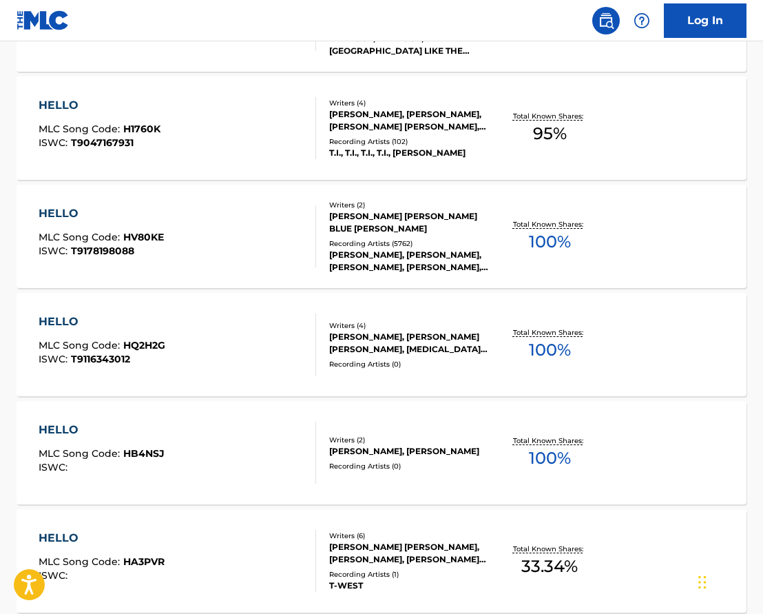
scroll to position [544, 0]
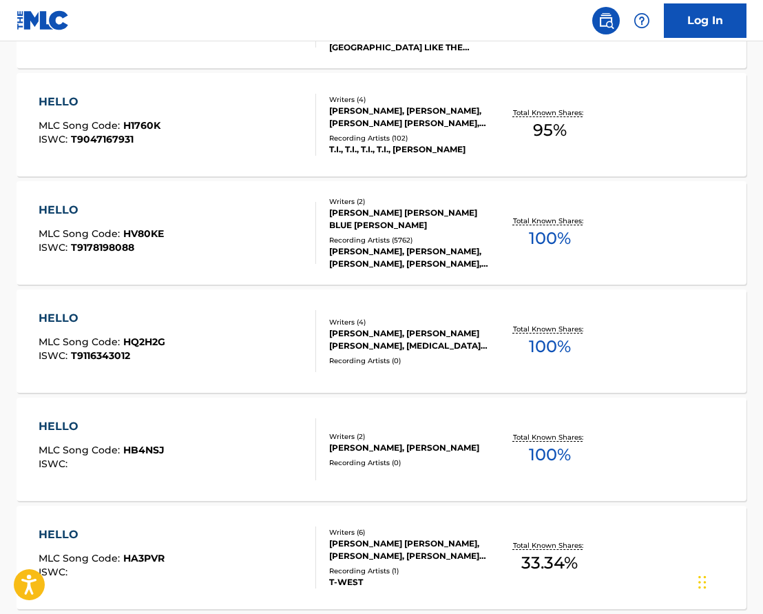
click at [266, 236] on div "HELLO MLC Song Code : HV80KE ISWC : T9178198088" at bounding box center [178, 233] width 278 height 62
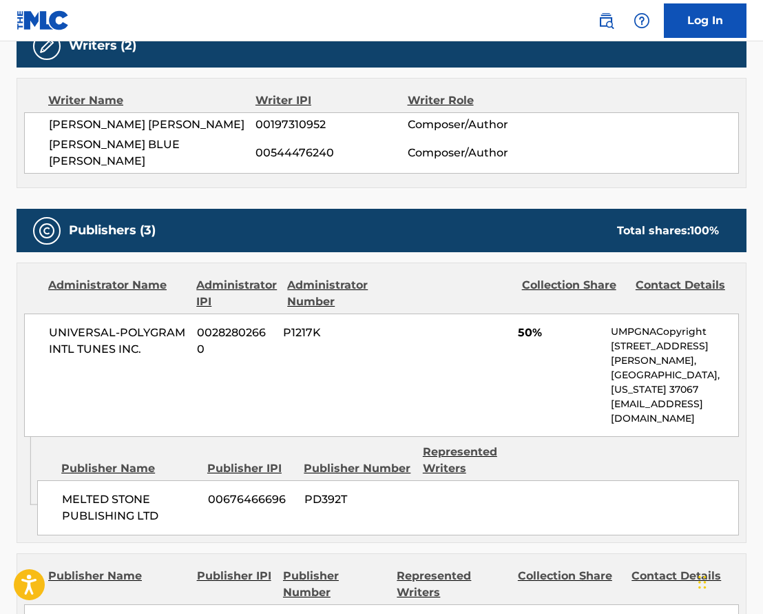
scroll to position [634, 0]
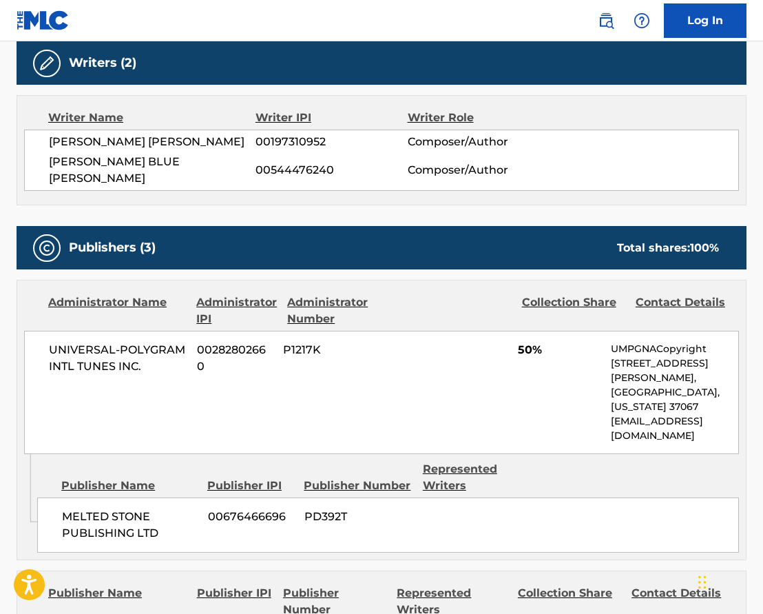
click at [123, 161] on span "[PERSON_NAME] BLUE [PERSON_NAME]" at bounding box center [152, 170] width 207 height 33
click at [135, 139] on span "[PERSON_NAME] [PERSON_NAME]" at bounding box center [152, 142] width 207 height 17
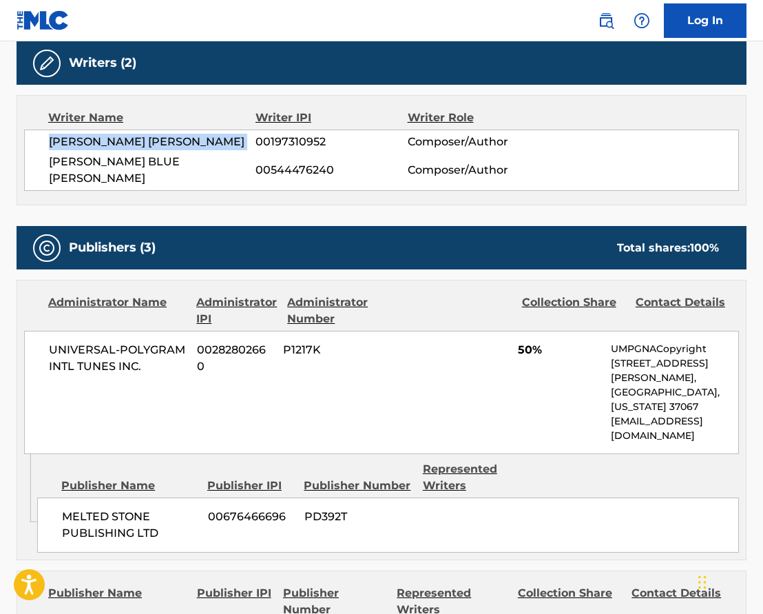
click at [135, 139] on span "[PERSON_NAME] [PERSON_NAME]" at bounding box center [152, 142] width 207 height 17
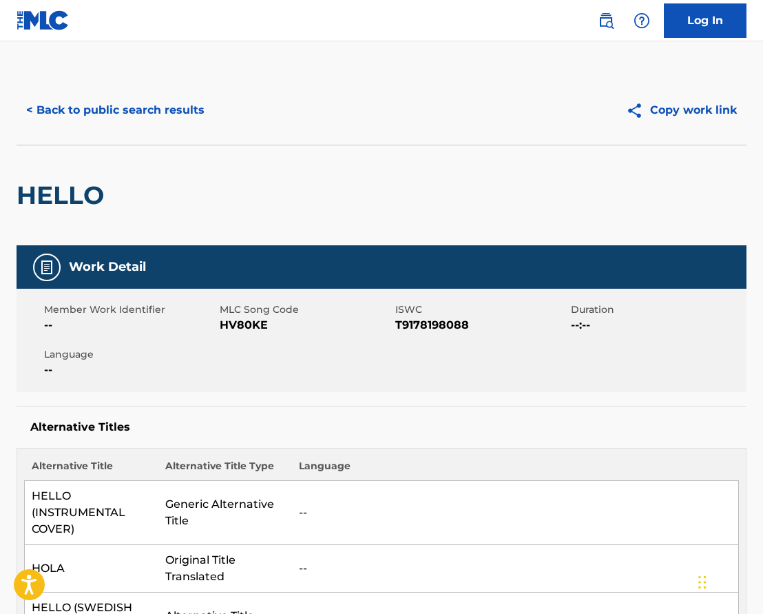
scroll to position [0, 0]
click at [666, 110] on button "Copy work link" at bounding box center [682, 110] width 130 height 34
